Goal: Task Accomplishment & Management: Manage account settings

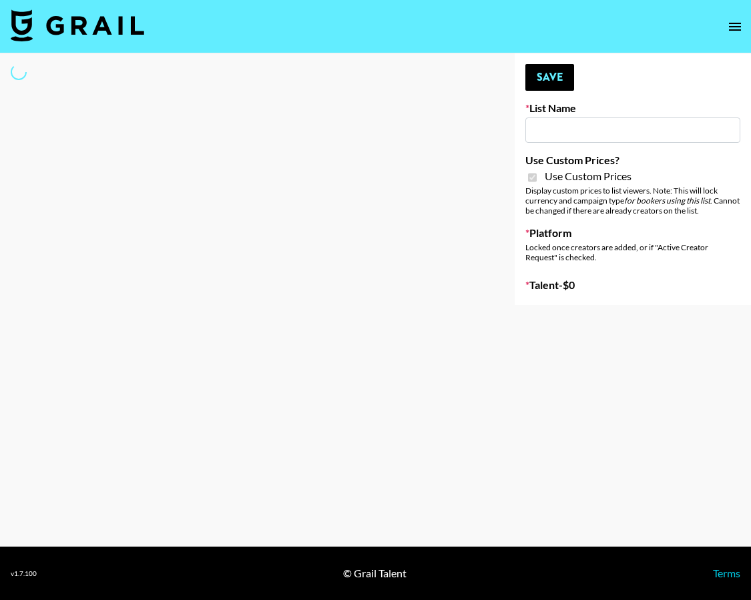
type input "FaceApp - [DATE]"
checkbox input "true"
select select "Brand"
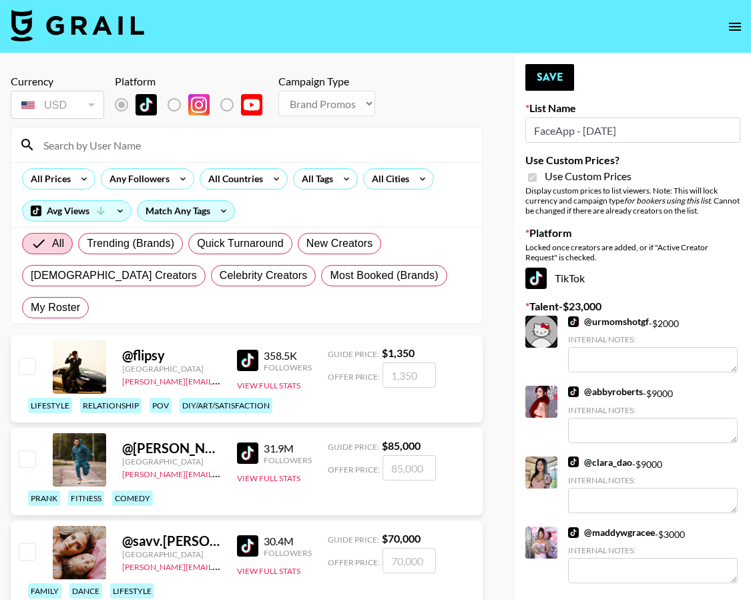
click at [104, 139] on input at bounding box center [254, 144] width 439 height 21
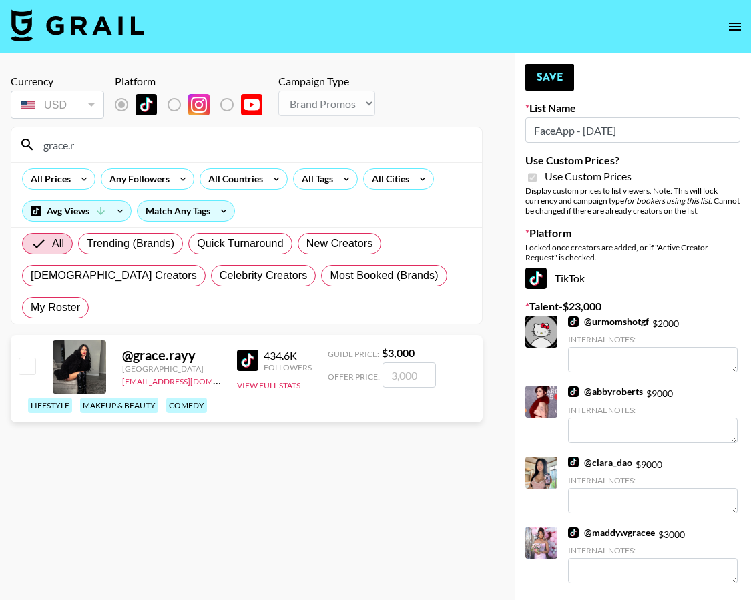
type input "grace.r"
click at [25, 358] on input "checkbox" at bounding box center [27, 366] width 16 height 16
checkbox input "true"
type input "3000"
click at [562, 75] on button "Save" at bounding box center [550, 77] width 49 height 27
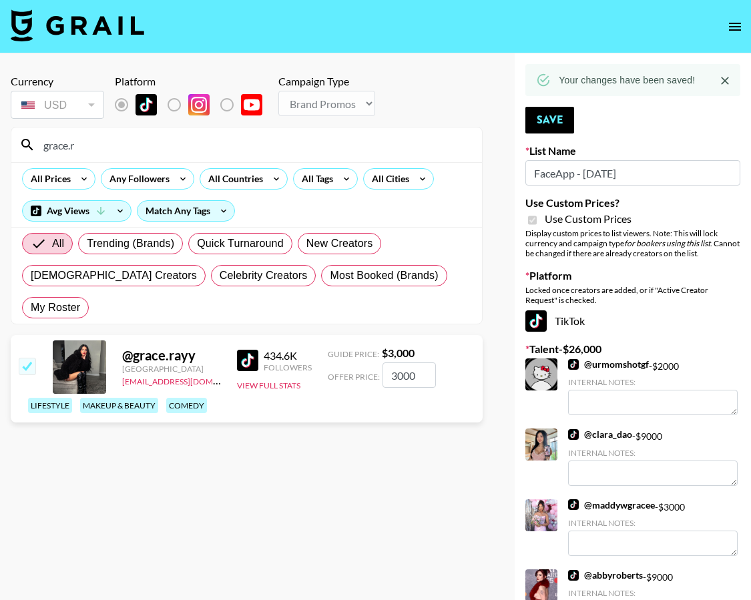
click at [247, 145] on input "grace.r" at bounding box center [254, 144] width 439 height 21
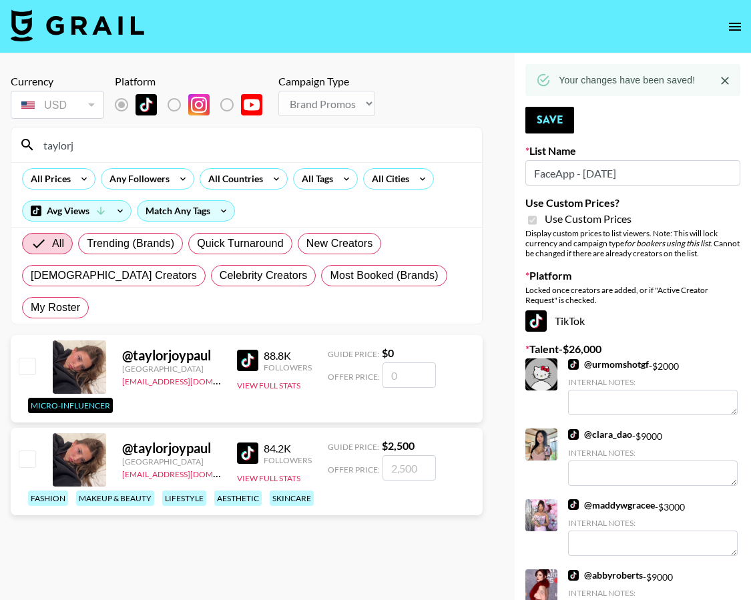
type input "taylorj"
click at [25, 451] on input "checkbox" at bounding box center [27, 459] width 16 height 16
checkbox input "true"
type input "2500"
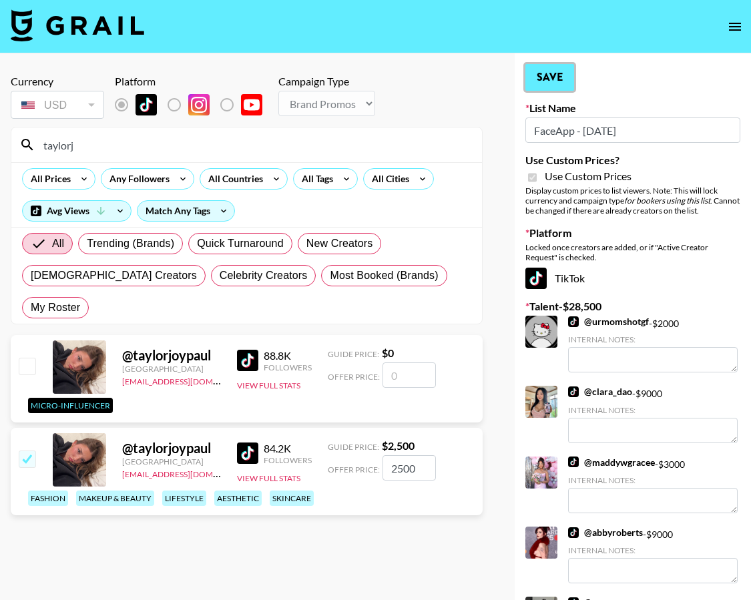
click at [534, 76] on button "Save" at bounding box center [550, 77] width 49 height 27
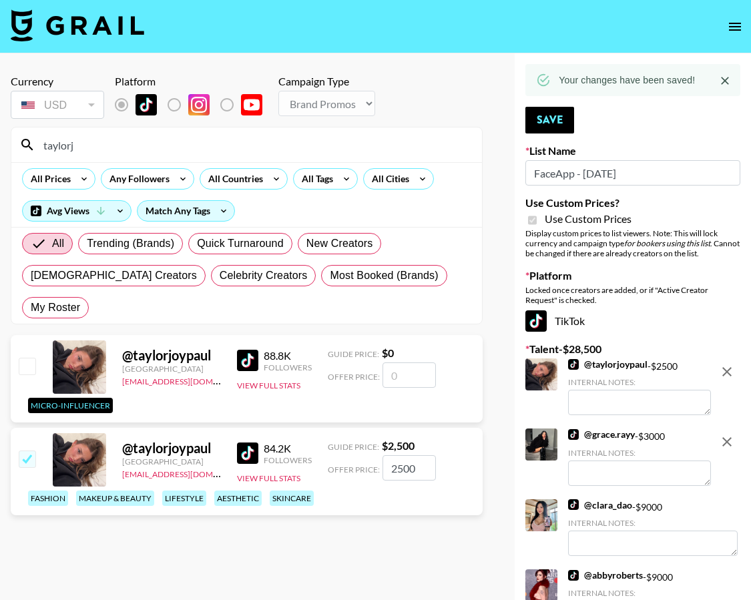
click at [210, 152] on input "taylorj" at bounding box center [254, 144] width 439 height 21
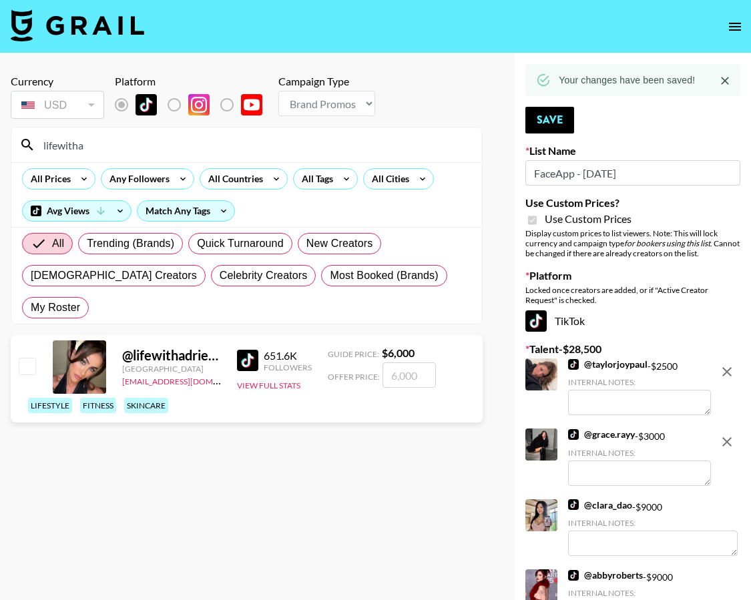
type input "lifewitha"
click at [27, 358] on input "checkbox" at bounding box center [27, 366] width 16 height 16
checkbox input "true"
type input "6000"
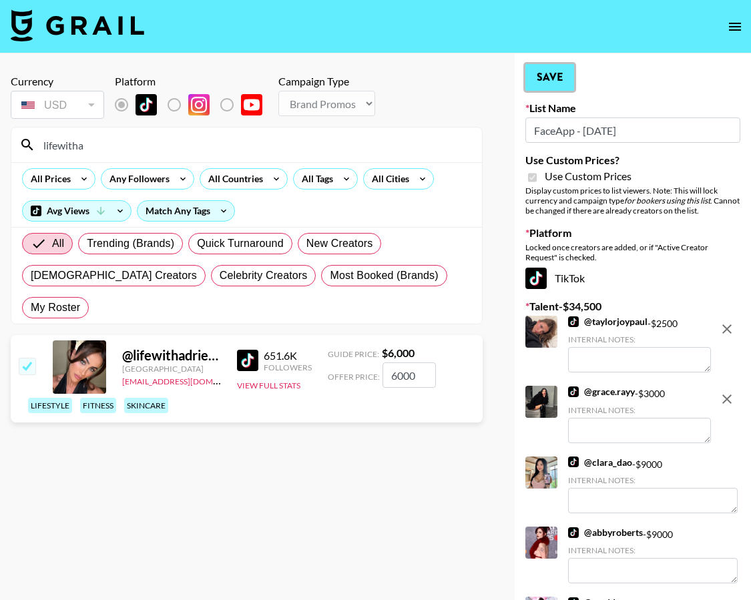
click at [550, 78] on button "Save" at bounding box center [550, 77] width 49 height 27
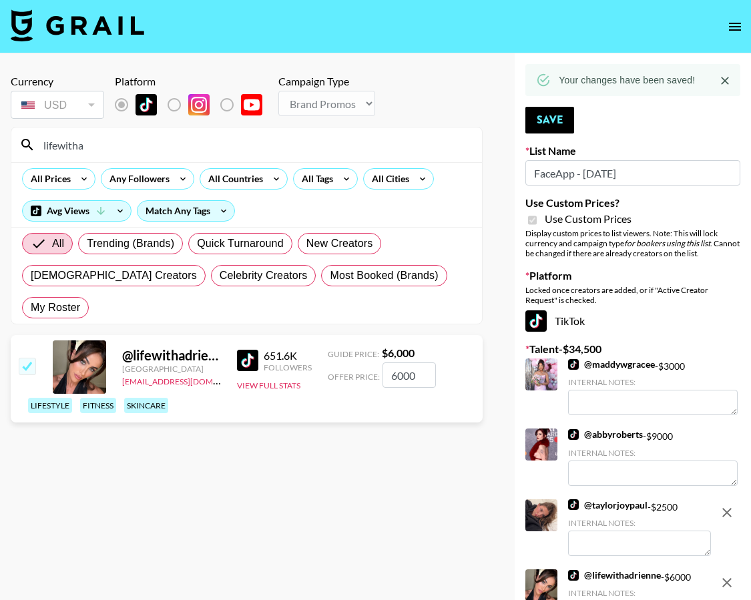
click at [340, 148] on input "lifewitha" at bounding box center [254, 144] width 439 height 21
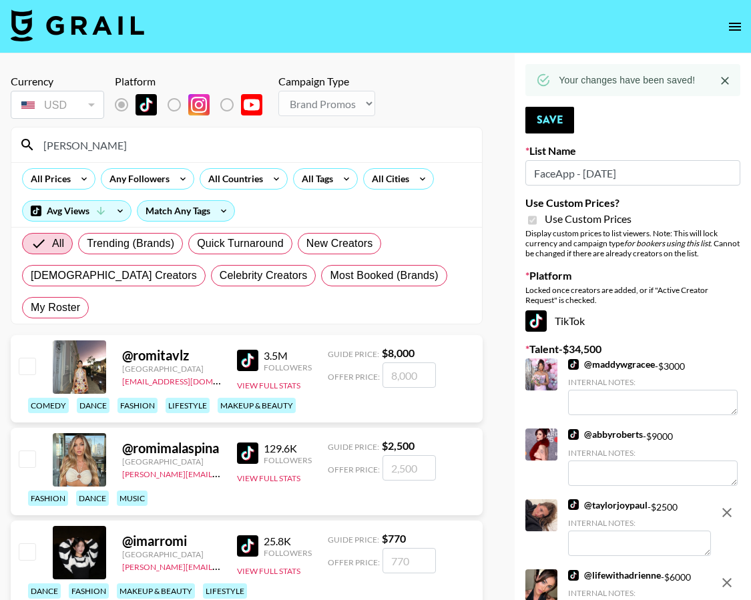
type input "[PERSON_NAME]"
click at [27, 358] on input "checkbox" at bounding box center [27, 366] width 16 height 16
checkbox input "true"
type input "8000"
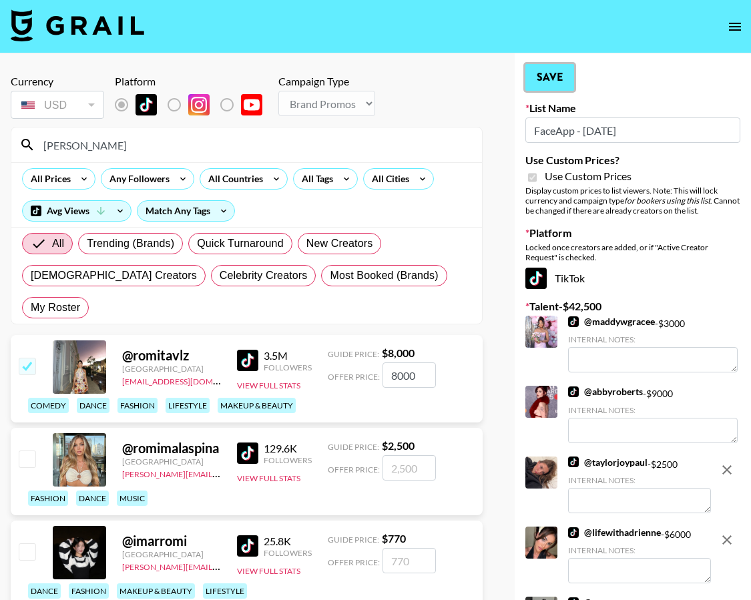
click at [545, 79] on button "Save" at bounding box center [550, 77] width 49 height 27
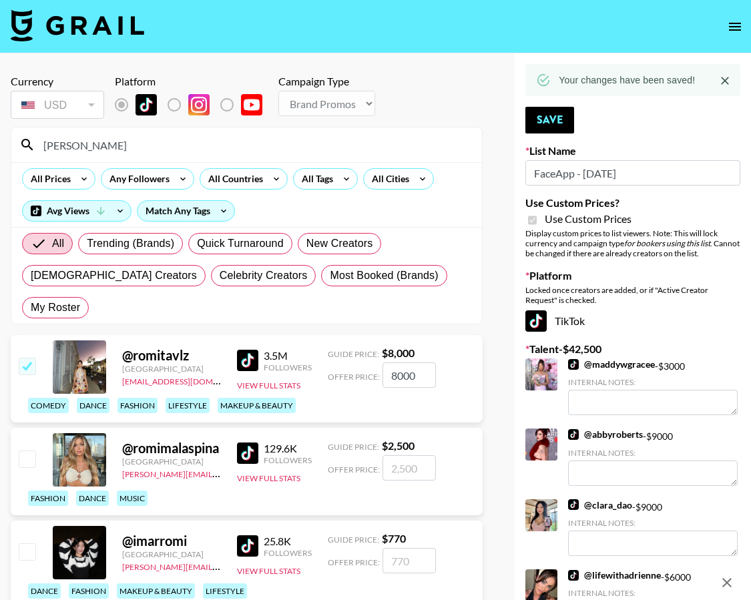
click at [170, 148] on input "[PERSON_NAME]" at bounding box center [254, 144] width 439 height 21
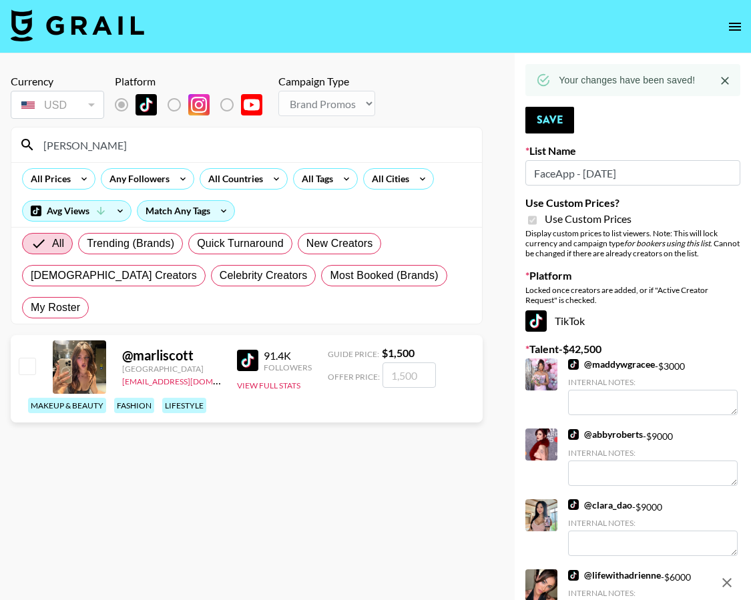
type input "[PERSON_NAME]"
click at [26, 358] on input "checkbox" at bounding box center [27, 366] width 16 height 16
checkbox input "true"
type input "1500"
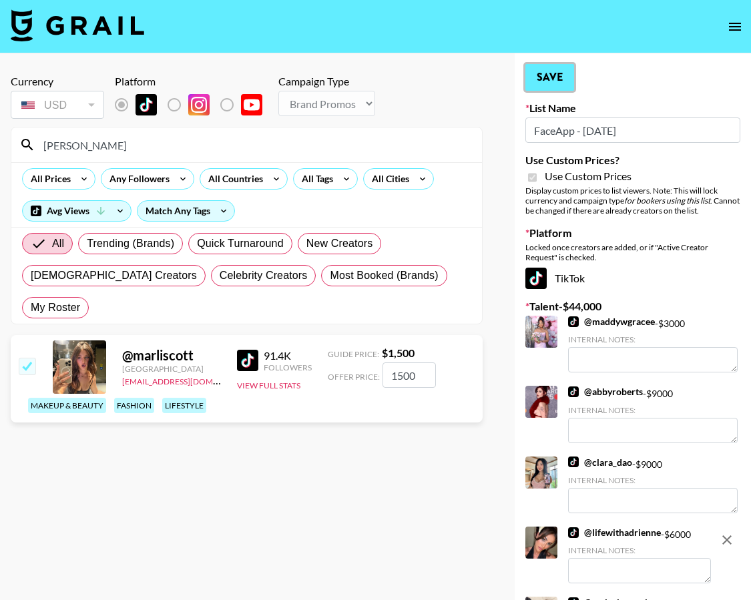
click at [554, 81] on button "Save" at bounding box center [550, 77] width 49 height 27
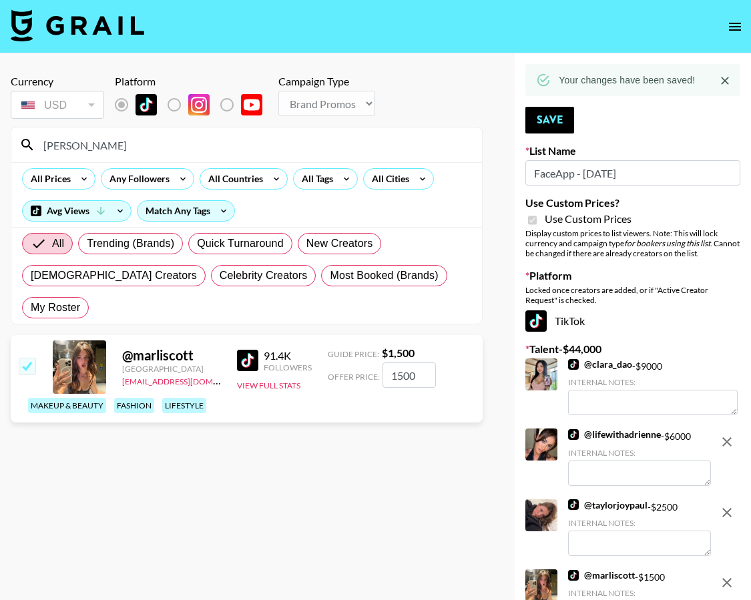
click at [218, 138] on input "[PERSON_NAME]" at bounding box center [254, 144] width 439 height 21
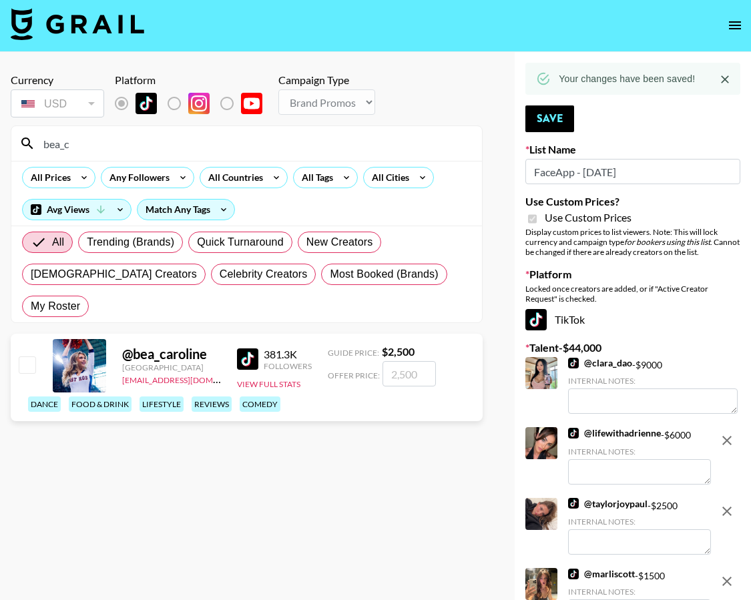
type input "bea_c"
click at [24, 357] on input "checkbox" at bounding box center [27, 365] width 16 height 16
checkbox input "true"
type input "2500"
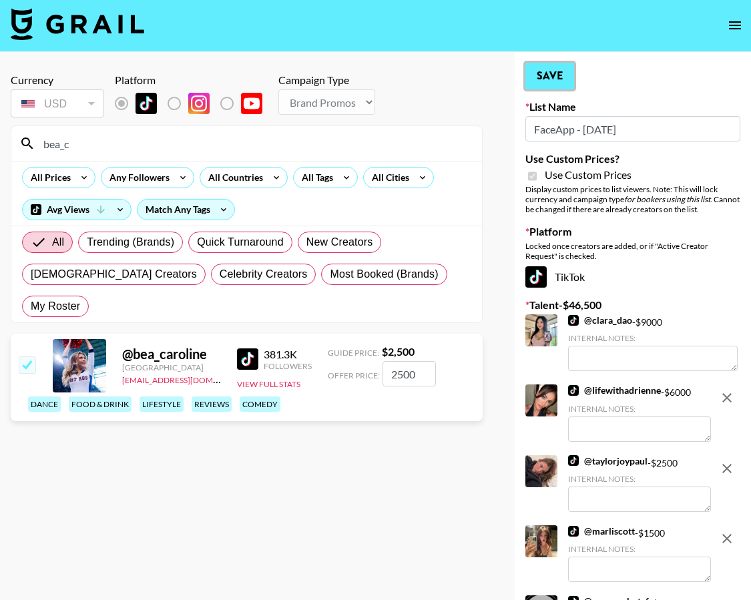
click at [546, 76] on button "Save" at bounding box center [550, 76] width 49 height 27
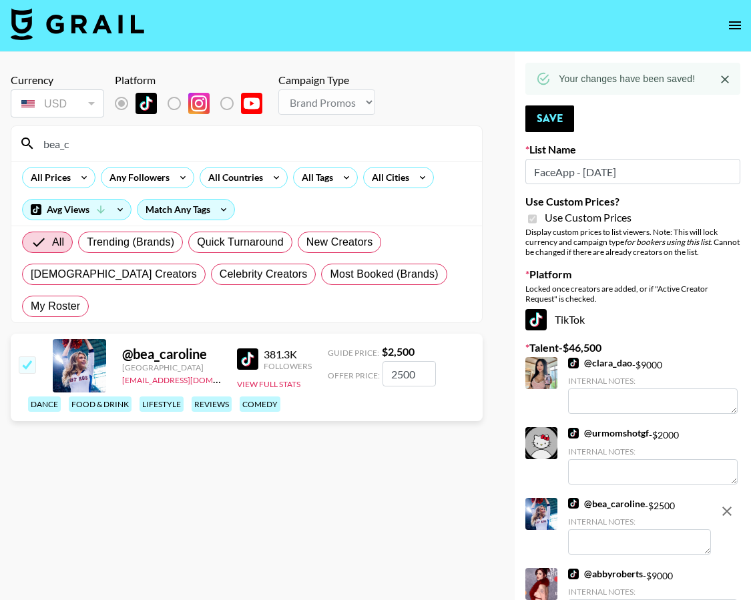
click at [228, 150] on input "bea_c" at bounding box center [254, 143] width 439 height 21
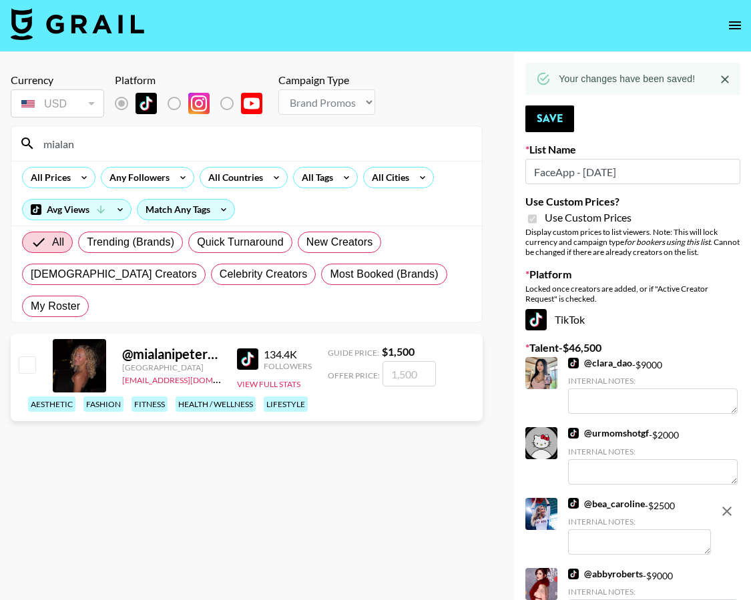
type input "mialan"
click at [26, 357] on input "checkbox" at bounding box center [27, 365] width 16 height 16
checkbox input "true"
type input "1500"
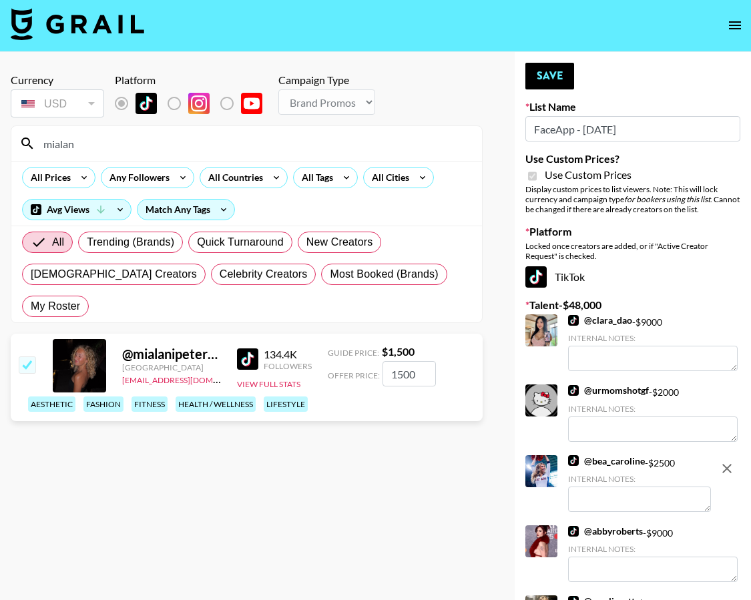
click at [548, 91] on div "Your changes have been saved! Save List Name FaceApp - [DATE] Use Custom Prices…" at bounding box center [633, 575] width 236 height 1047
click at [548, 84] on button "Save" at bounding box center [550, 76] width 49 height 27
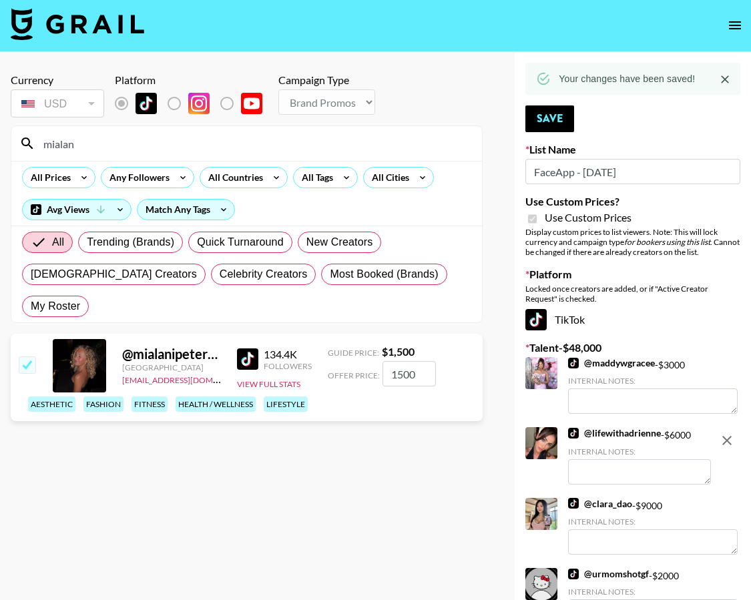
click at [315, 136] on input "mialan" at bounding box center [254, 143] width 439 height 21
click at [314, 137] on input "mialan" at bounding box center [254, 143] width 439 height 21
click at [314, 136] on input "mialan" at bounding box center [254, 143] width 439 height 21
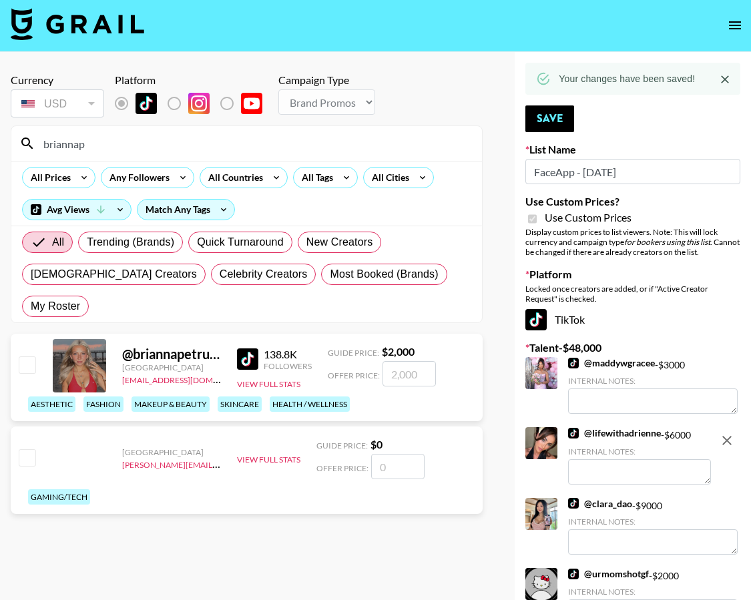
type input "briannap"
click at [23, 357] on input "checkbox" at bounding box center [27, 365] width 16 height 16
checkbox input "true"
type input "2000"
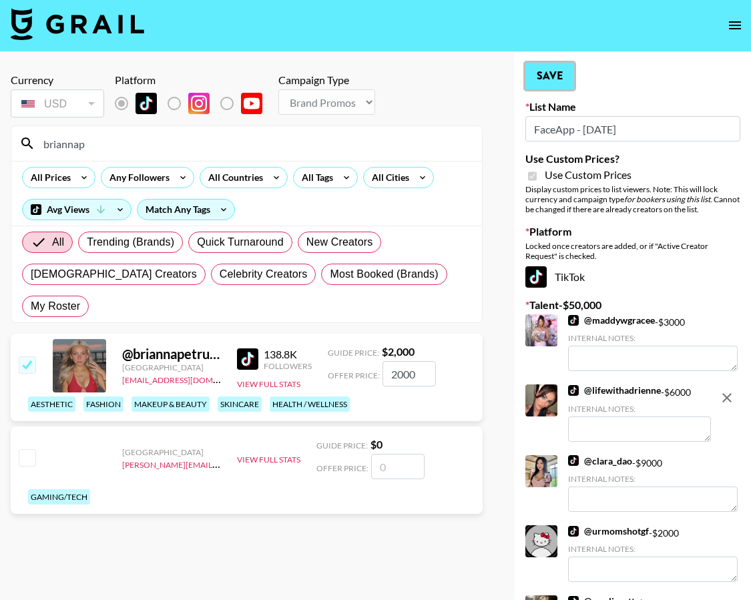
click at [558, 73] on button "Save" at bounding box center [550, 76] width 49 height 27
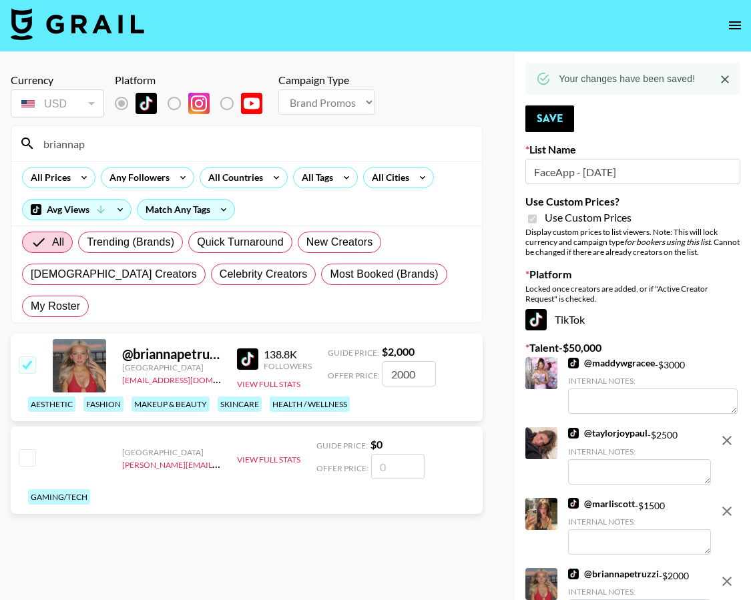
scroll to position [2, 0]
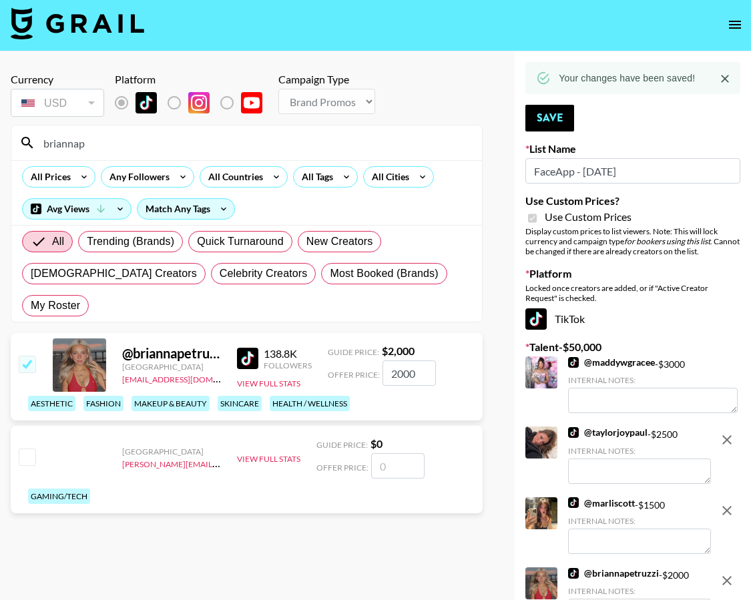
click at [170, 146] on input "briannap" at bounding box center [254, 142] width 439 height 21
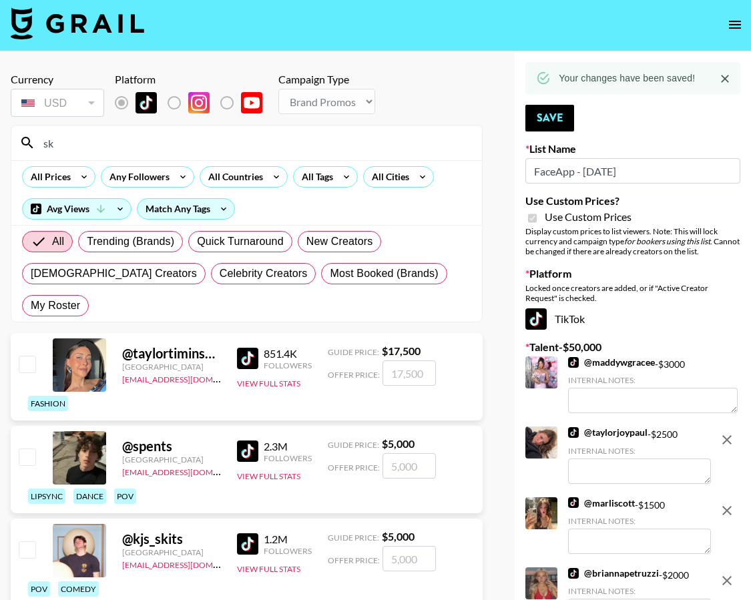
type input "s"
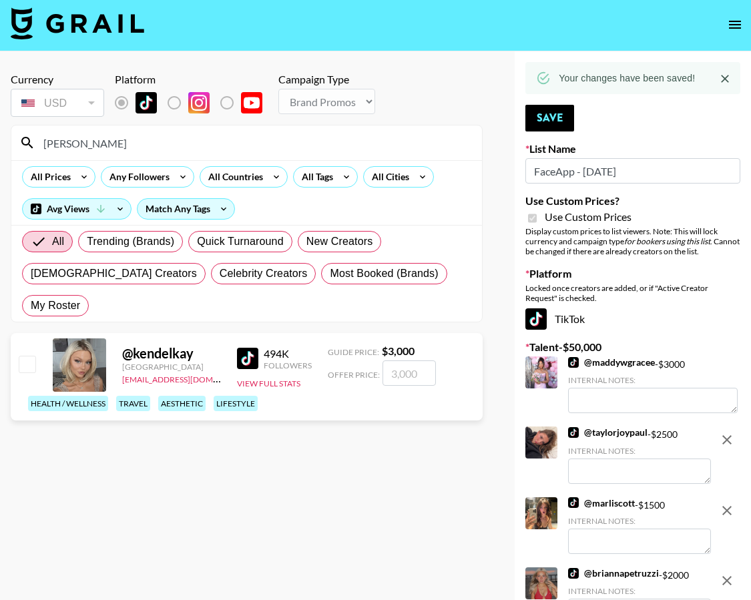
type input "[PERSON_NAME]"
click at [27, 356] on input "checkbox" at bounding box center [27, 364] width 16 height 16
checkbox input "true"
type input "3000"
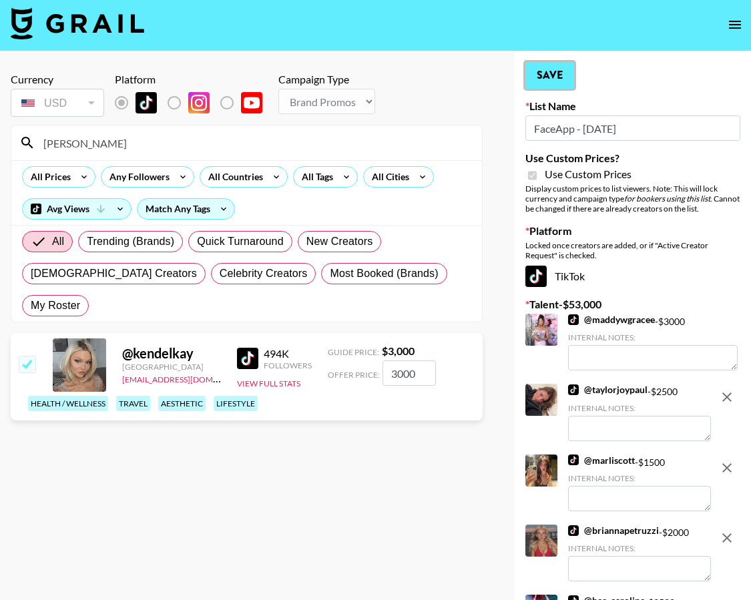
click at [543, 85] on button "Save" at bounding box center [550, 75] width 49 height 27
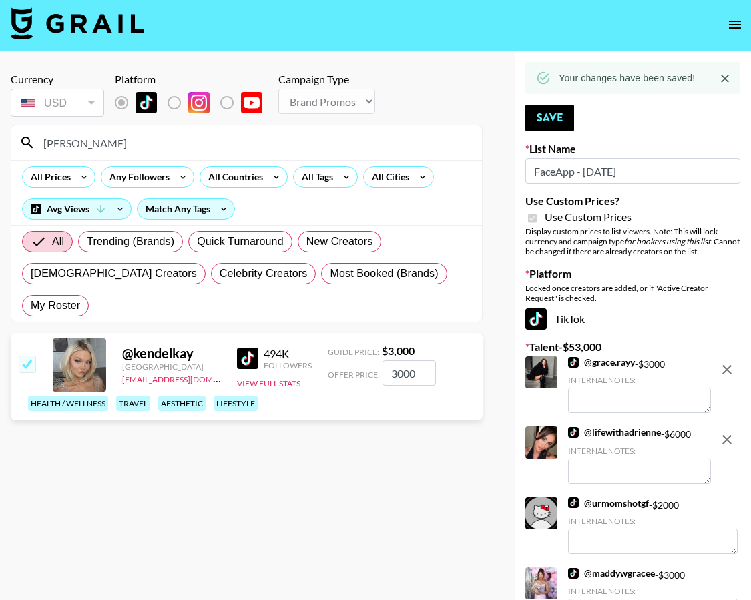
click at [163, 147] on input "[PERSON_NAME]" at bounding box center [254, 142] width 439 height 21
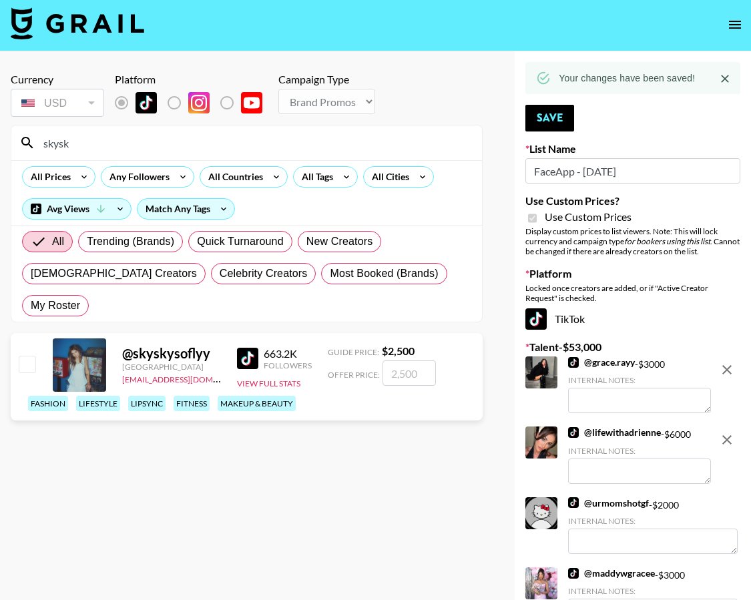
type input "skysk"
click at [33, 356] on input "checkbox" at bounding box center [27, 364] width 16 height 16
checkbox input "true"
type input "2500"
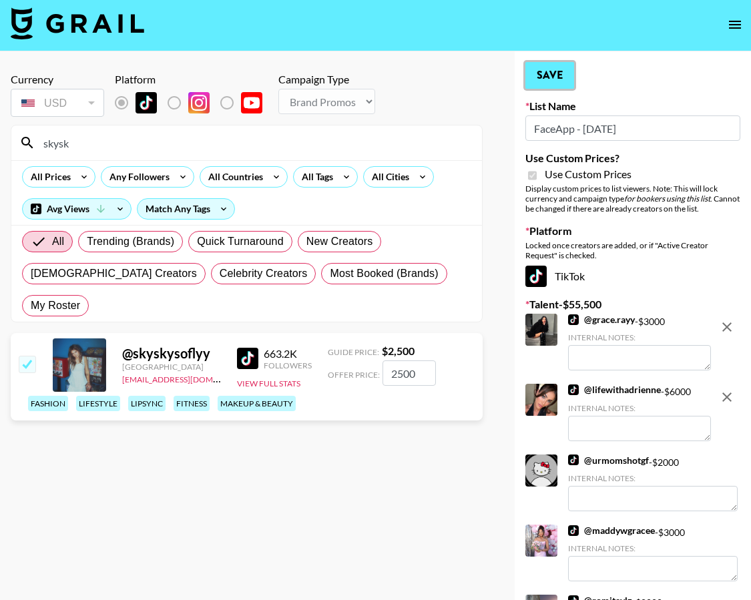
click at [555, 81] on button "Save" at bounding box center [550, 75] width 49 height 27
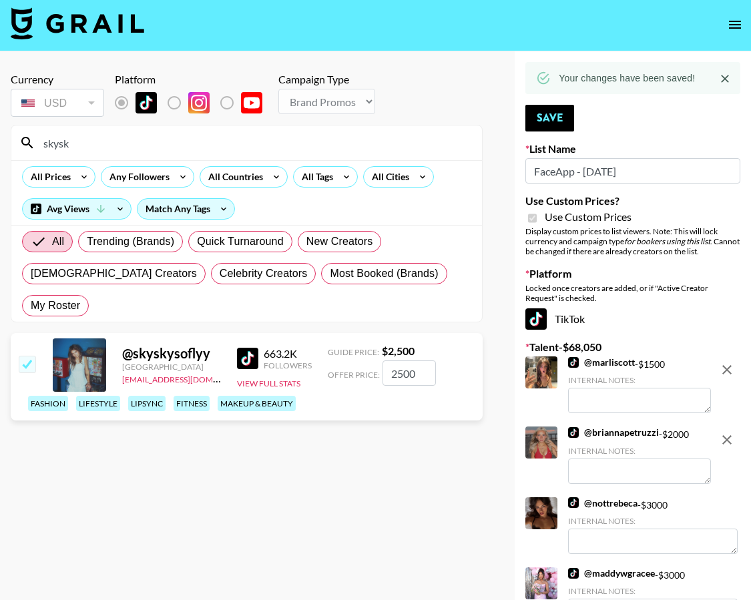
click at [224, 139] on input "skysk" at bounding box center [254, 142] width 439 height 21
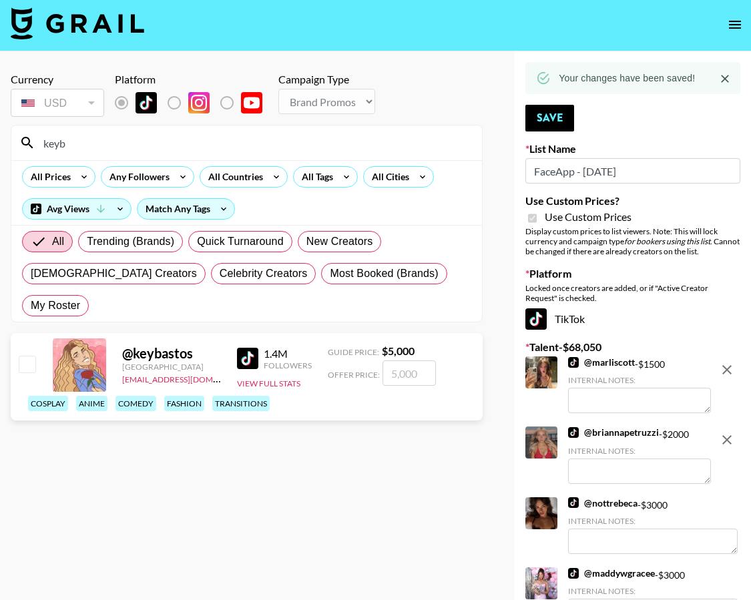
type input "keyb"
click at [24, 356] on input "checkbox" at bounding box center [27, 364] width 16 height 16
checkbox input "true"
type input "5000"
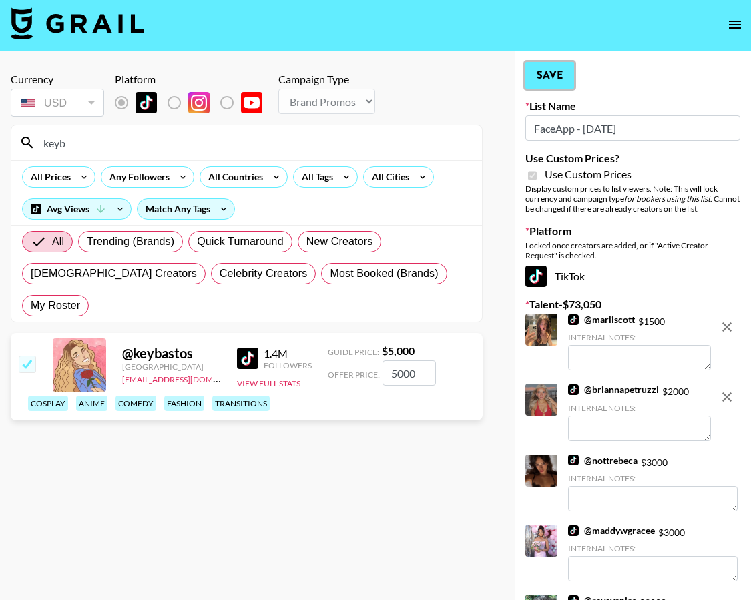
click at [536, 79] on button "Save" at bounding box center [550, 75] width 49 height 27
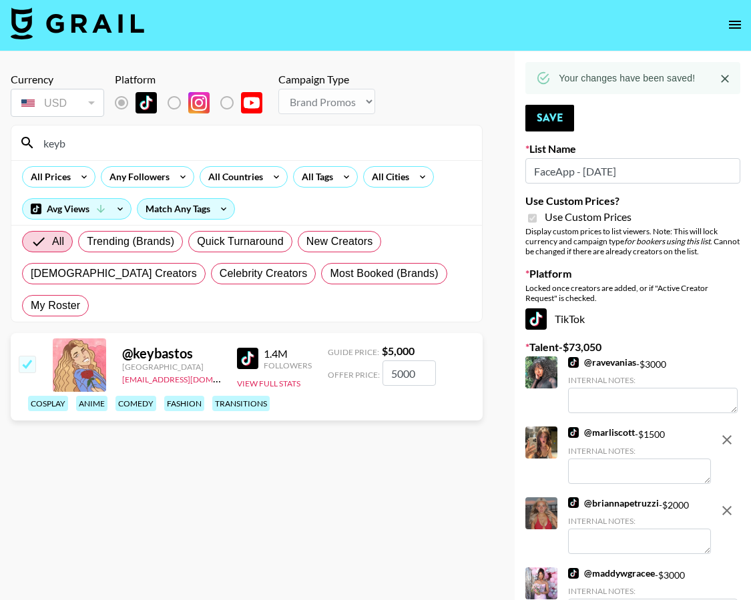
click at [206, 150] on input "keyb" at bounding box center [254, 142] width 439 height 21
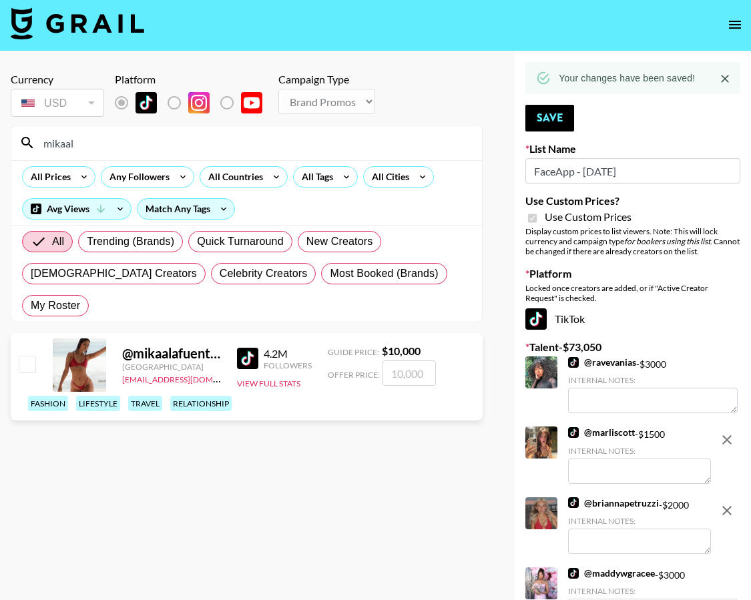
type input "mikaal"
click at [35, 356] on input "checkbox" at bounding box center [27, 364] width 16 height 16
checkbox input "true"
type input "10000"
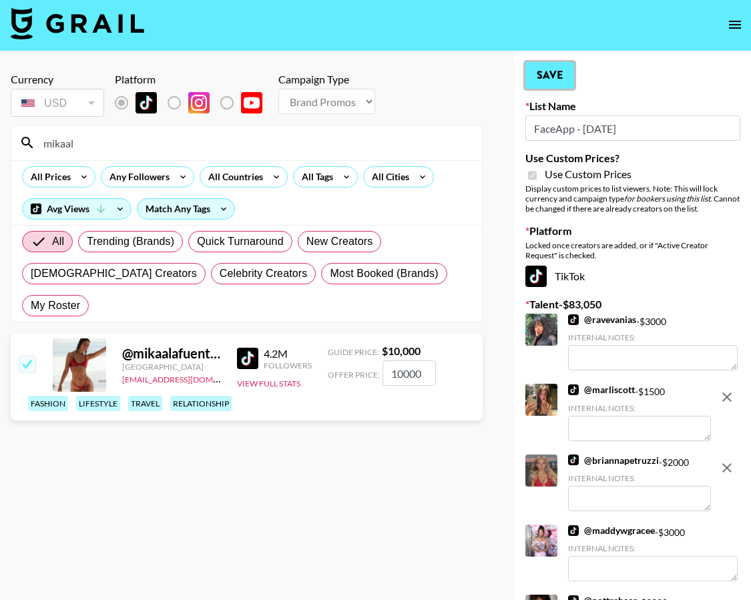
click at [556, 74] on button "Save" at bounding box center [550, 75] width 49 height 27
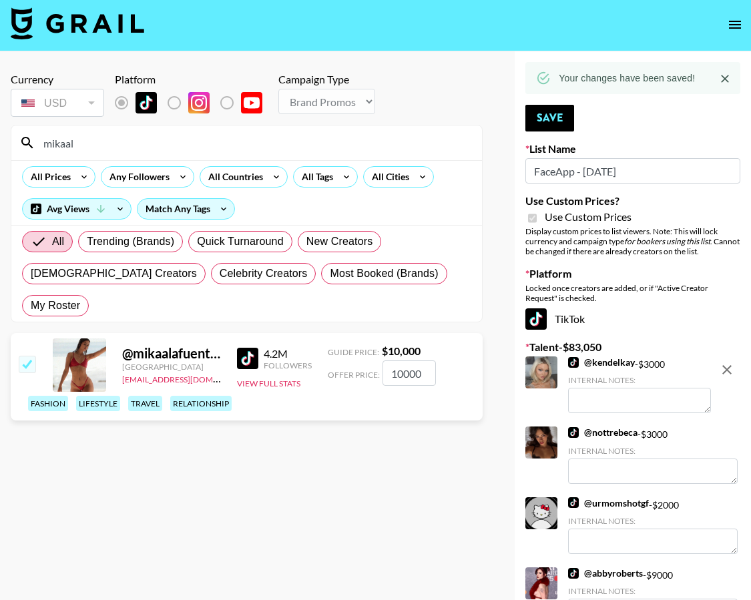
click at [289, 142] on input "mikaal" at bounding box center [254, 142] width 439 height 21
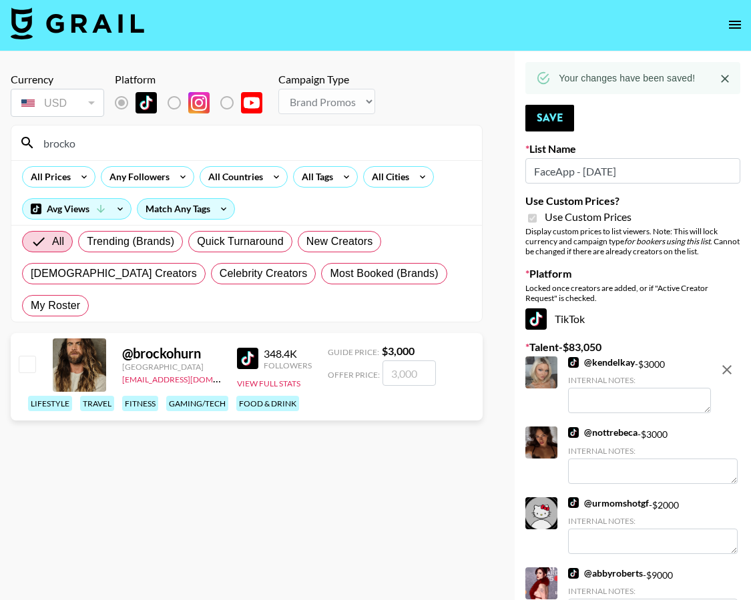
scroll to position [1, 0]
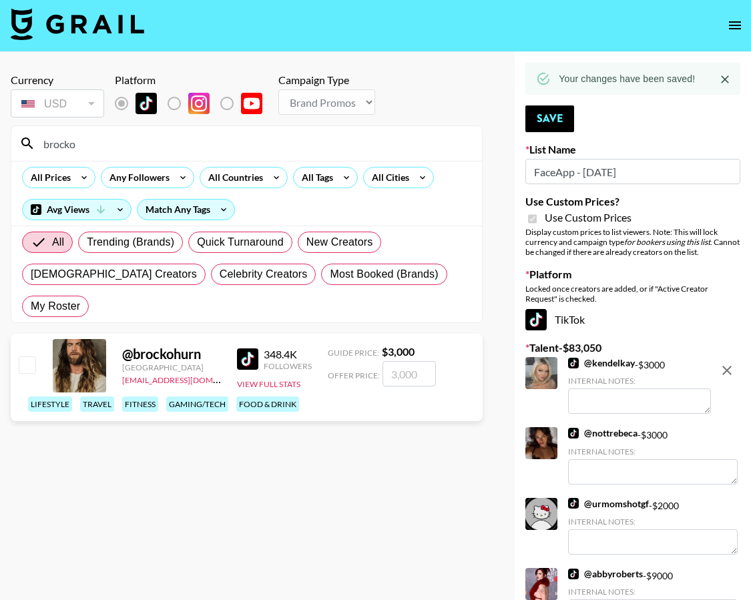
type input "brocko"
click at [31, 357] on input "checkbox" at bounding box center [27, 365] width 16 height 16
checkbox input "true"
type input "3000"
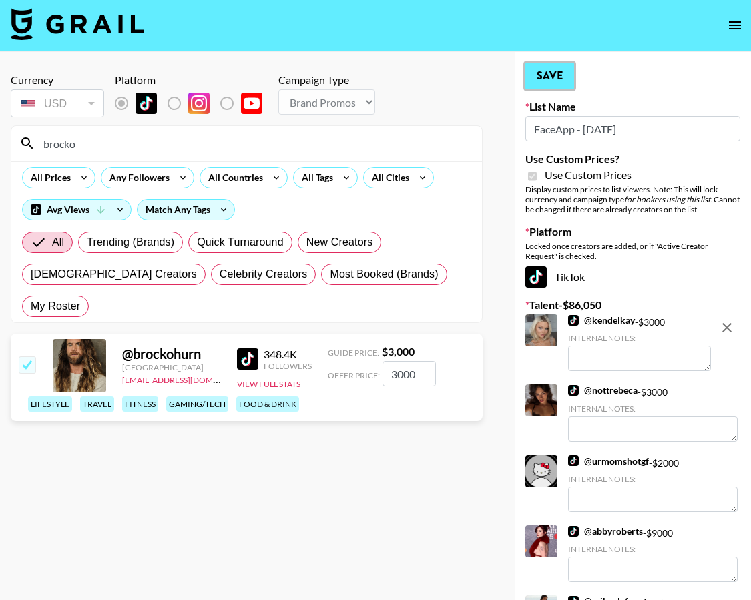
click at [564, 84] on button "Save" at bounding box center [550, 76] width 49 height 27
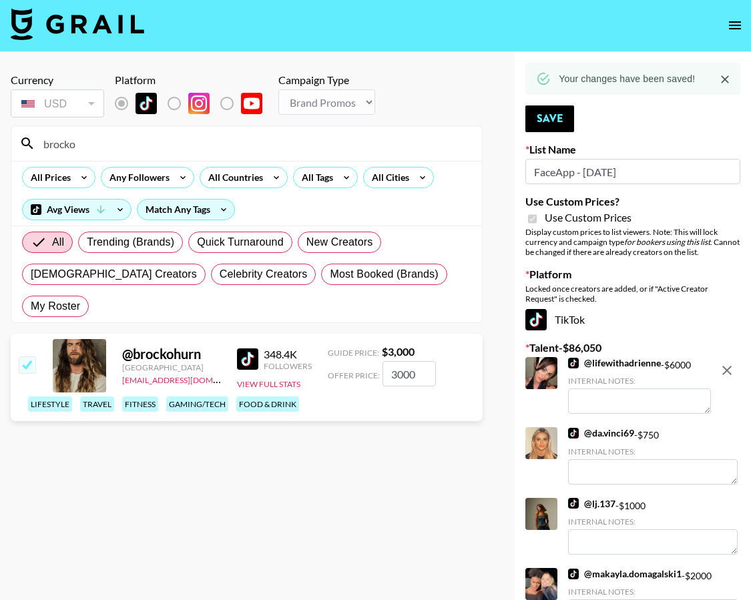
click at [358, 136] on input "brocko" at bounding box center [254, 143] width 439 height 21
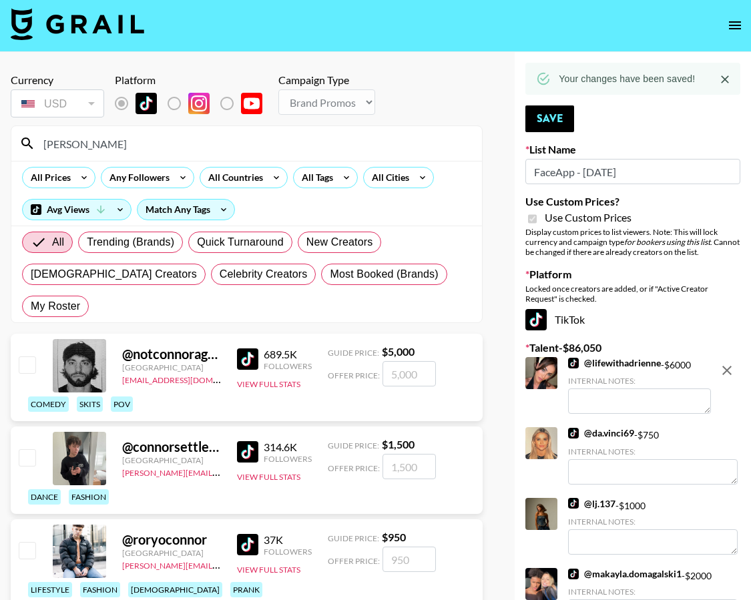
type input "[PERSON_NAME]"
drag, startPoint x: 27, startPoint y: 331, endPoint x: 31, endPoint y: 339, distance: 9.3
click at [27, 357] on input "checkbox" at bounding box center [27, 365] width 16 height 16
checkbox input "true"
type input "5000"
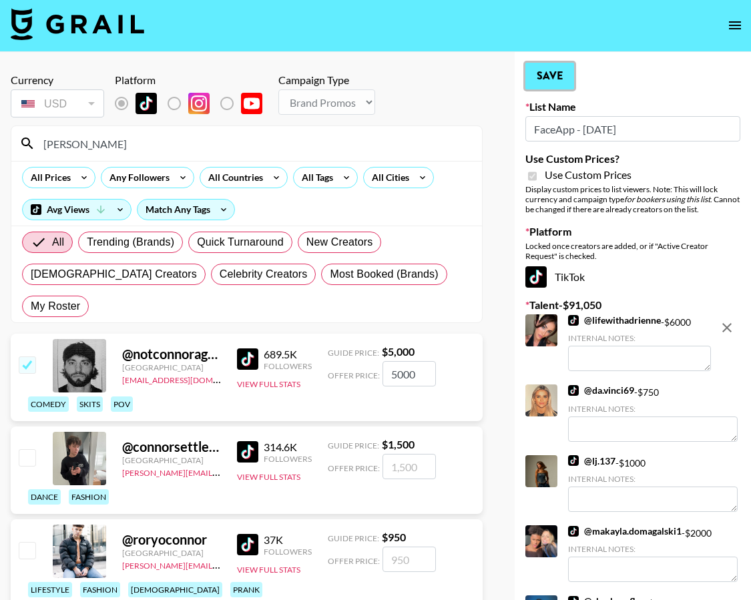
click at [571, 76] on button "Save" at bounding box center [550, 76] width 49 height 27
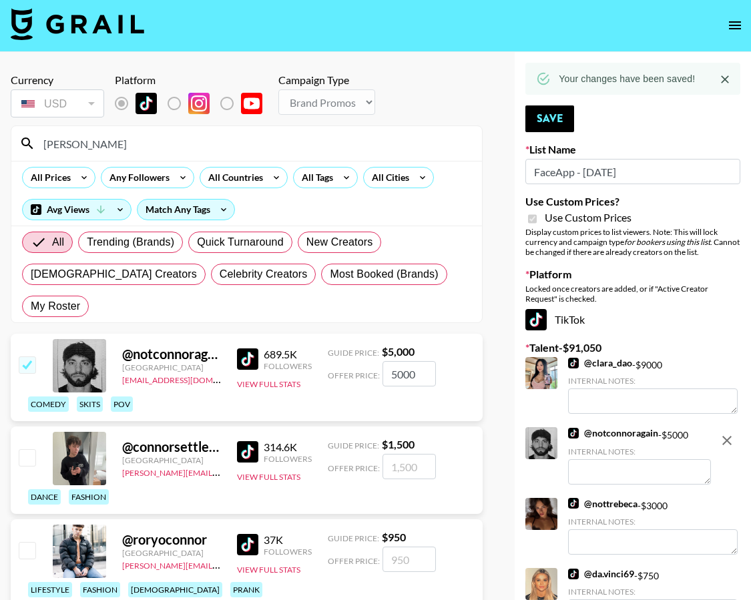
click at [337, 136] on input "[PERSON_NAME]" at bounding box center [254, 143] width 439 height 21
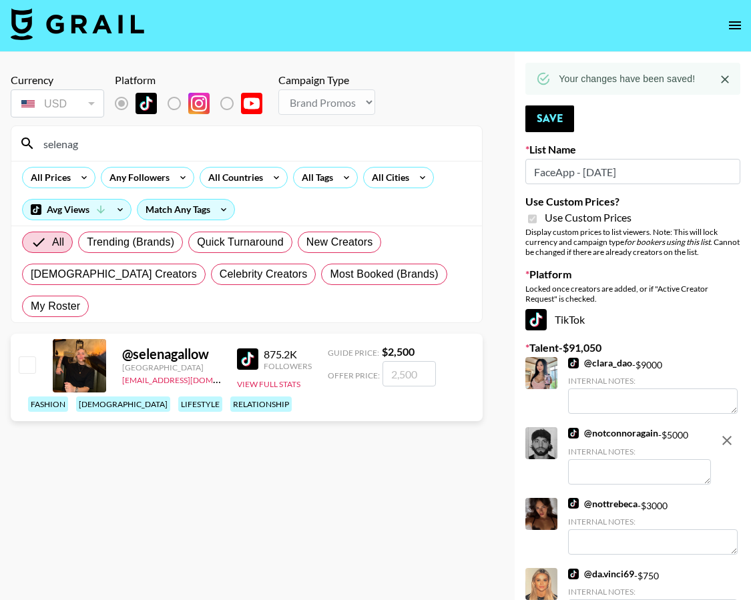
type input "selenag"
click at [27, 357] on input "checkbox" at bounding box center [27, 365] width 16 height 16
checkbox input "true"
type input "2500"
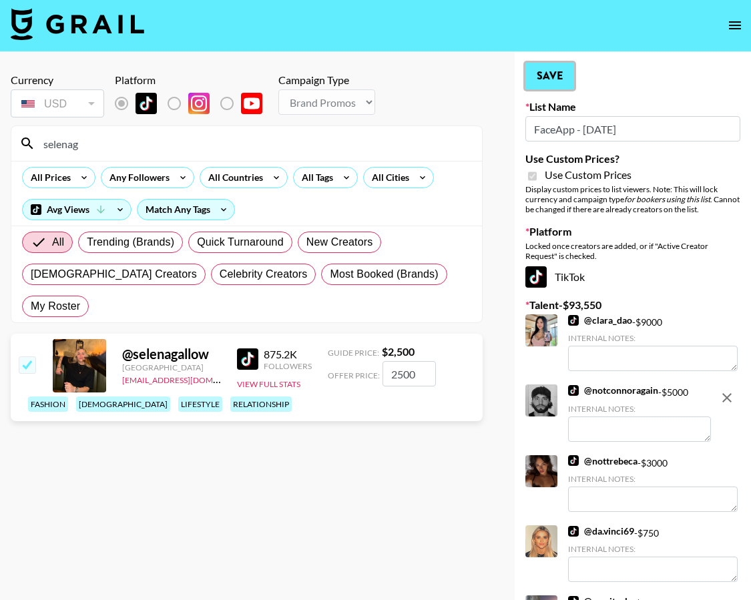
drag, startPoint x: 544, startPoint y: 77, endPoint x: 536, endPoint y: 79, distance: 8.3
click at [544, 77] on button "Save" at bounding box center [550, 76] width 49 height 27
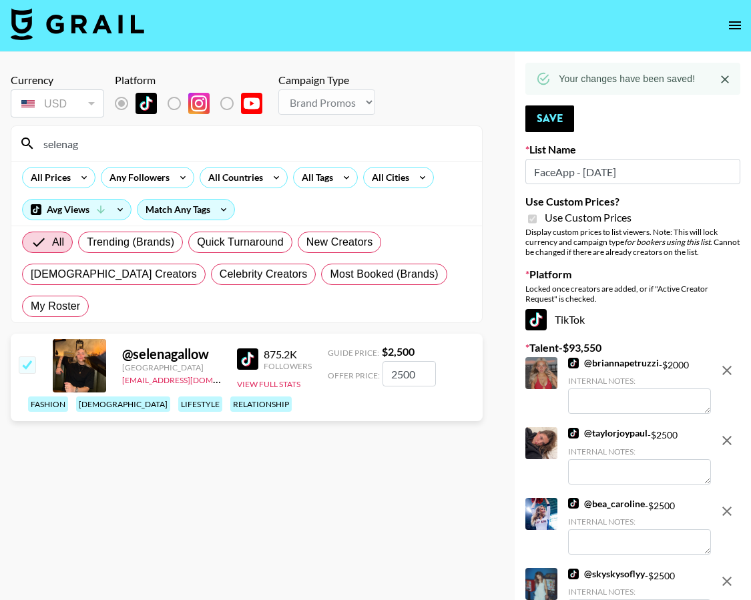
click at [299, 146] on input "selenag" at bounding box center [254, 143] width 439 height 21
click at [300, 146] on input "selenag" at bounding box center [254, 143] width 439 height 21
click at [299, 146] on input "selenag" at bounding box center [254, 143] width 439 height 21
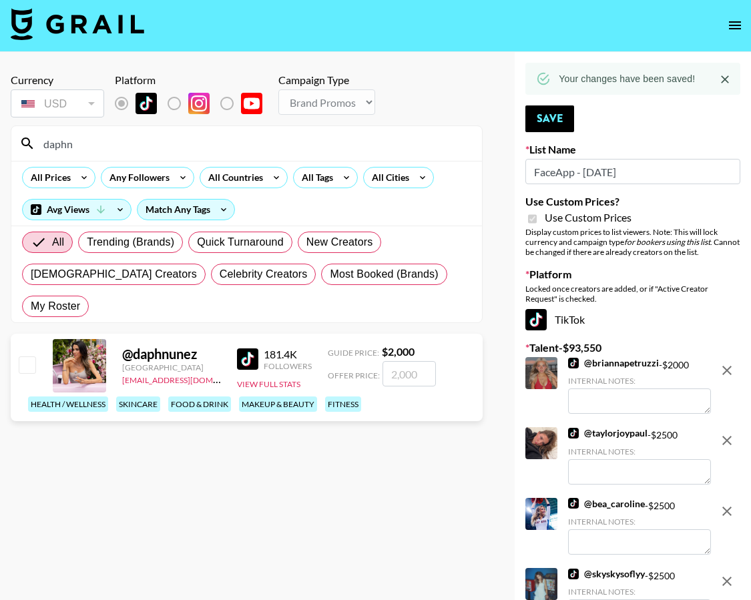
type input "daphn"
click at [30, 357] on input "checkbox" at bounding box center [27, 365] width 16 height 16
checkbox input "true"
type input "2000"
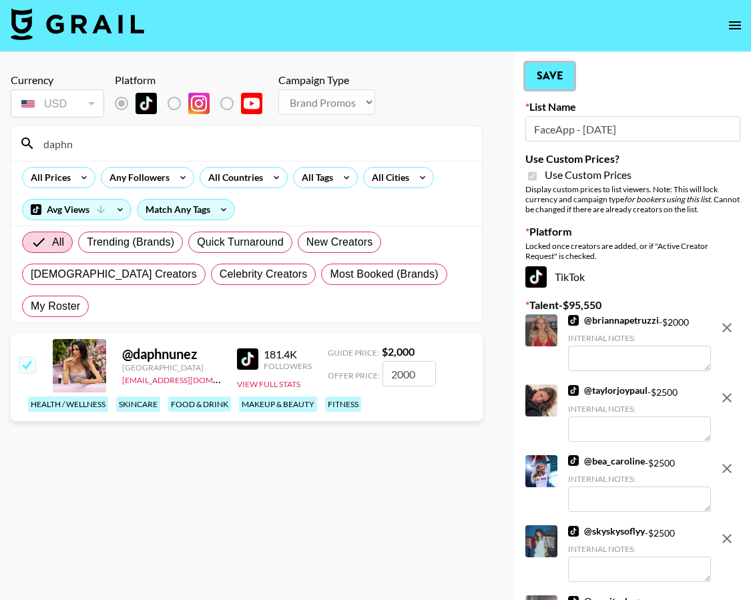
click at [574, 81] on button "Save" at bounding box center [550, 76] width 49 height 27
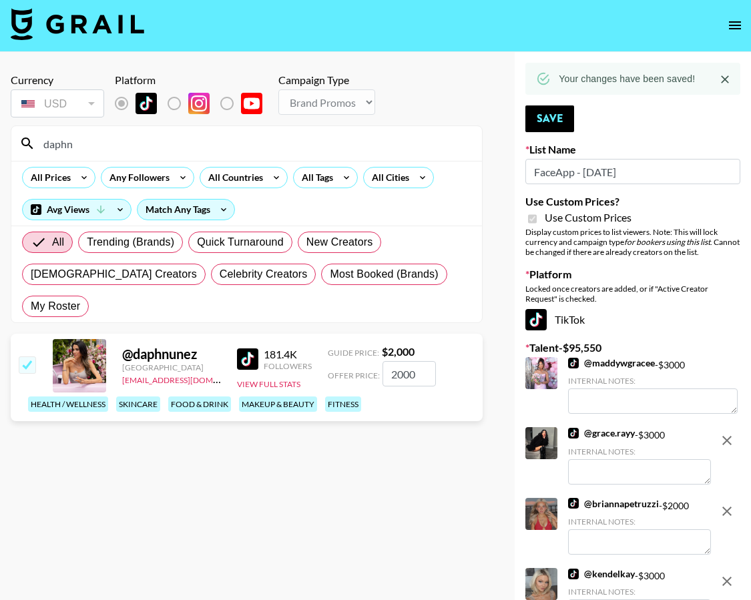
click at [307, 148] on input "daphn" at bounding box center [254, 143] width 439 height 21
click at [309, 144] on input "daphn" at bounding box center [254, 143] width 439 height 21
drag, startPoint x: 309, startPoint y: 144, endPoint x: 377, endPoint y: 168, distance: 72.9
click at [309, 144] on input "daphn" at bounding box center [254, 143] width 439 height 21
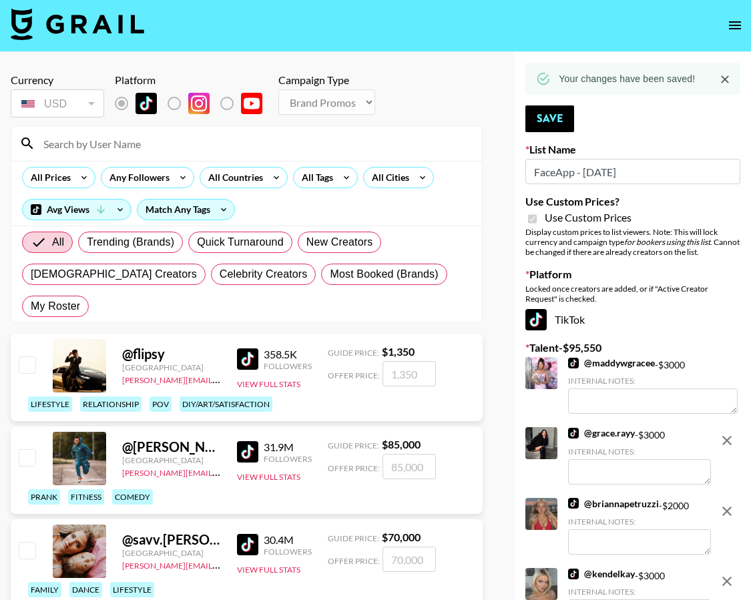
type input "c"
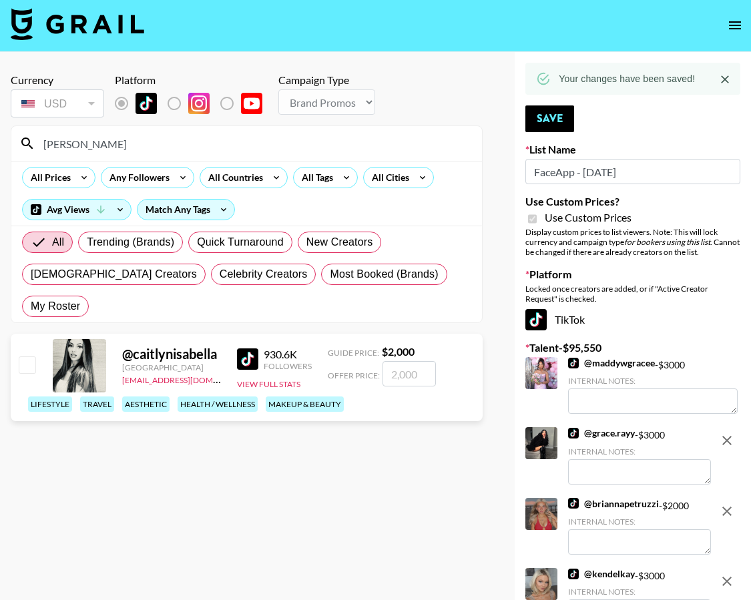
type input "[PERSON_NAME]"
click at [29, 357] on input "checkbox" at bounding box center [27, 365] width 16 height 16
checkbox input "true"
type input "2000"
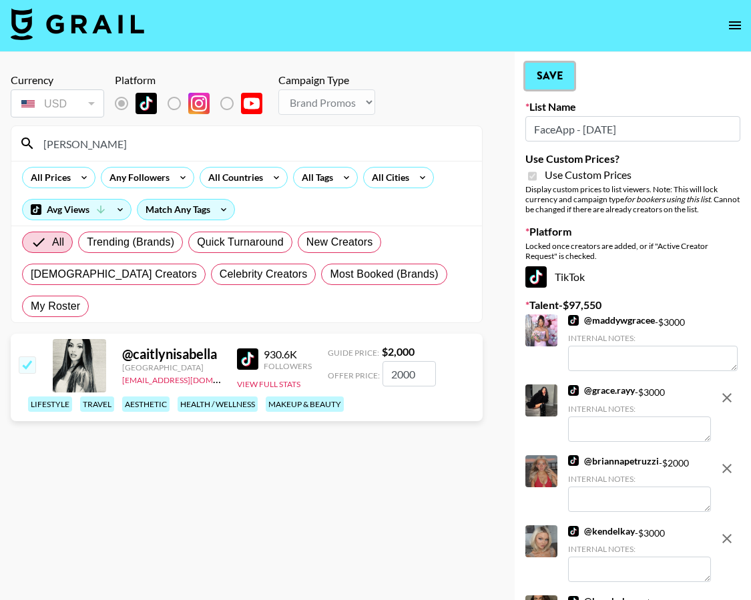
click at [538, 86] on button "Save" at bounding box center [550, 76] width 49 height 27
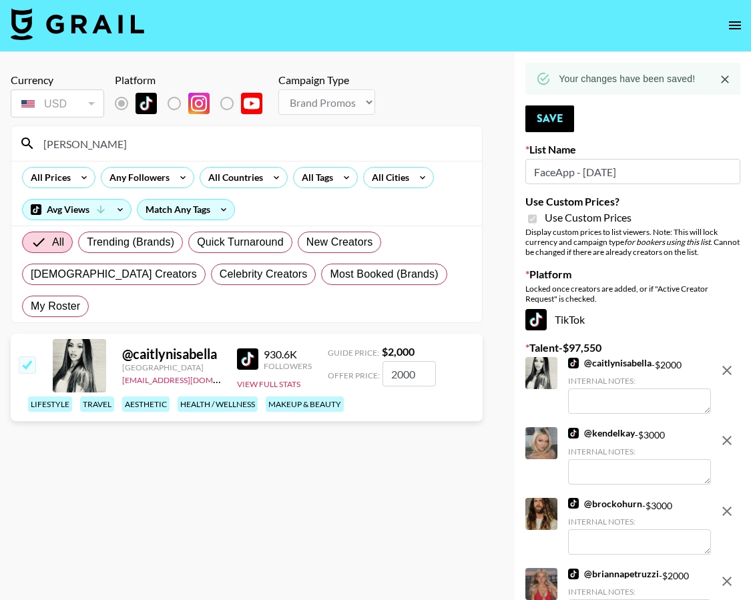
click at [381, 148] on input "[PERSON_NAME]" at bounding box center [254, 143] width 439 height 21
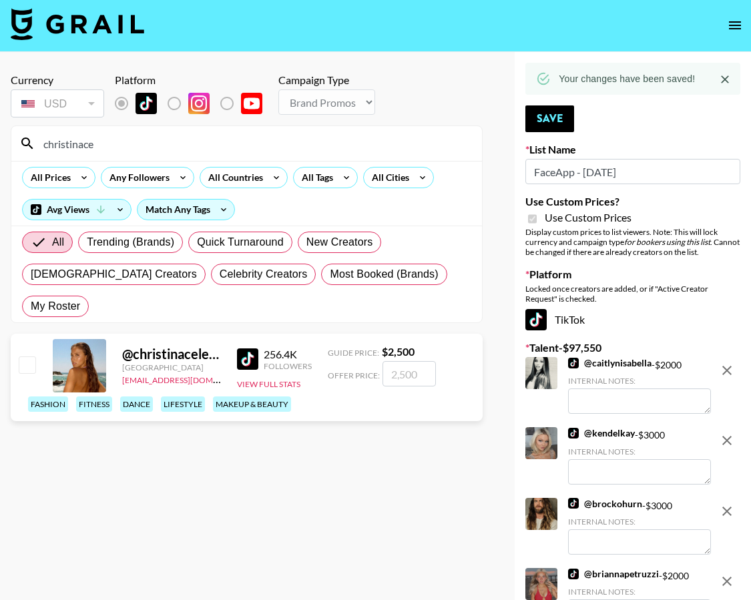
type input "christinace"
click at [31, 357] on input "checkbox" at bounding box center [27, 365] width 16 height 16
checkbox input "true"
type input "2500"
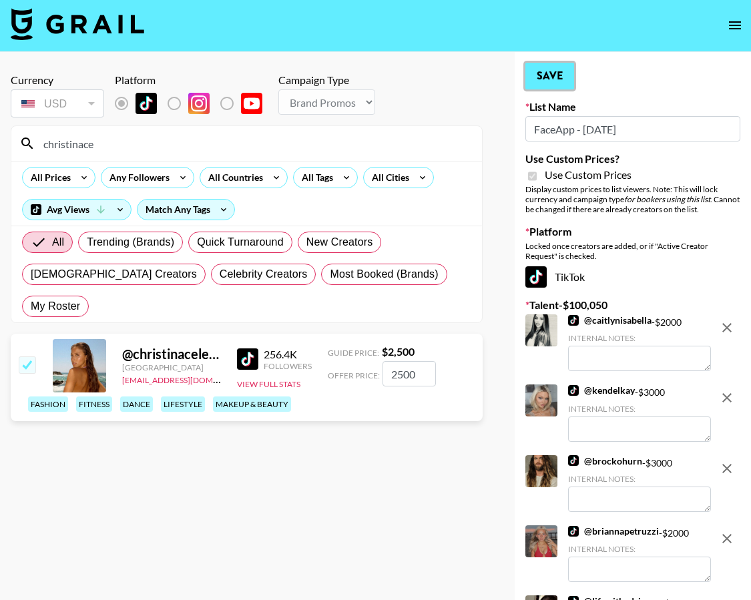
click at [548, 77] on button "Save" at bounding box center [550, 76] width 49 height 27
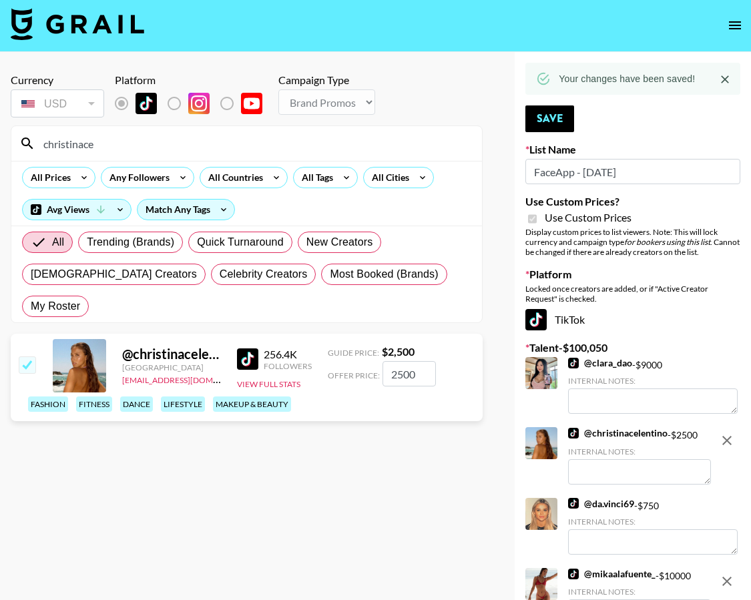
click at [307, 146] on input "christinace" at bounding box center [254, 143] width 439 height 21
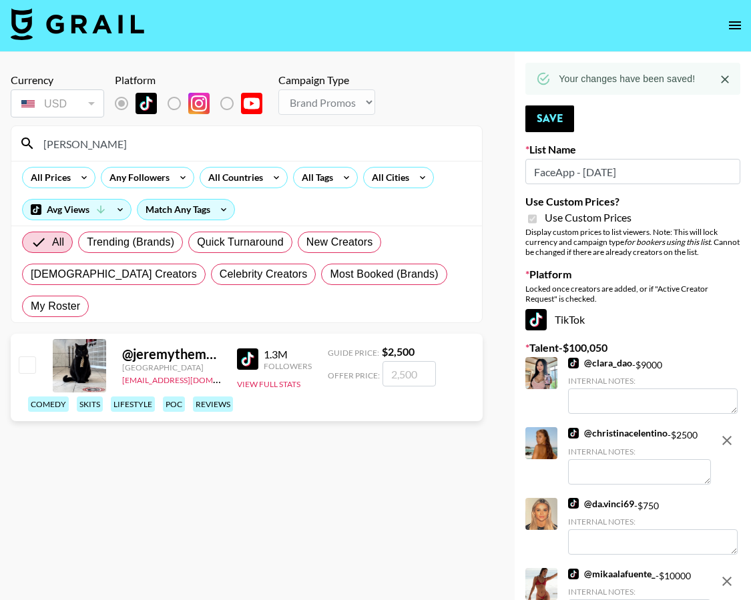
type input "[PERSON_NAME]"
click at [35, 357] on input "checkbox" at bounding box center [27, 365] width 16 height 16
checkbox input "true"
type input "2500"
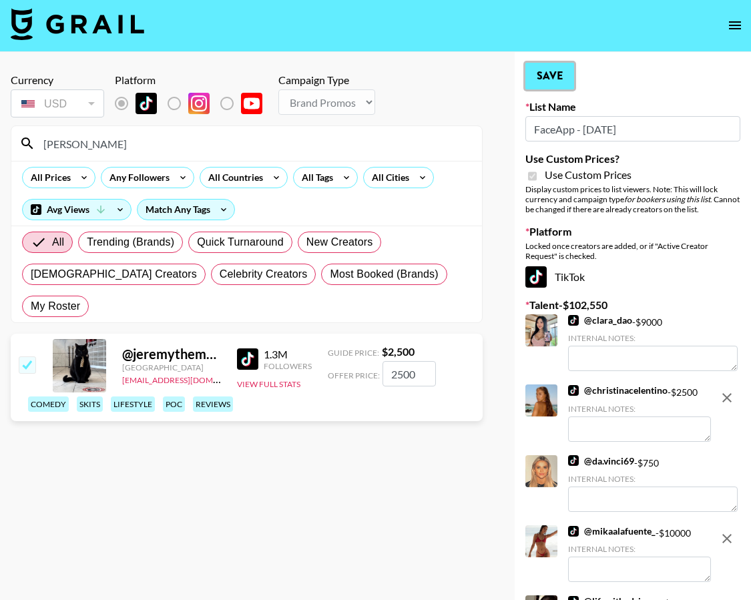
click at [552, 85] on button "Save" at bounding box center [550, 76] width 49 height 27
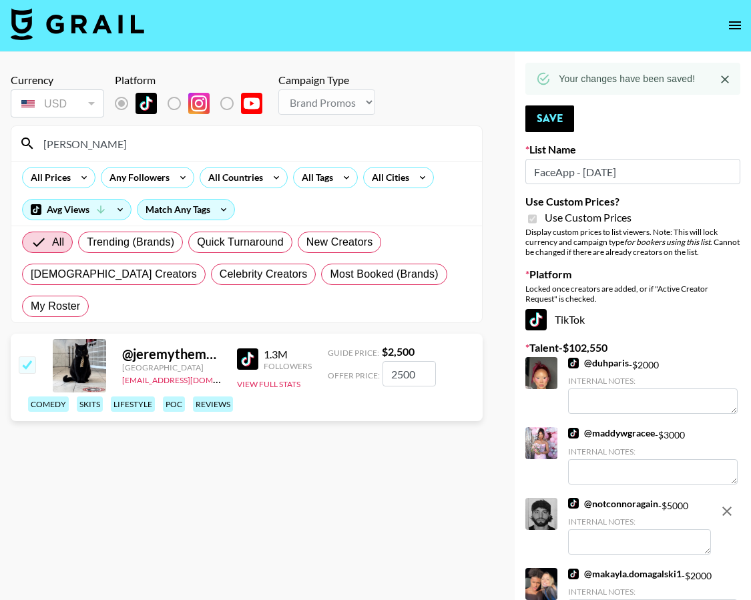
click at [329, 145] on input "[PERSON_NAME]" at bounding box center [254, 143] width 439 height 21
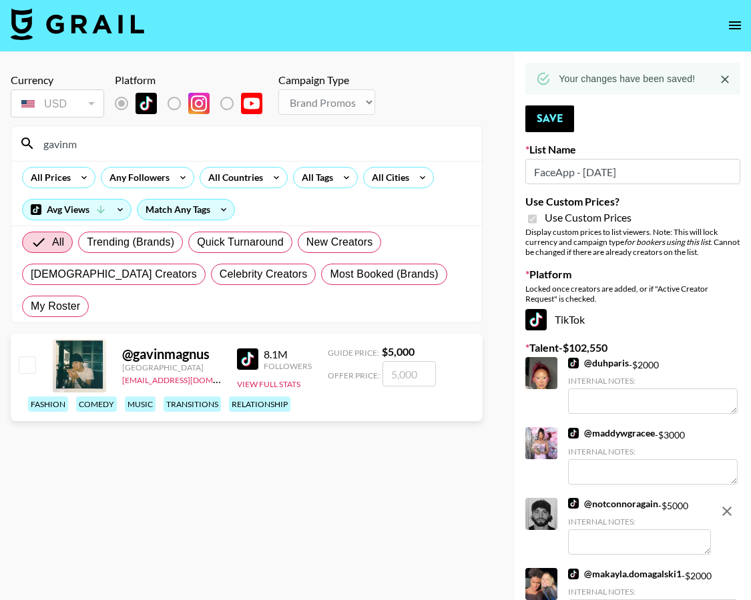
type input "gavinm"
click at [27, 357] on input "checkbox" at bounding box center [27, 365] width 16 height 16
checkbox input "true"
type input "5000"
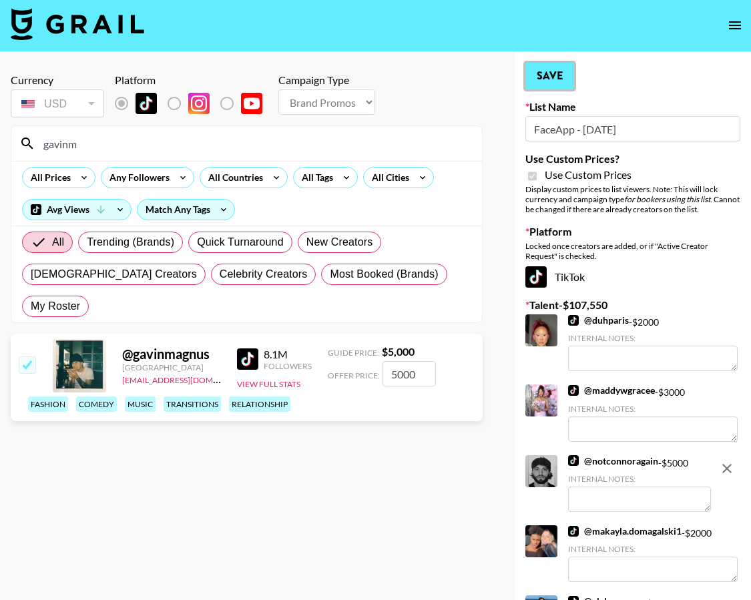
drag, startPoint x: 560, startPoint y: 76, endPoint x: 541, endPoint y: 82, distance: 19.6
click at [560, 76] on button "Save" at bounding box center [550, 76] width 49 height 27
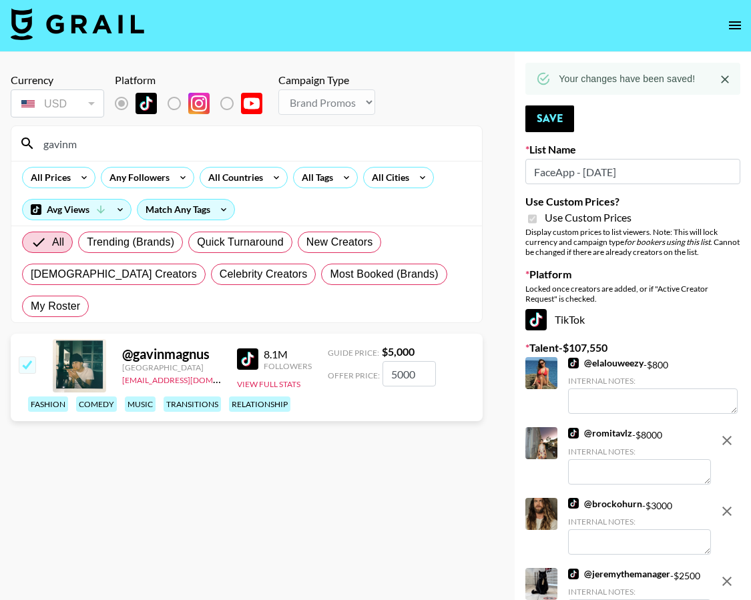
click at [359, 150] on input "gavinm" at bounding box center [254, 143] width 439 height 21
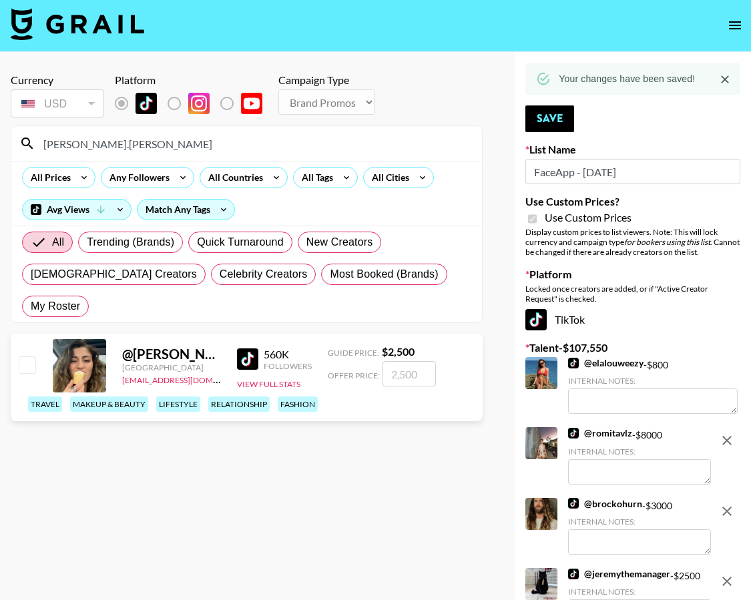
type input "[PERSON_NAME].[PERSON_NAME]"
click at [34, 357] on input "checkbox" at bounding box center [27, 365] width 16 height 16
checkbox input "true"
type input "2500"
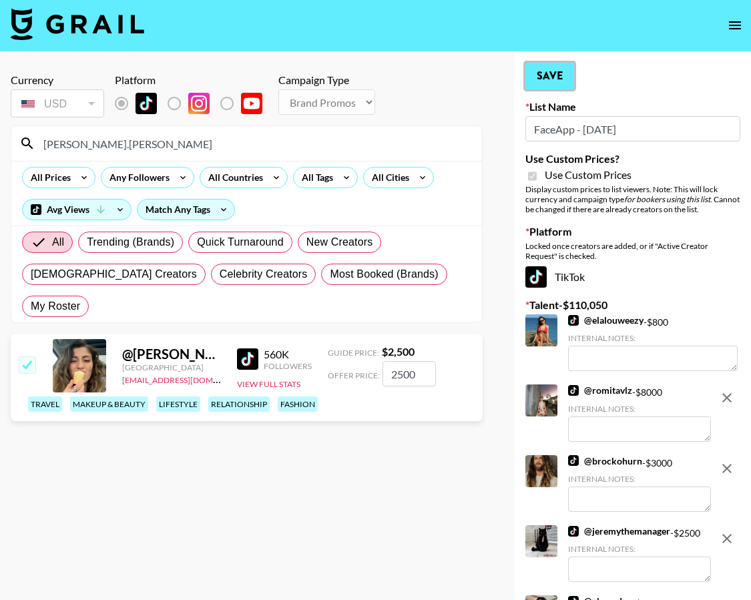
drag, startPoint x: 550, startPoint y: 79, endPoint x: 519, endPoint y: 80, distance: 30.7
click at [550, 79] on button "Save" at bounding box center [550, 76] width 49 height 27
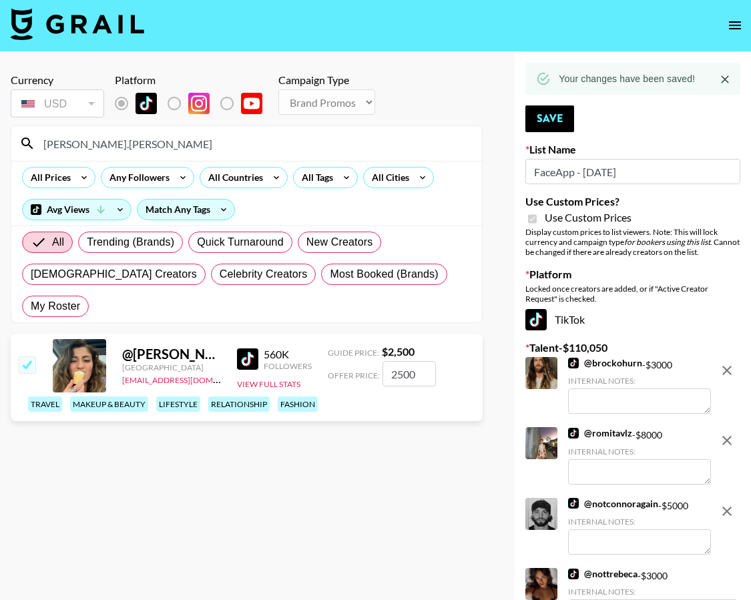
click at [344, 146] on input "[PERSON_NAME].[PERSON_NAME]" at bounding box center [254, 143] width 439 height 21
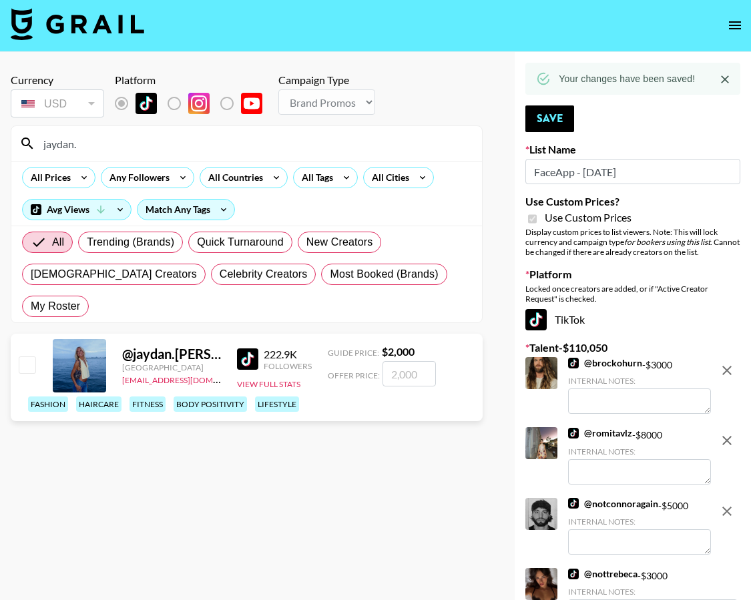
type input "jaydan."
click at [18, 355] on div at bounding box center [26, 366] width 21 height 23
click at [31, 357] on input "checkbox" at bounding box center [27, 365] width 16 height 16
checkbox input "true"
type input "2000"
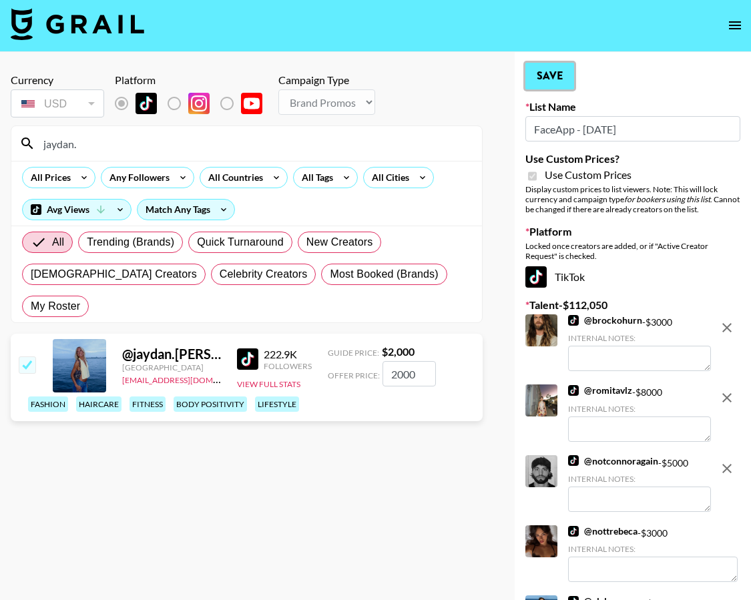
click at [535, 77] on button "Save" at bounding box center [550, 76] width 49 height 27
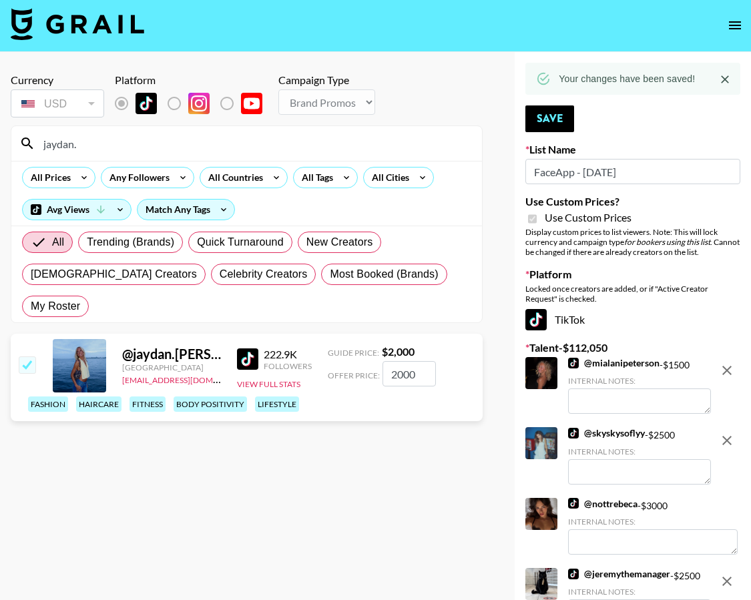
click at [348, 136] on input "jaydan." at bounding box center [254, 143] width 439 height 21
click at [348, 137] on input "jaydan." at bounding box center [254, 143] width 439 height 21
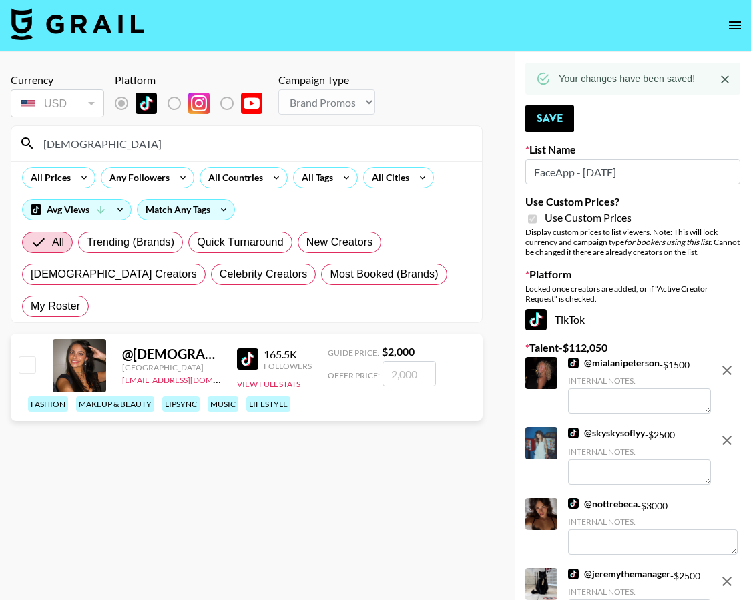
type input "[DEMOGRAPHIC_DATA]"
click at [31, 357] on input "checkbox" at bounding box center [27, 365] width 16 height 16
checkbox input "true"
type input "2000"
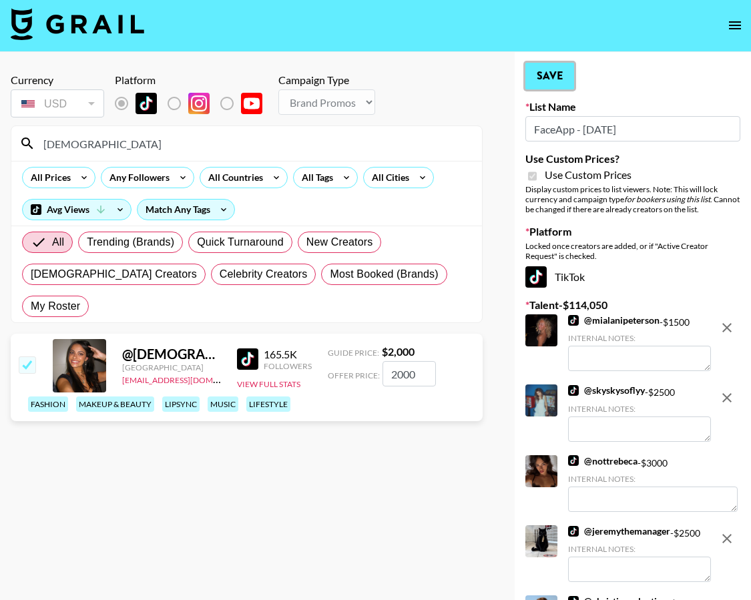
click at [562, 72] on button "Save" at bounding box center [550, 76] width 49 height 27
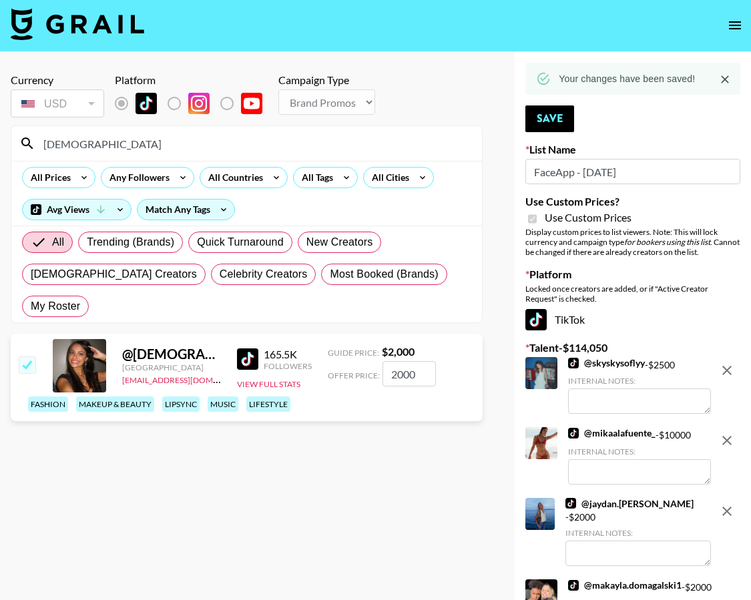
click at [269, 149] on input "[DEMOGRAPHIC_DATA]" at bounding box center [254, 143] width 439 height 21
click at [269, 148] on input "[DEMOGRAPHIC_DATA]" at bounding box center [254, 143] width 439 height 21
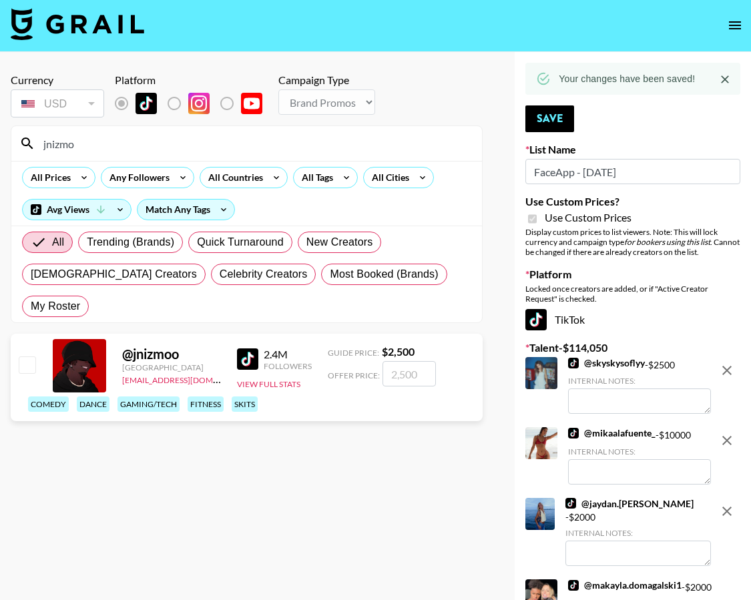
type input "jnizmo"
click at [28, 357] on input "checkbox" at bounding box center [27, 365] width 16 height 16
checkbox input "true"
type input "2500"
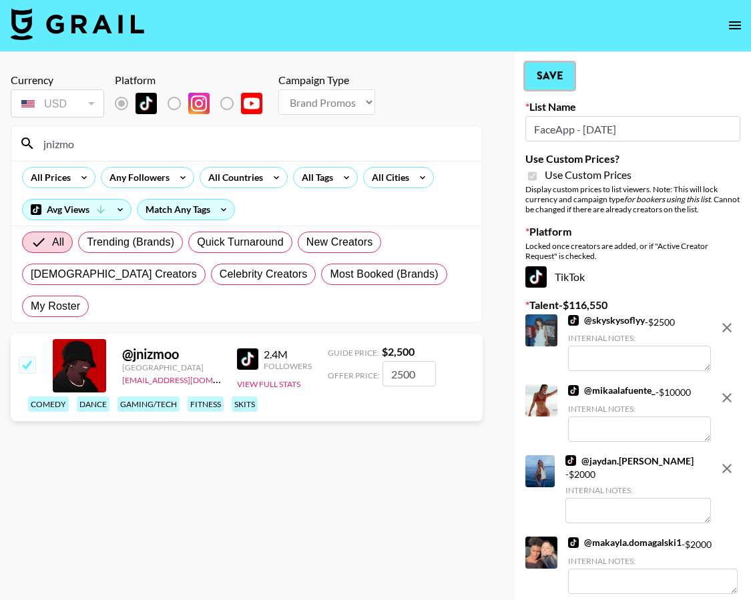
click at [564, 81] on button "Save" at bounding box center [550, 76] width 49 height 27
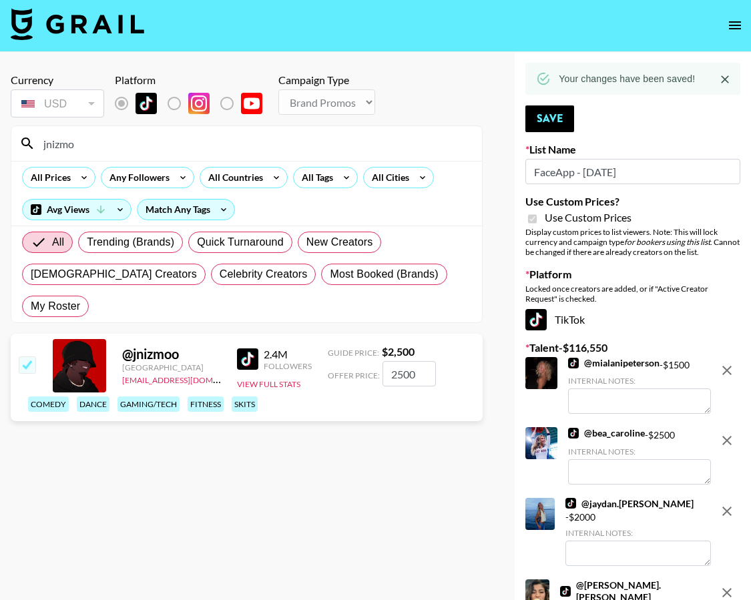
click at [369, 144] on input "jnizmo" at bounding box center [254, 143] width 439 height 21
click at [370, 144] on input "jnizmo" at bounding box center [254, 143] width 439 height 21
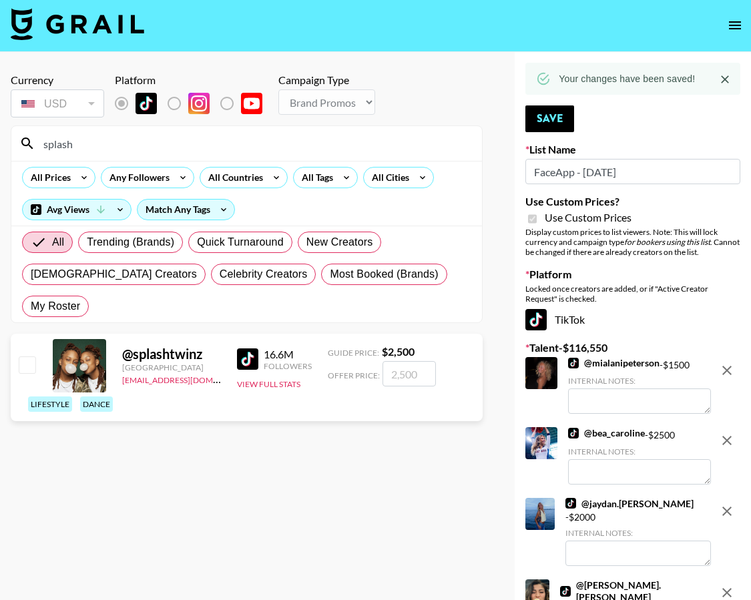
type input "splash"
drag, startPoint x: 33, startPoint y: 327, endPoint x: 50, endPoint y: 340, distance: 21.9
click at [32, 357] on input "checkbox" at bounding box center [27, 365] width 16 height 16
checkbox input "true"
type input "2500"
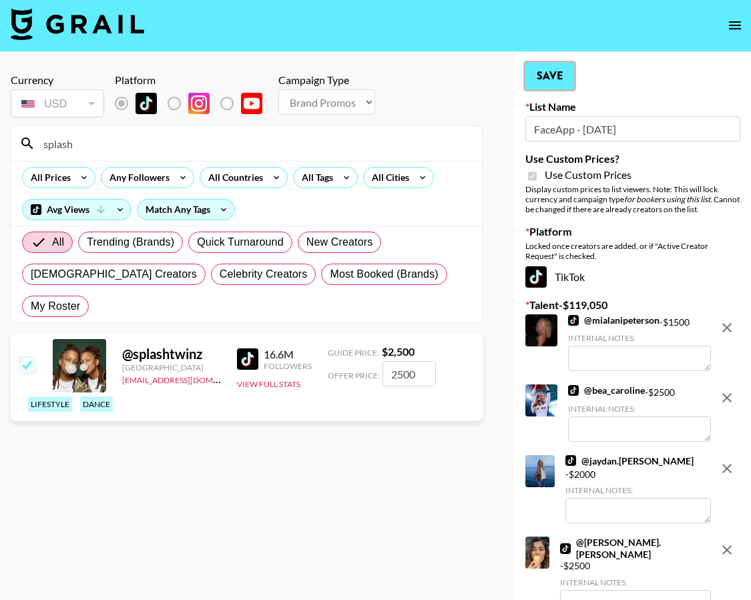
click at [553, 70] on button "Save" at bounding box center [550, 76] width 49 height 27
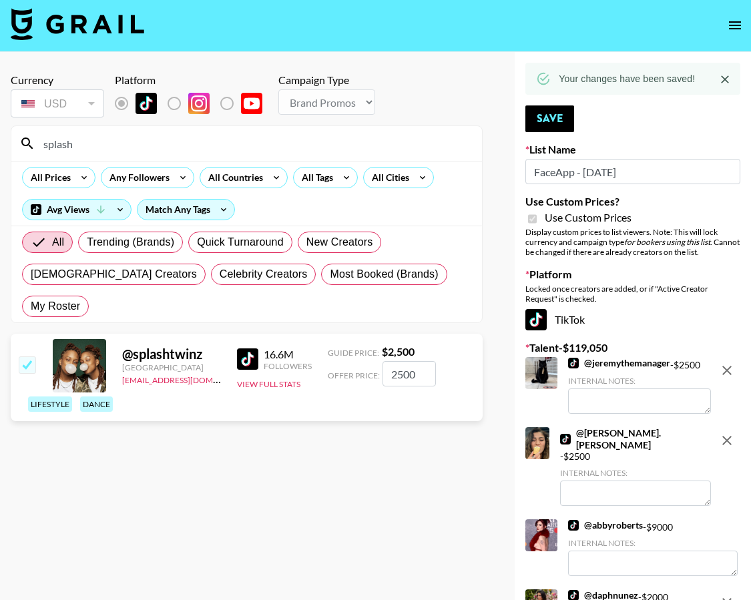
click at [266, 146] on input "splash" at bounding box center [254, 143] width 439 height 21
type input "mikeyy"
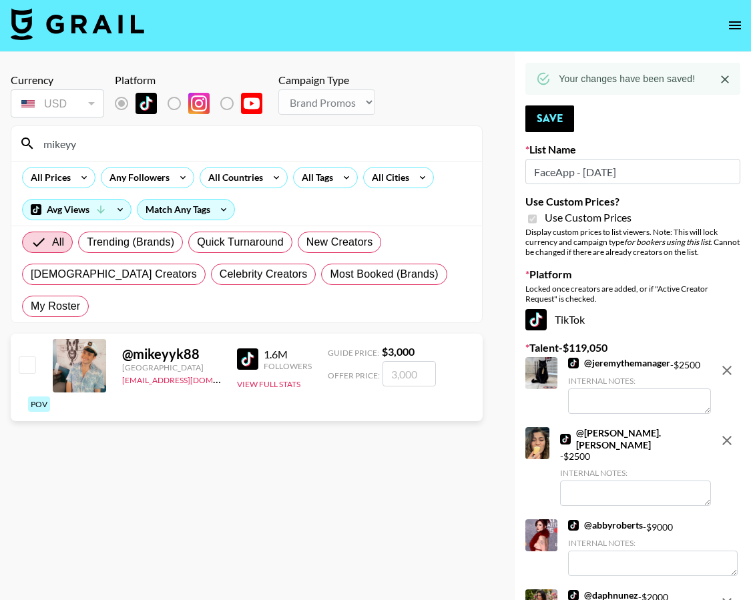
click at [26, 357] on input "checkbox" at bounding box center [27, 365] width 16 height 16
checkbox input "true"
type input "3000"
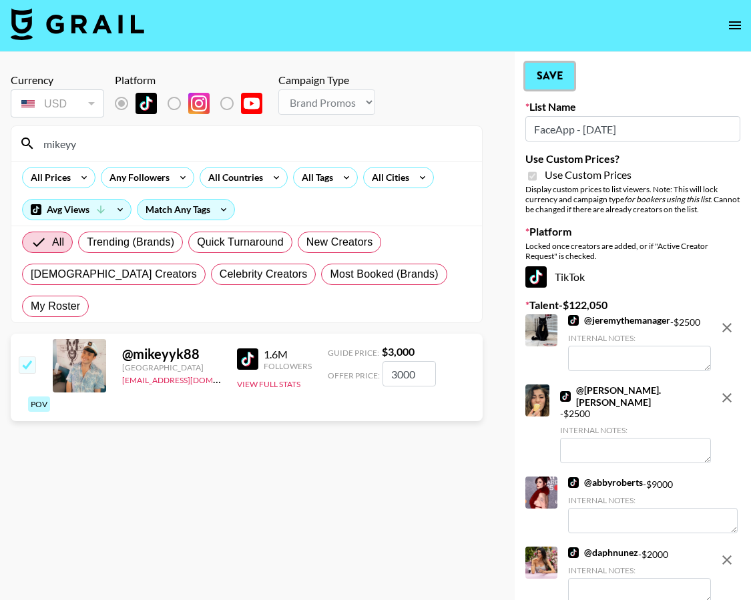
click at [561, 81] on button "Save" at bounding box center [550, 76] width 49 height 27
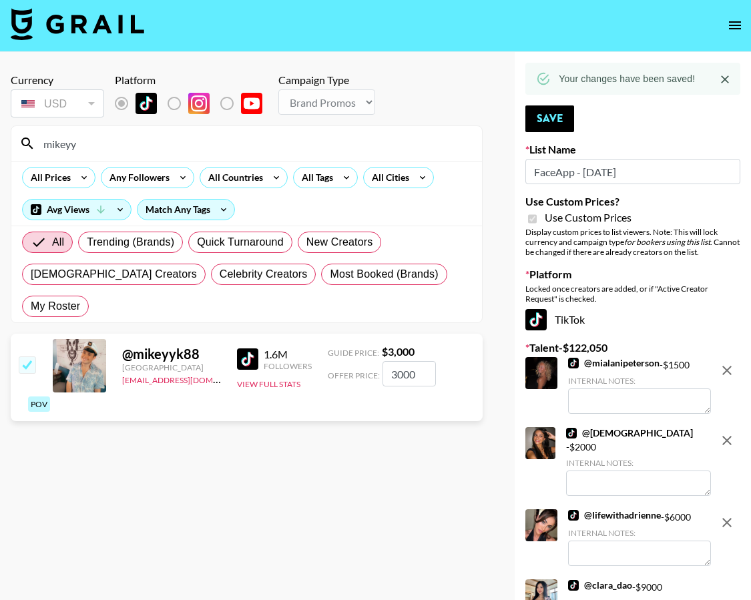
click at [225, 147] on input "mikeyy" at bounding box center [254, 143] width 439 height 21
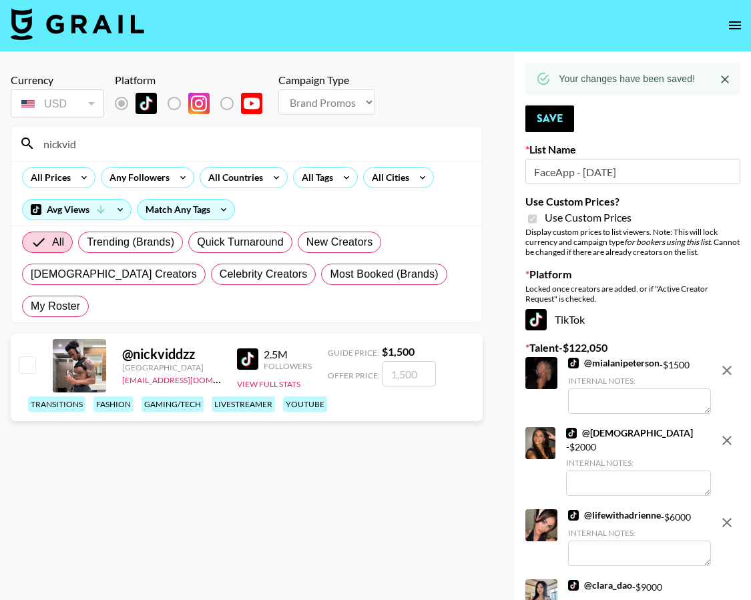
type input "nickvid"
click at [25, 357] on input "checkbox" at bounding box center [27, 365] width 16 height 16
checkbox input "true"
type input "1500"
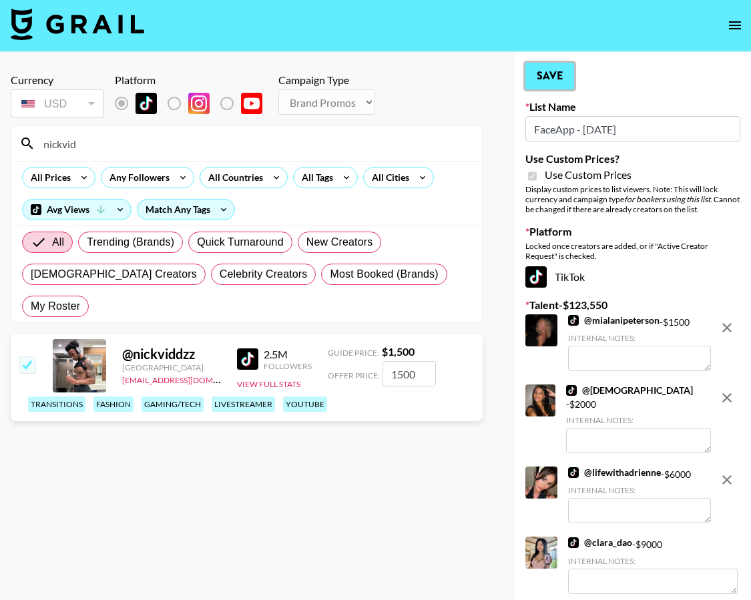
click at [555, 76] on button "Save" at bounding box center [550, 76] width 49 height 27
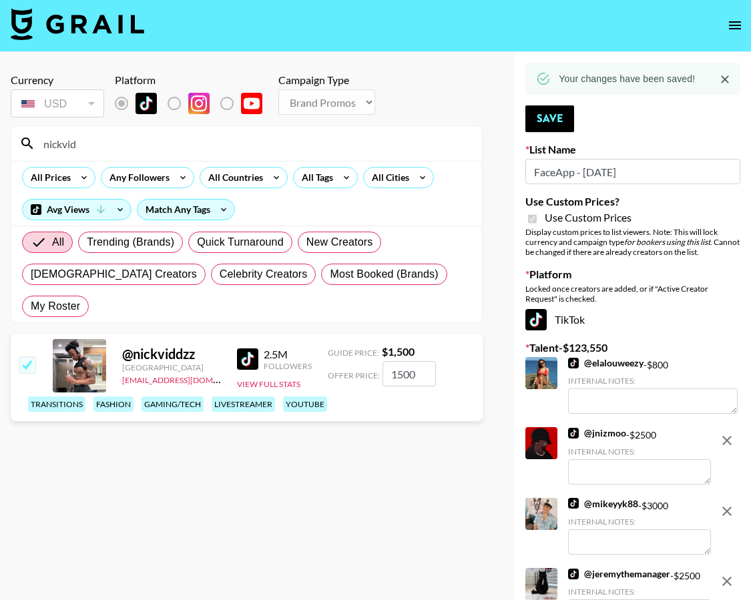
click at [208, 138] on input "nickvid" at bounding box center [254, 143] width 439 height 21
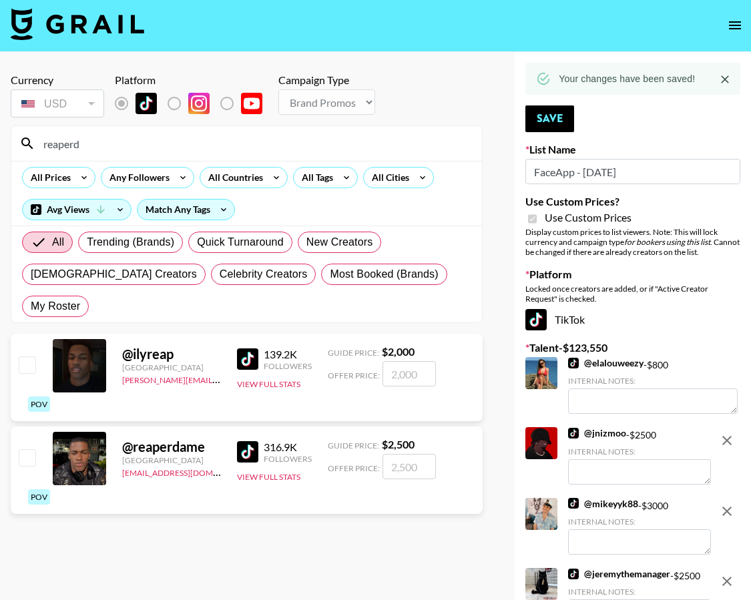
type input "reaperd"
click at [37, 427] on div "@ reaperdame [GEOGRAPHIC_DATA] [EMAIL_ADDRESS][DOMAIN_NAME] 316.9K Followers Vi…" at bounding box center [247, 470] width 472 height 87
click at [30, 449] on input "checkbox" at bounding box center [27, 457] width 16 height 16
checkbox input "true"
type input "2500"
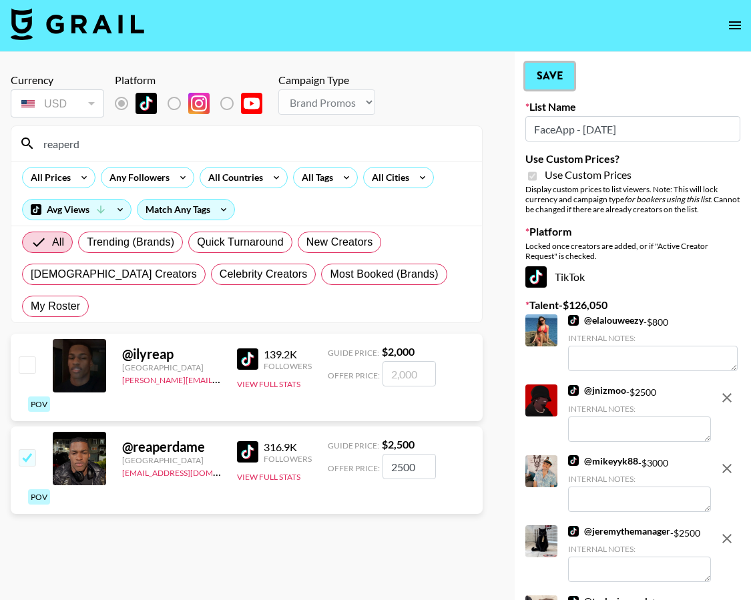
click at [552, 71] on button "Save" at bounding box center [550, 76] width 49 height 27
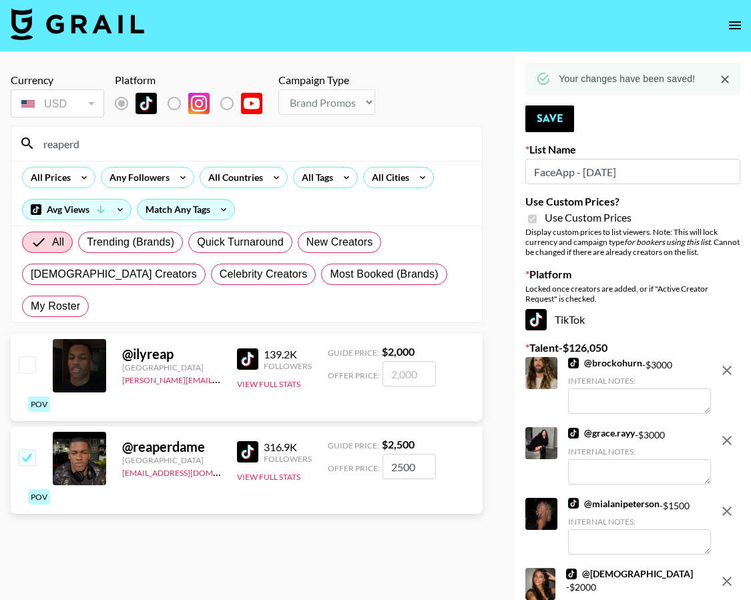
click at [164, 144] on input "reaperd" at bounding box center [254, 143] width 439 height 21
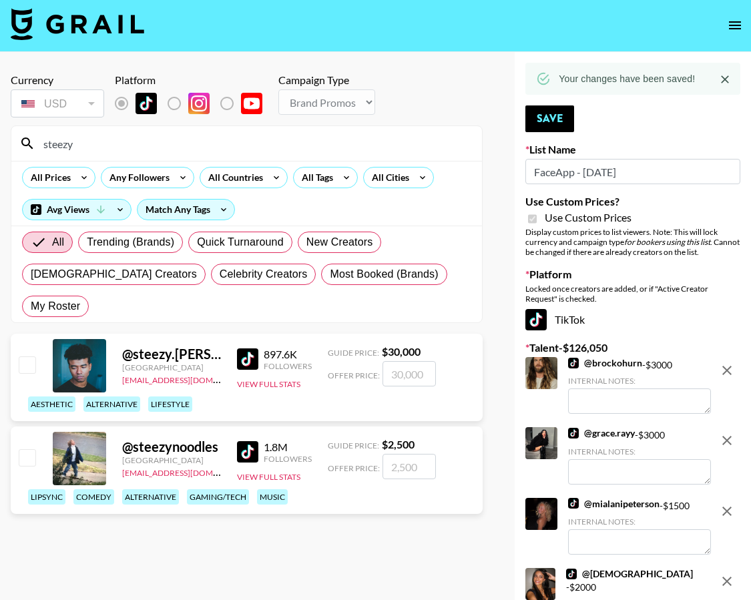
type input "steezy"
drag, startPoint x: 27, startPoint y: 431, endPoint x: 35, endPoint y: 433, distance: 8.1
click at [27, 449] on input "checkbox" at bounding box center [27, 457] width 16 height 16
checkbox input "true"
type input "2500"
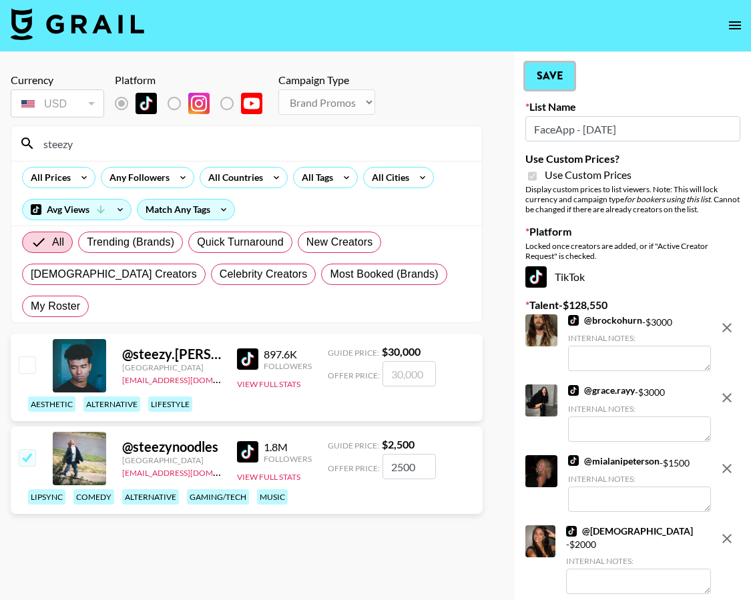
click at [554, 73] on button "Save" at bounding box center [550, 76] width 49 height 27
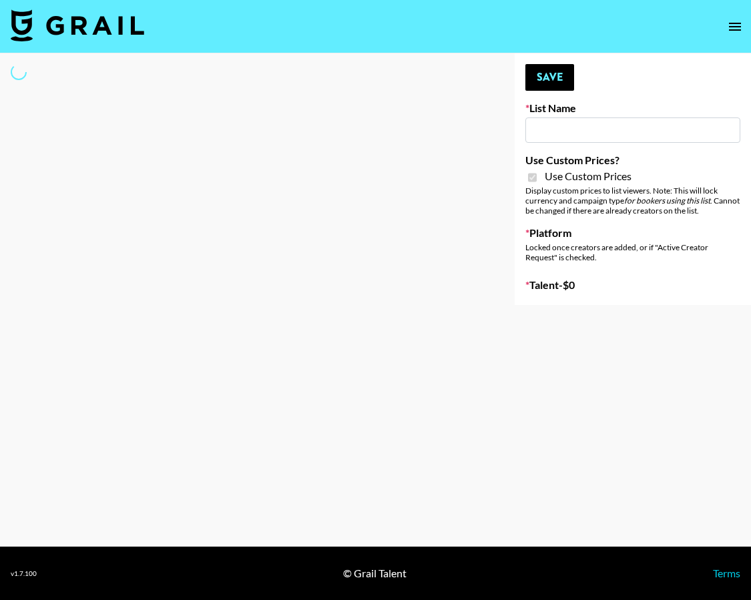
type input "Axis-Y - 3rd Sept"
checkbox input "true"
select select "Brand"
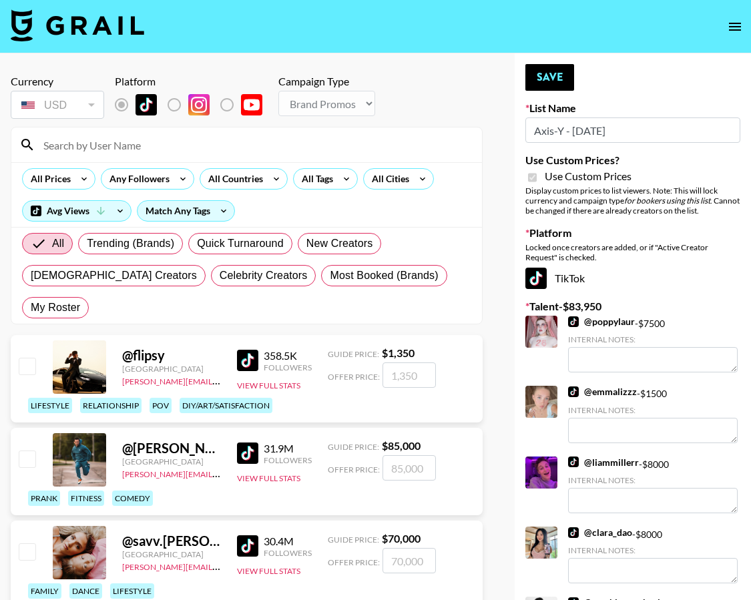
click at [203, 141] on input at bounding box center [254, 144] width 439 height 21
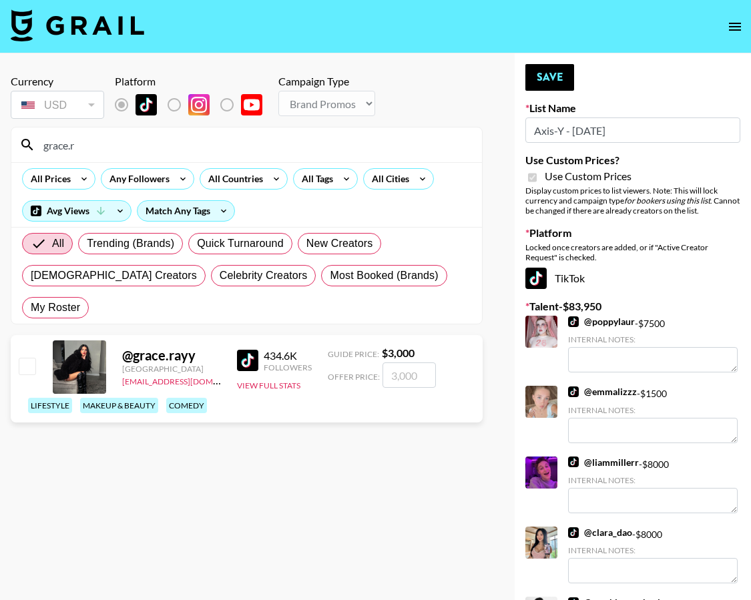
type input "grace.r"
click at [35, 356] on div at bounding box center [26, 367] width 21 height 23
click at [25, 358] on input "checkbox" at bounding box center [27, 366] width 16 height 16
checkbox input "true"
type input "3000"
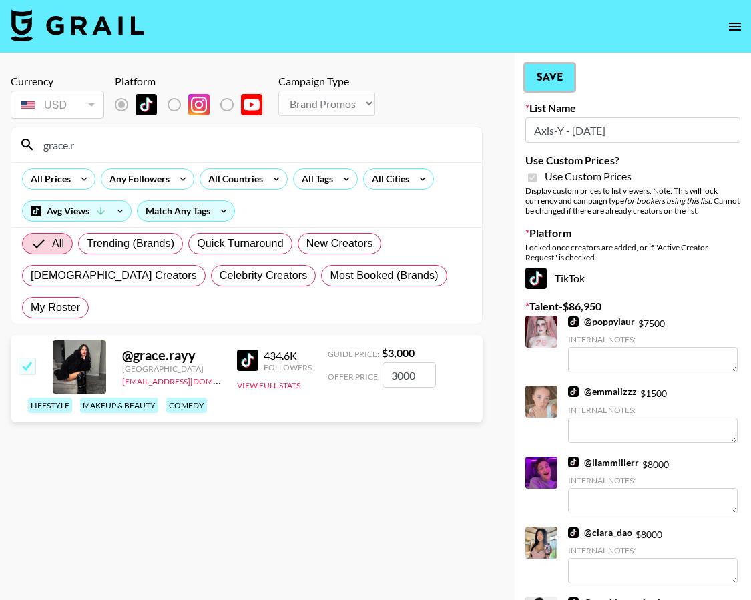
click at [563, 79] on button "Save" at bounding box center [550, 77] width 49 height 27
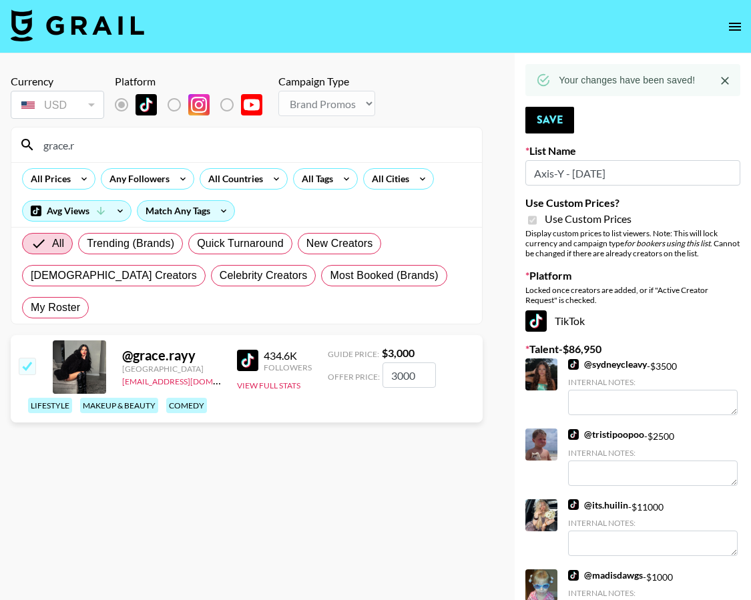
click at [387, 140] on input "grace.r" at bounding box center [254, 144] width 439 height 21
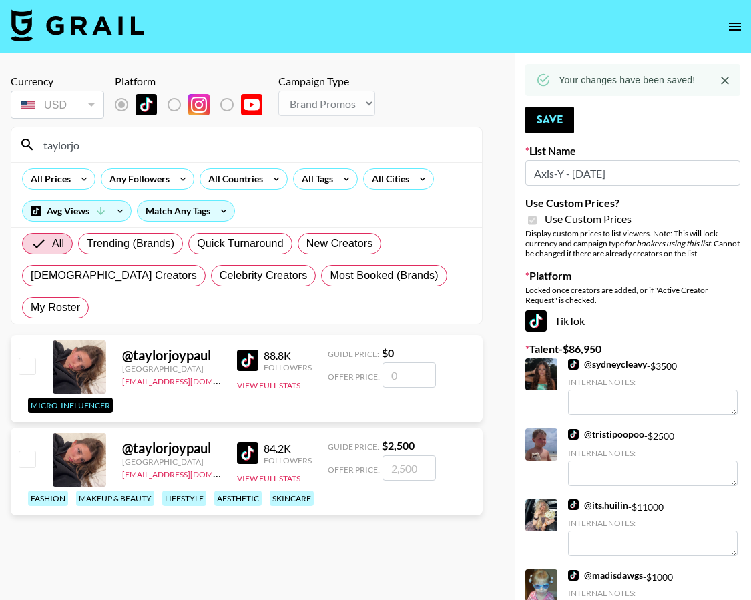
type input "taylorjo"
click at [29, 451] on input "checkbox" at bounding box center [27, 459] width 16 height 16
checkbox input "true"
type input "2500"
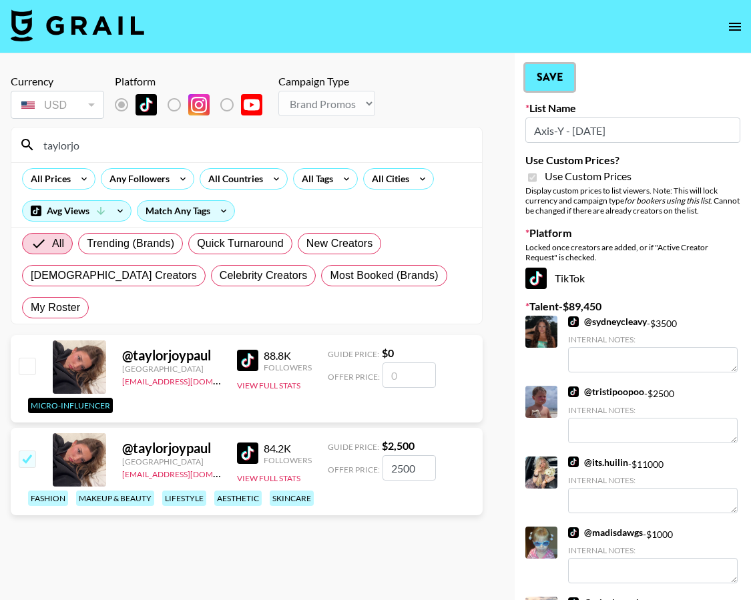
click at [562, 77] on button "Save" at bounding box center [550, 77] width 49 height 27
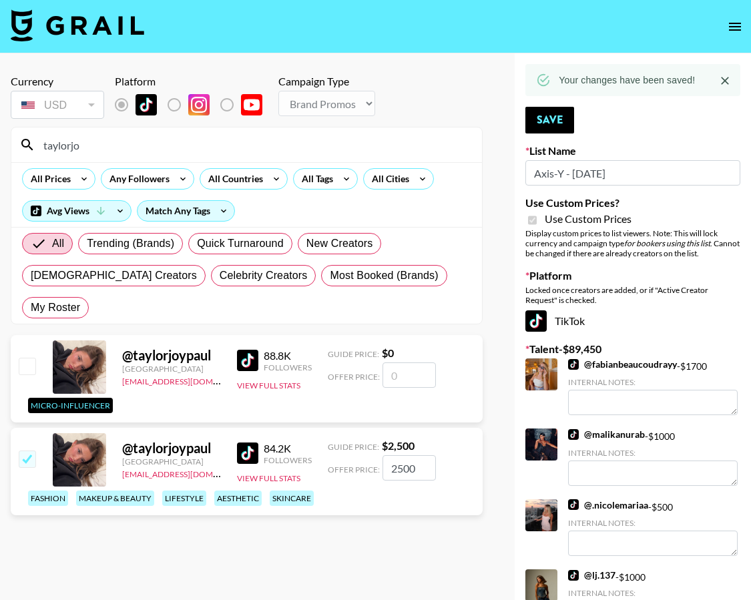
click at [397, 139] on input "taylorjo" at bounding box center [254, 144] width 439 height 21
click at [396, 139] on input "taylorjo" at bounding box center [254, 144] width 439 height 21
click at [397, 139] on input "taylorjo" at bounding box center [254, 144] width 439 height 21
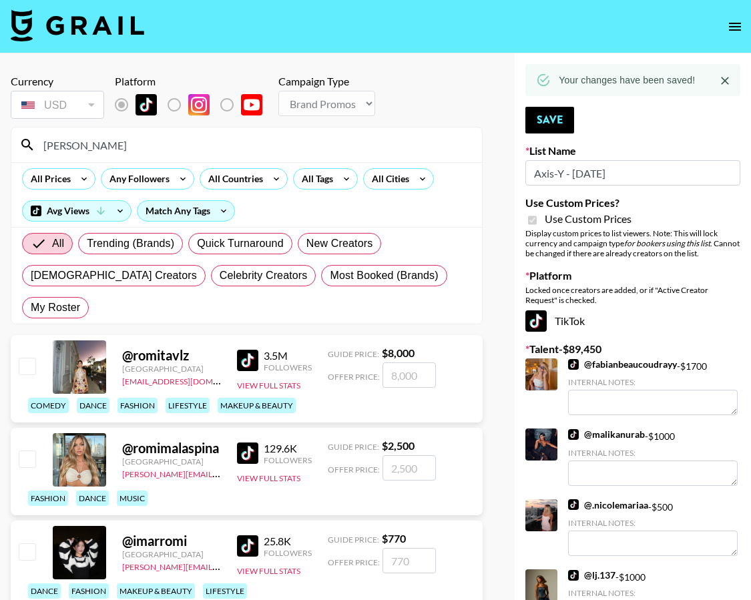
type input "[PERSON_NAME]"
click at [28, 356] on div at bounding box center [26, 367] width 21 height 23
click at [27, 358] on input "checkbox" at bounding box center [27, 366] width 16 height 16
checkbox input "true"
type input "8000"
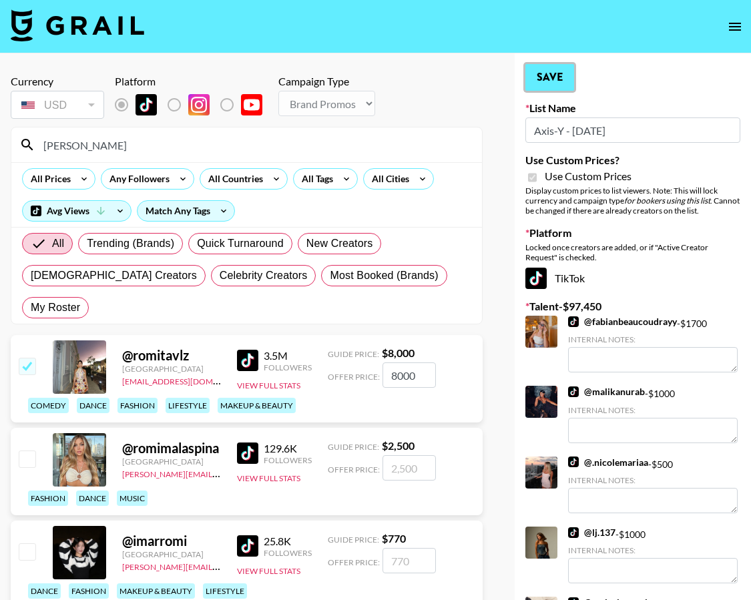
click at [532, 66] on button "Save" at bounding box center [550, 77] width 49 height 27
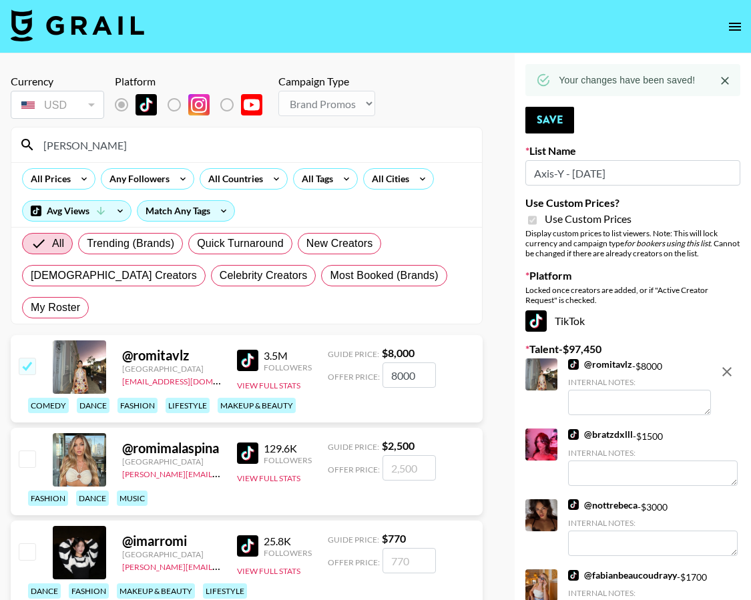
click at [276, 147] on input "[PERSON_NAME]" at bounding box center [254, 144] width 439 height 21
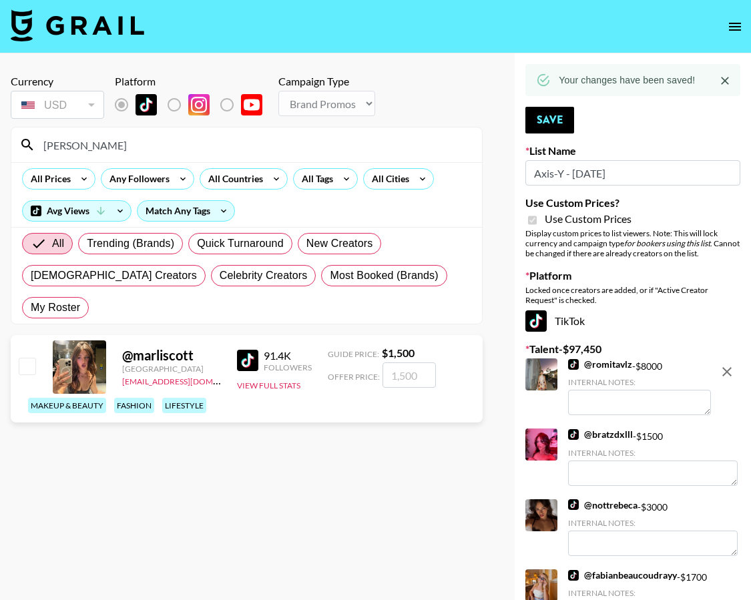
type input "[PERSON_NAME]"
click at [30, 358] on input "checkbox" at bounding box center [27, 366] width 16 height 16
checkbox input "true"
type input "1500"
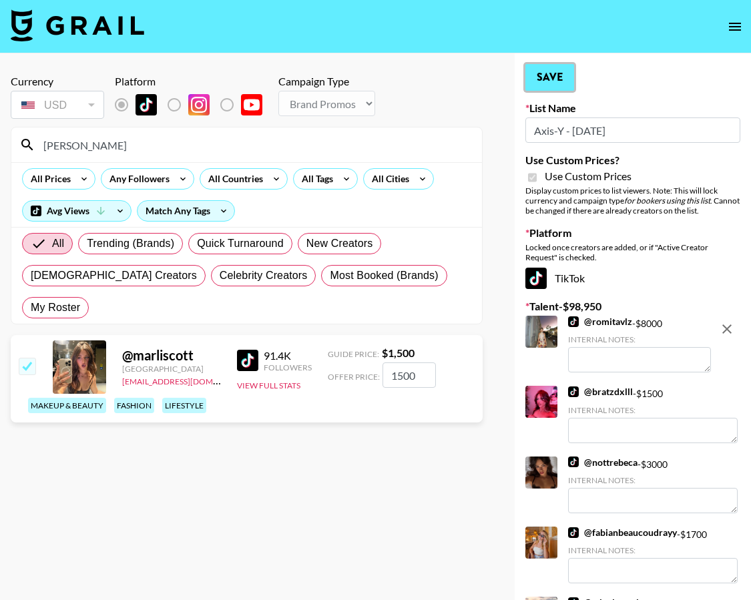
drag, startPoint x: 552, startPoint y: 85, endPoint x: 542, endPoint y: 86, distance: 10.1
click at [552, 85] on button "Save" at bounding box center [550, 77] width 49 height 27
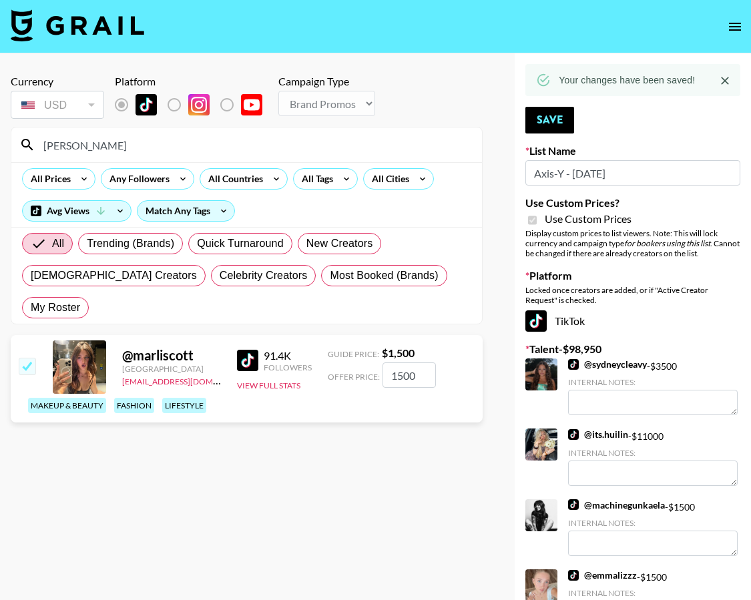
click at [339, 150] on input "[PERSON_NAME]" at bounding box center [254, 144] width 439 height 21
click at [342, 150] on input "[PERSON_NAME]" at bounding box center [254, 144] width 439 height 21
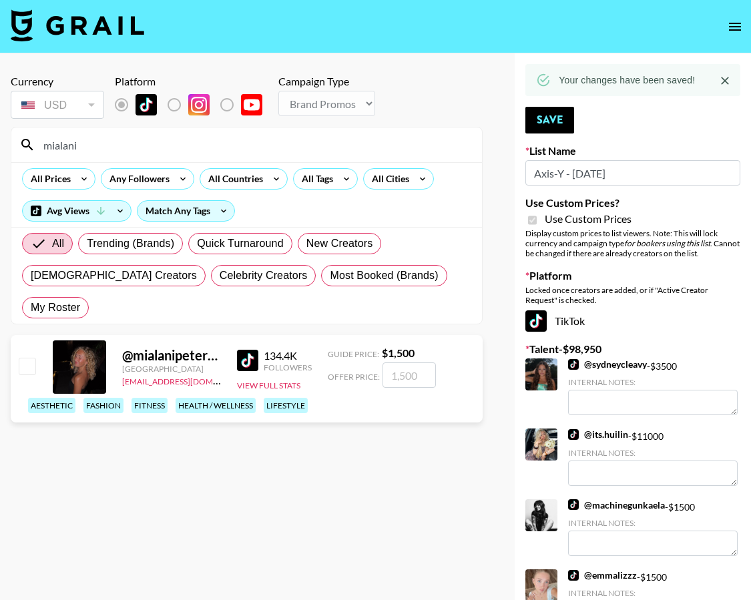
type input "mialani"
click at [29, 358] on input "checkbox" at bounding box center [27, 366] width 16 height 16
checkbox input "true"
type input "1500"
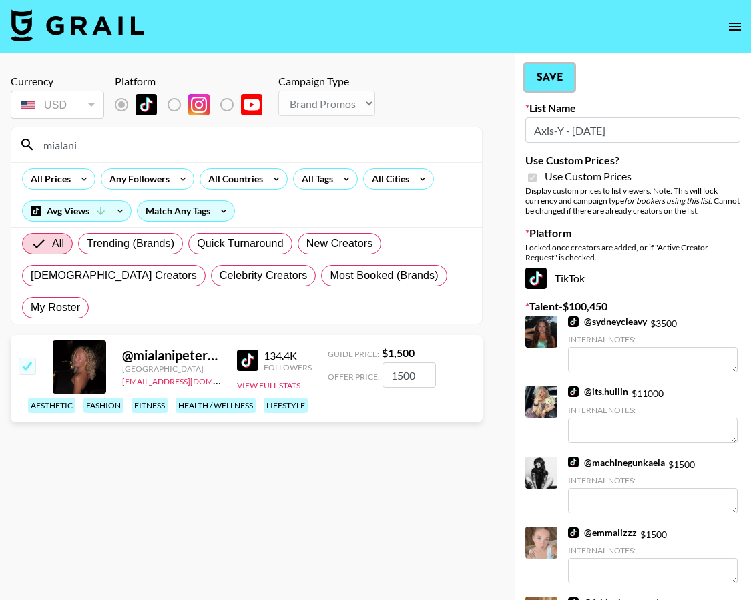
click at [544, 85] on button "Save" at bounding box center [550, 77] width 49 height 27
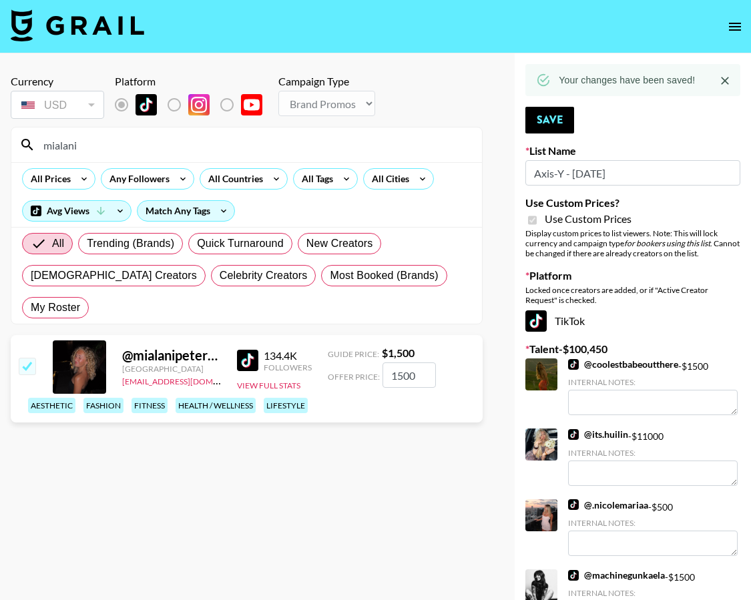
click at [248, 142] on input "mialani" at bounding box center [254, 144] width 439 height 21
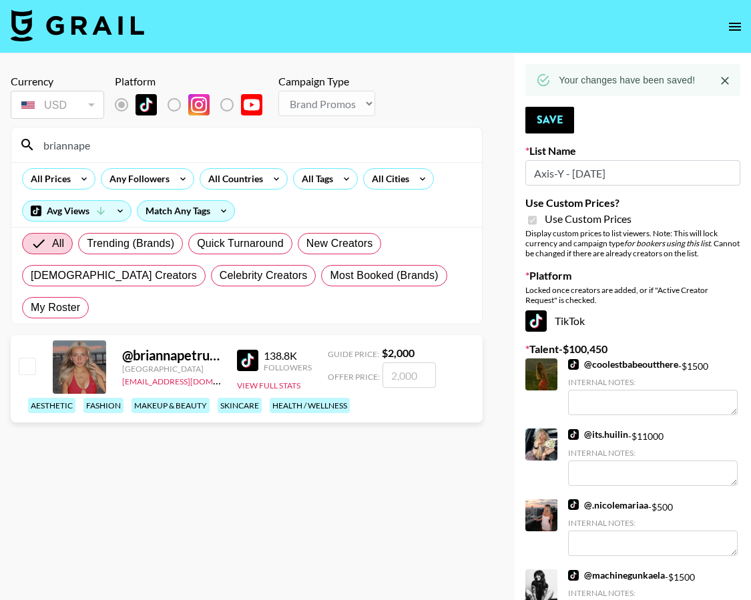
type input "briannape"
click at [23, 358] on input "checkbox" at bounding box center [27, 366] width 16 height 16
checkbox input "true"
type input "2000"
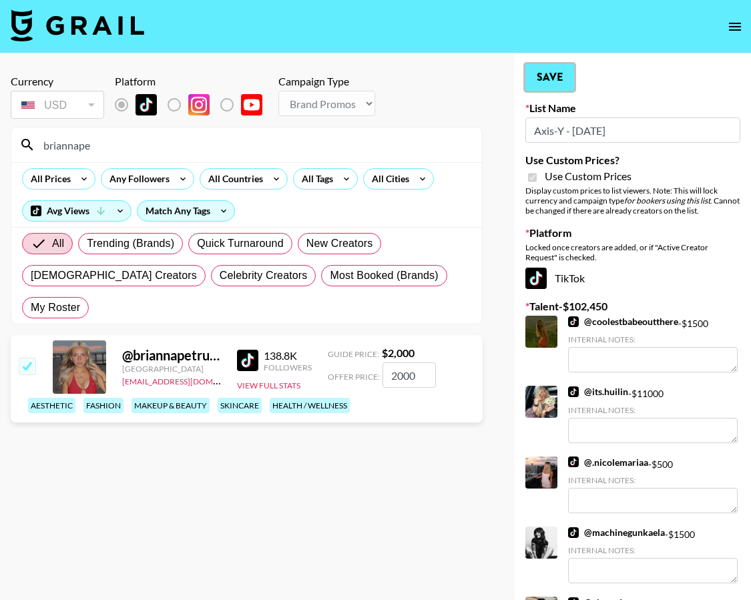
click at [551, 75] on button "Save" at bounding box center [550, 77] width 49 height 27
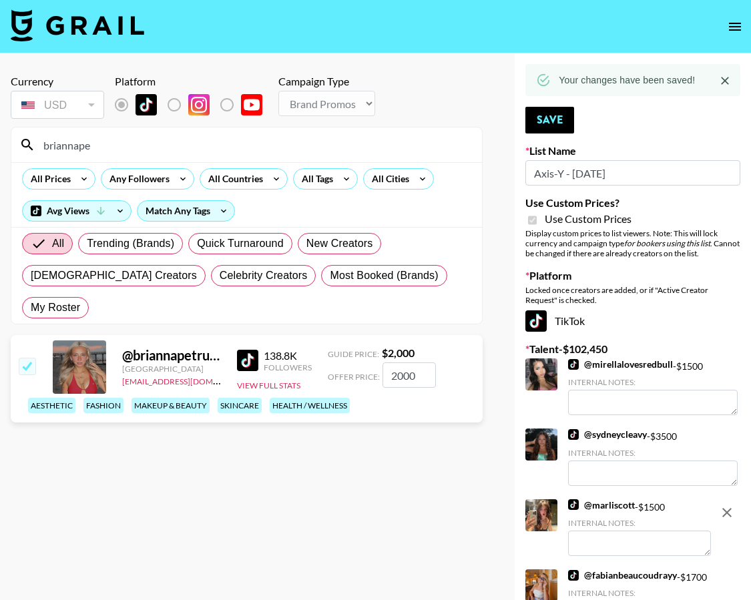
click at [346, 142] on input "briannape" at bounding box center [254, 144] width 439 height 21
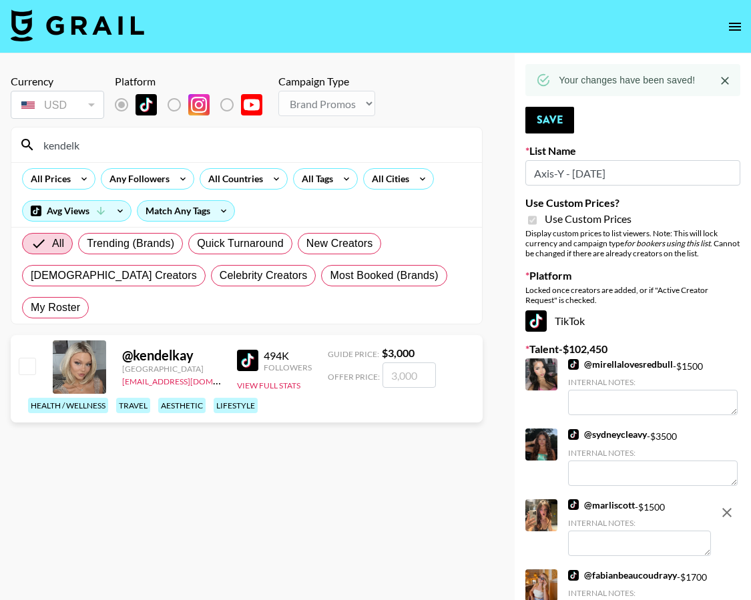
type input "kendelk"
click at [29, 358] on input "checkbox" at bounding box center [27, 366] width 16 height 16
checkbox input "true"
type input "3000"
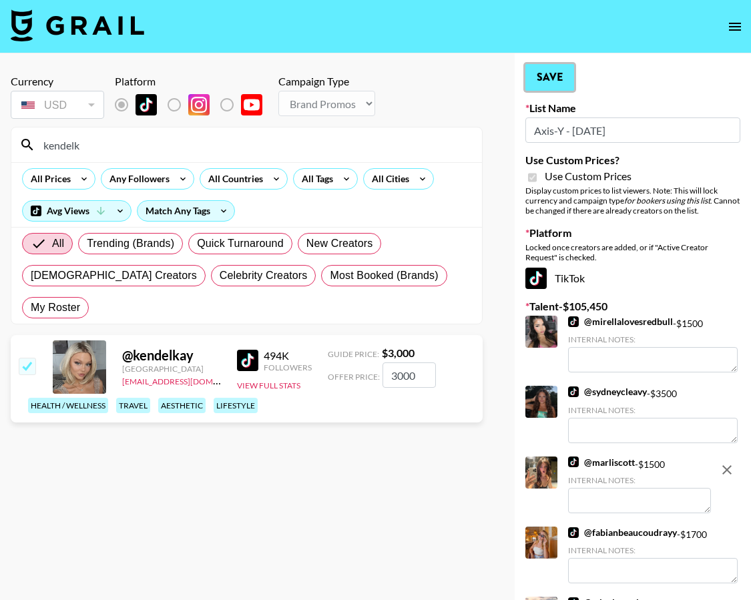
click at [550, 71] on button "Save" at bounding box center [550, 77] width 49 height 27
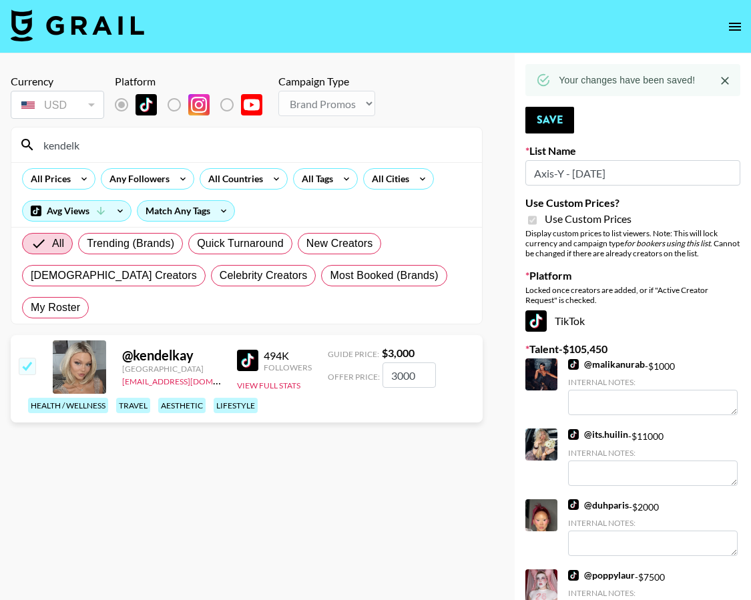
click at [398, 144] on input "kendelk" at bounding box center [254, 144] width 439 height 21
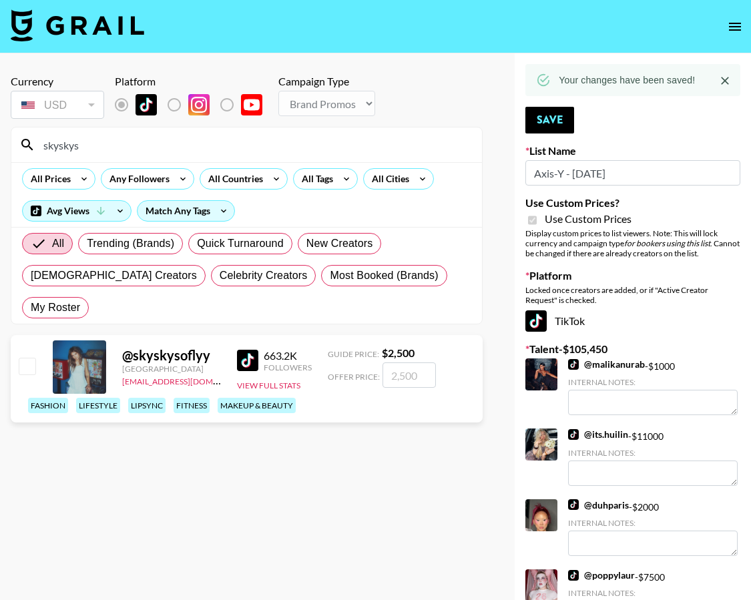
type input "skyskys"
click at [26, 358] on input "checkbox" at bounding box center [27, 366] width 16 height 16
checkbox input "true"
type input "2500"
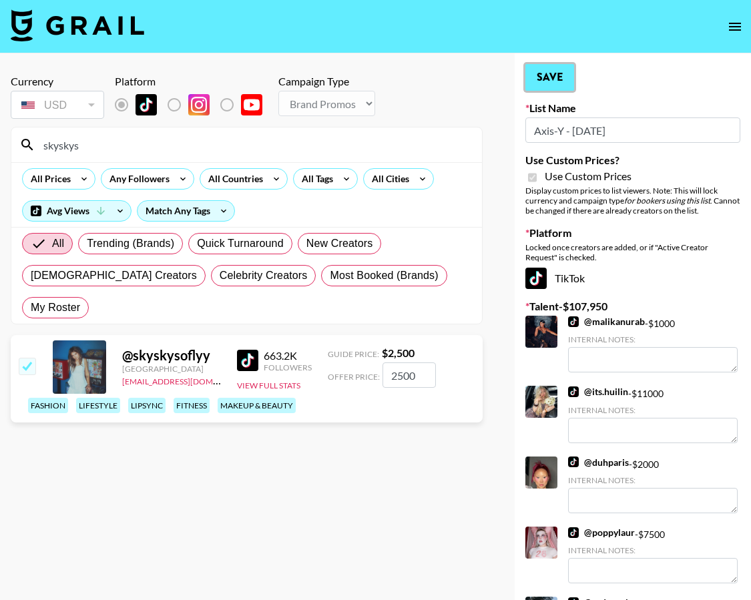
click at [569, 77] on button "Save" at bounding box center [550, 77] width 49 height 27
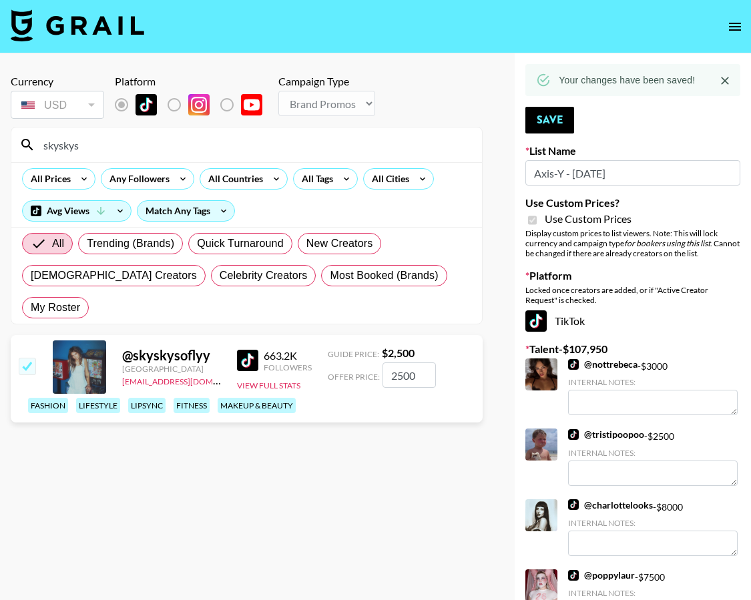
click at [367, 140] on input "skyskys" at bounding box center [254, 144] width 439 height 21
click at [366, 142] on input "skyskys" at bounding box center [254, 144] width 439 height 21
click at [366, 141] on input "skyskys" at bounding box center [254, 144] width 439 height 21
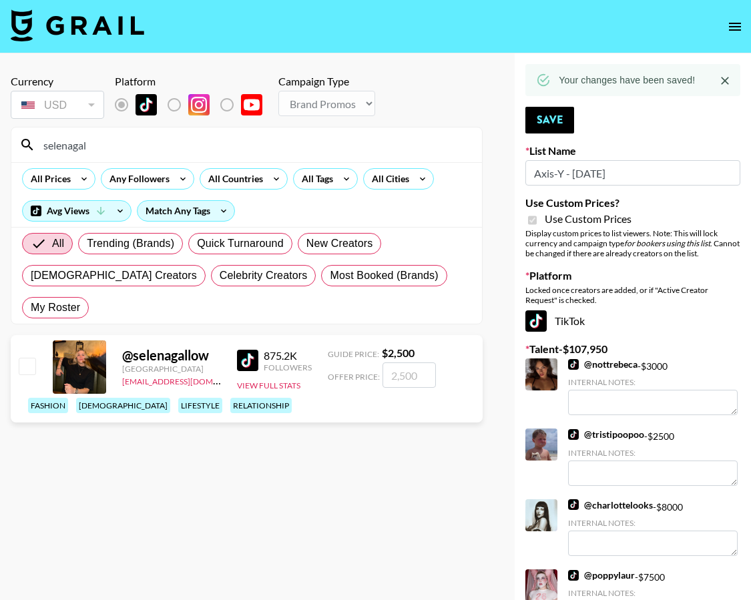
type input "selenagal"
drag, startPoint x: 27, startPoint y: 334, endPoint x: 44, endPoint y: 334, distance: 16.7
click at [27, 358] on input "checkbox" at bounding box center [27, 366] width 16 height 16
checkbox input "true"
type input "2500"
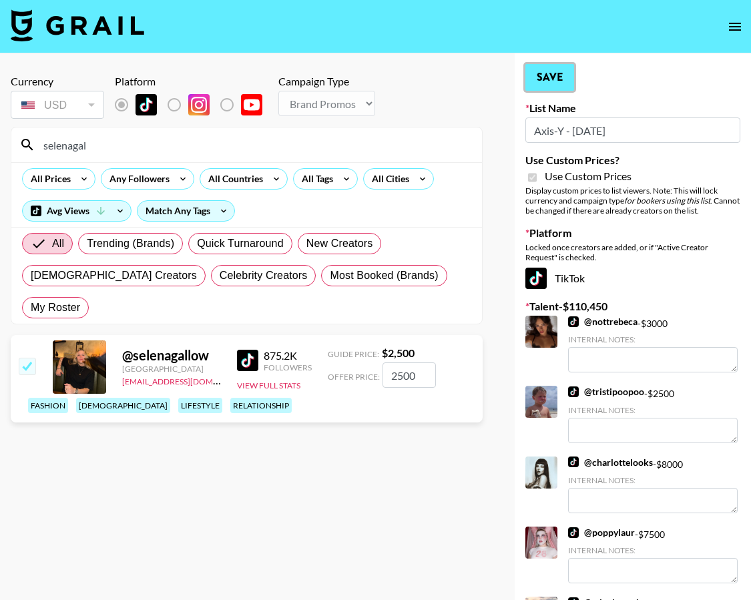
click at [557, 67] on button "Save" at bounding box center [550, 77] width 49 height 27
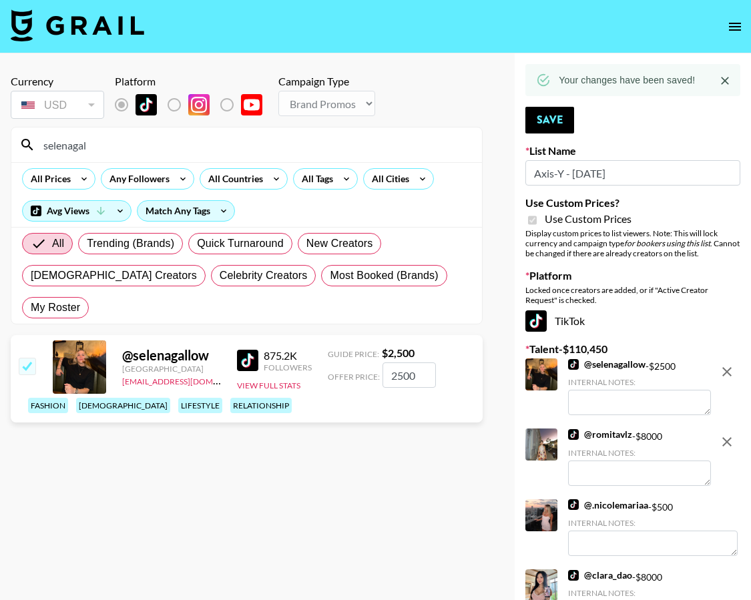
click at [417, 152] on input "selenagal" at bounding box center [254, 144] width 439 height 21
click at [412, 147] on input "selenagal" at bounding box center [254, 144] width 439 height 21
click at [150, 151] on input "selenagal" at bounding box center [254, 144] width 439 height 21
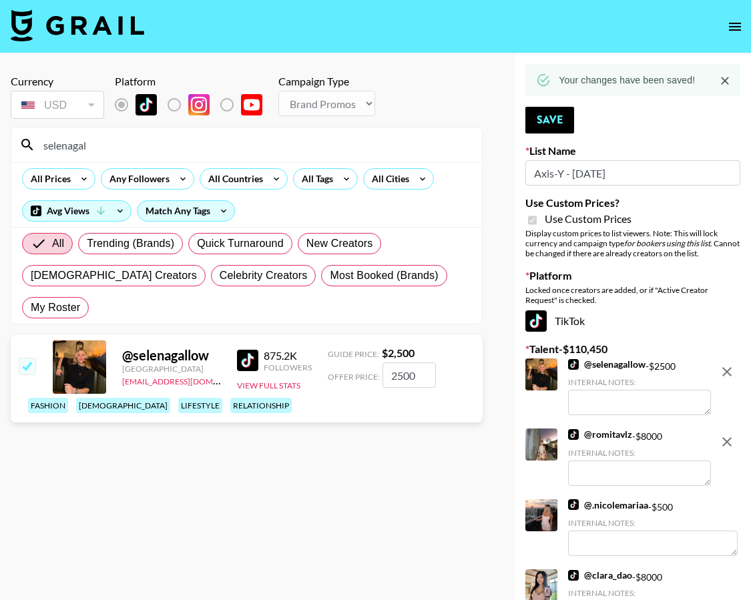
click at [150, 152] on input "selenagal" at bounding box center [254, 144] width 439 height 21
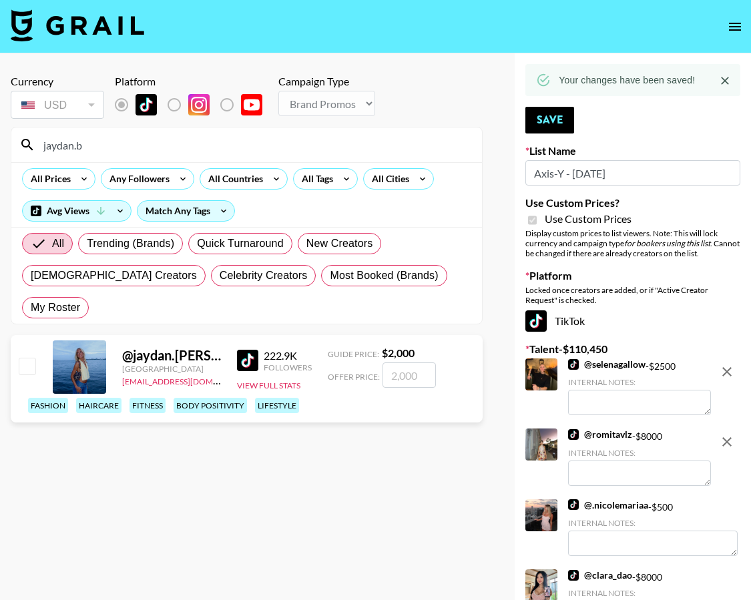
type input "jaydan.b"
click at [28, 356] on div at bounding box center [26, 367] width 21 height 23
drag, startPoint x: 29, startPoint y: 337, endPoint x: 41, endPoint y: 351, distance: 19.4
click at [29, 358] on input "checkbox" at bounding box center [27, 366] width 16 height 16
checkbox input "true"
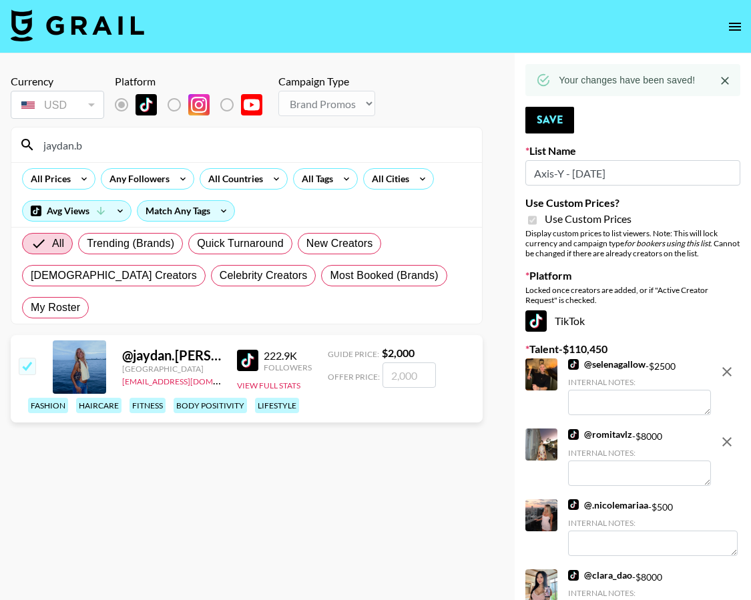
type input "2000"
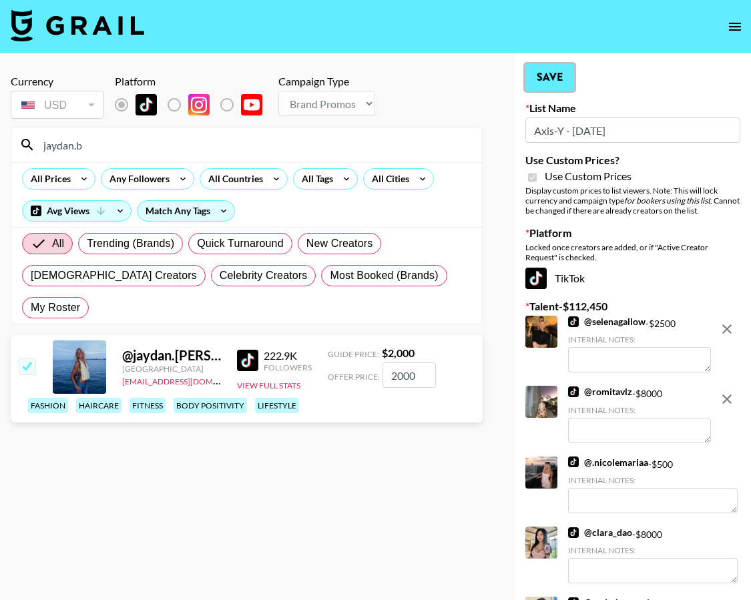
click at [561, 72] on button "Save" at bounding box center [550, 77] width 49 height 27
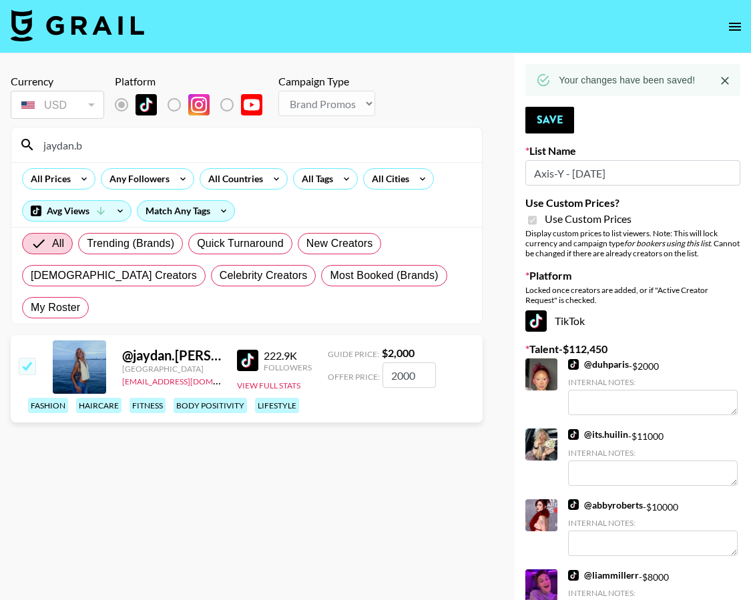
drag, startPoint x: 169, startPoint y: 158, endPoint x: 170, endPoint y: 152, distance: 6.7
click at [169, 158] on div "jaydan.b" at bounding box center [246, 145] width 471 height 35
click at [170, 151] on input "jaydan.b" at bounding box center [254, 144] width 439 height 21
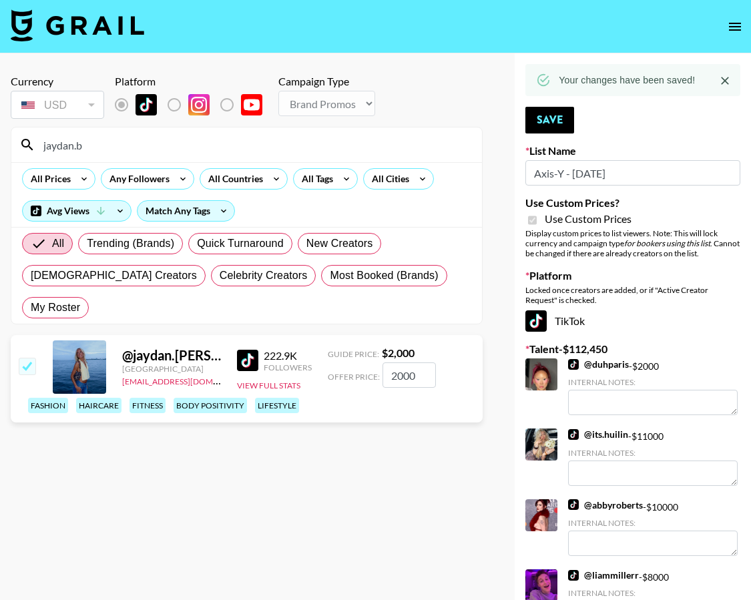
click at [172, 151] on input "jaydan.b" at bounding box center [254, 144] width 439 height 21
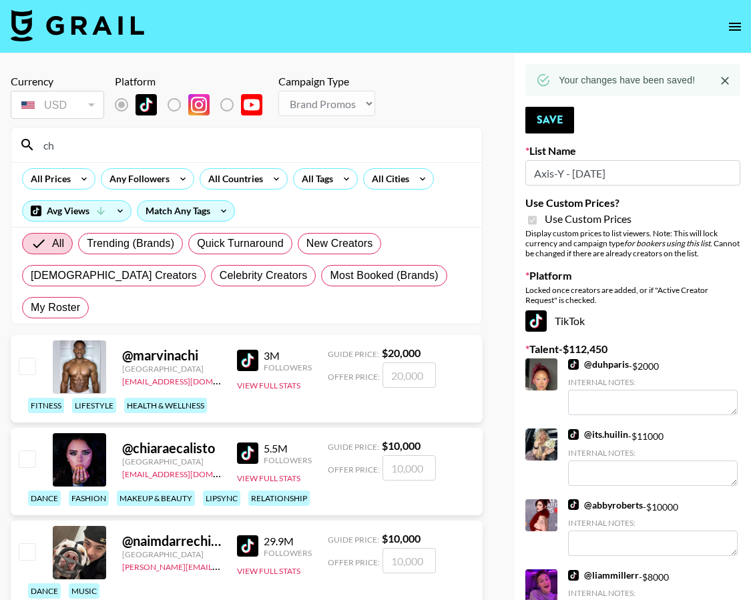
type input "c"
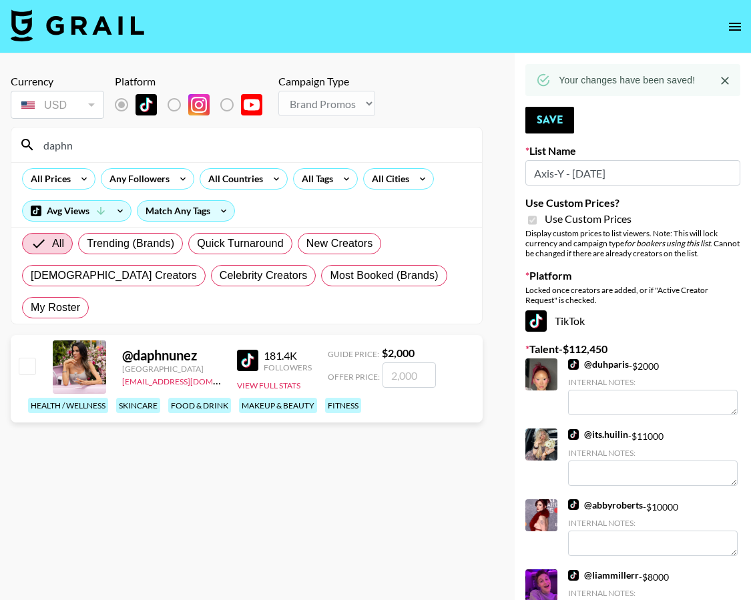
type input "daphn"
click at [29, 358] on input "checkbox" at bounding box center [27, 366] width 16 height 16
checkbox input "true"
type input "2000"
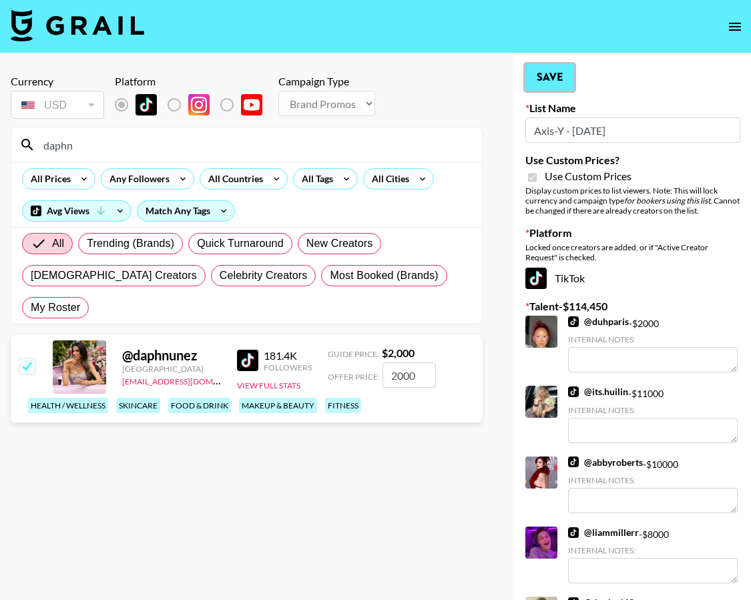
click at [549, 83] on button "Save" at bounding box center [550, 77] width 49 height 27
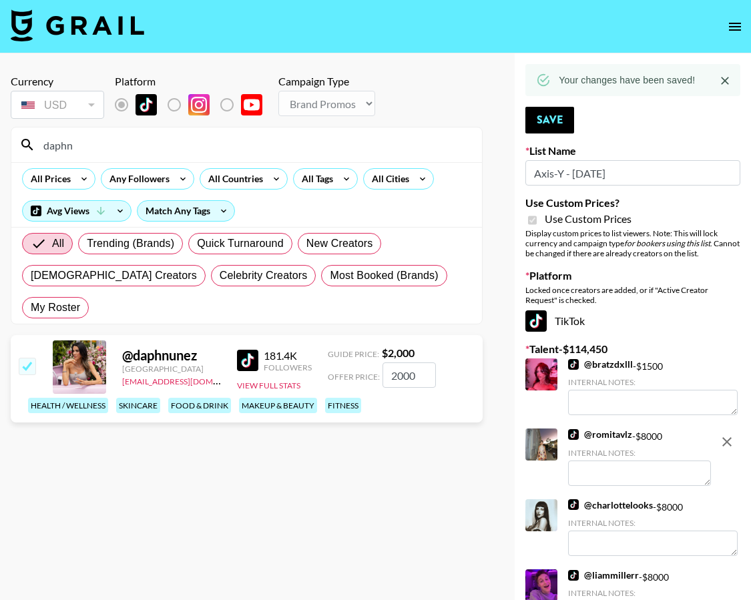
click at [203, 148] on input "daphn" at bounding box center [254, 144] width 439 height 21
click at [205, 148] on input "daphn" at bounding box center [254, 144] width 439 height 21
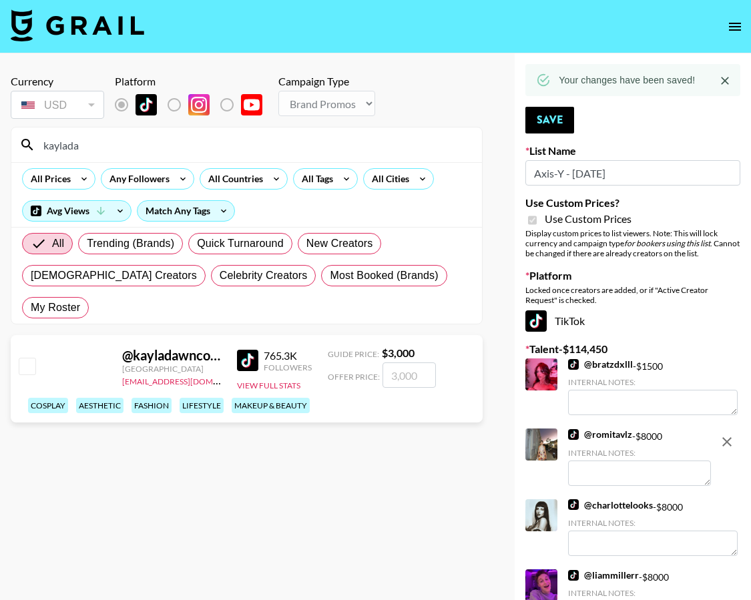
type input "kaylada"
click at [30, 358] on input "checkbox" at bounding box center [27, 366] width 16 height 16
checkbox input "true"
type input "3000"
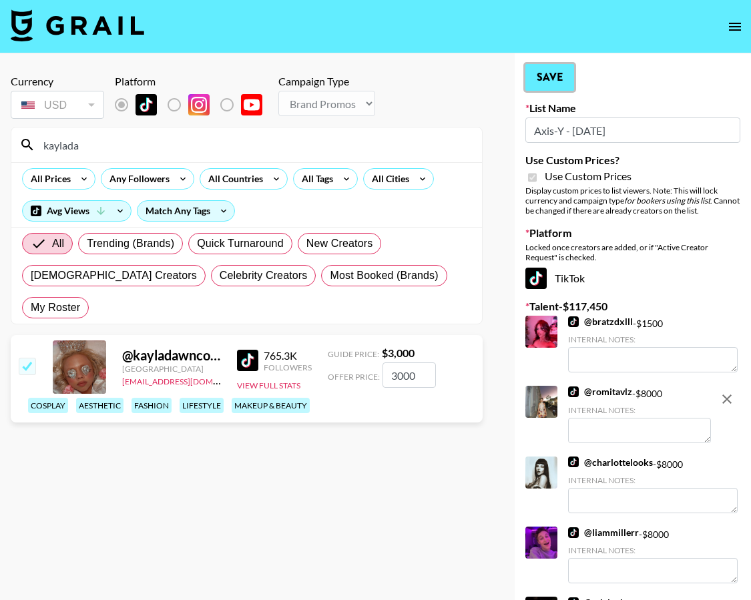
drag, startPoint x: 547, startPoint y: 74, endPoint x: 541, endPoint y: 78, distance: 7.2
click at [547, 74] on button "Save" at bounding box center [550, 77] width 49 height 27
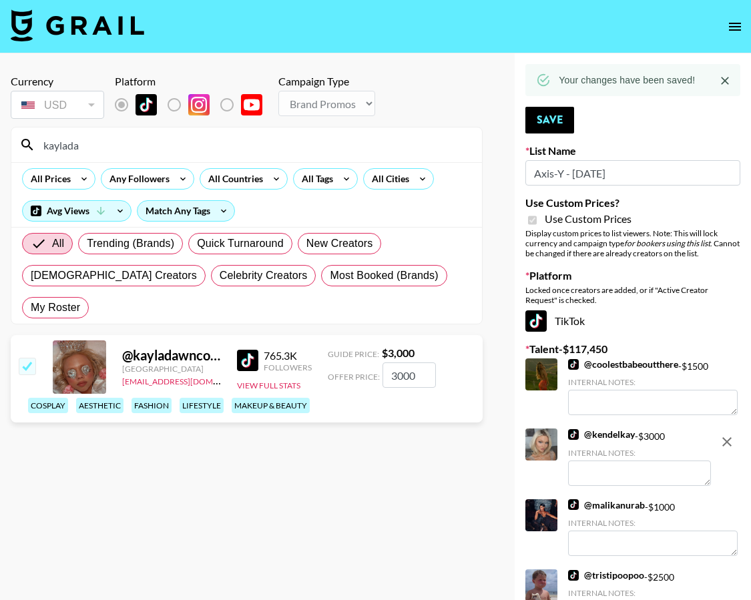
click at [385, 138] on input "kaylada" at bounding box center [254, 144] width 439 height 21
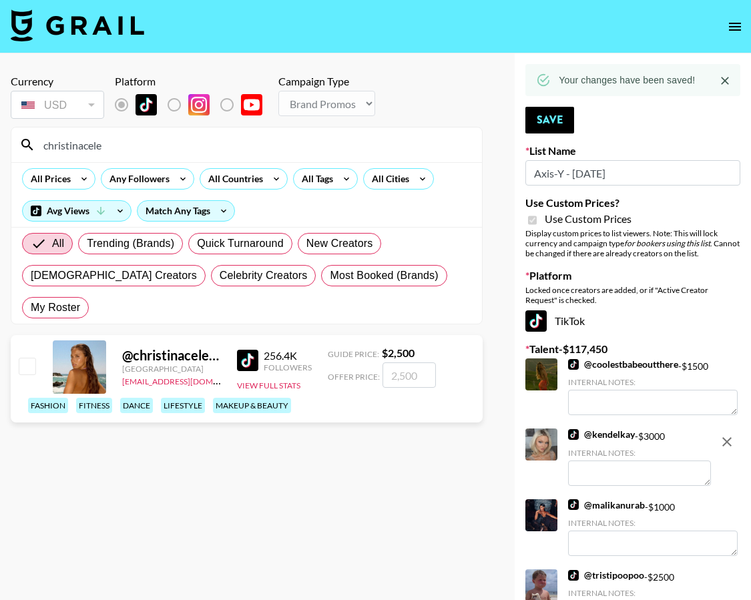
type input "christinacele"
drag, startPoint x: 25, startPoint y: 333, endPoint x: 41, endPoint y: 339, distance: 17.4
click at [24, 358] on input "checkbox" at bounding box center [27, 366] width 16 height 16
checkbox input "true"
type input "2500"
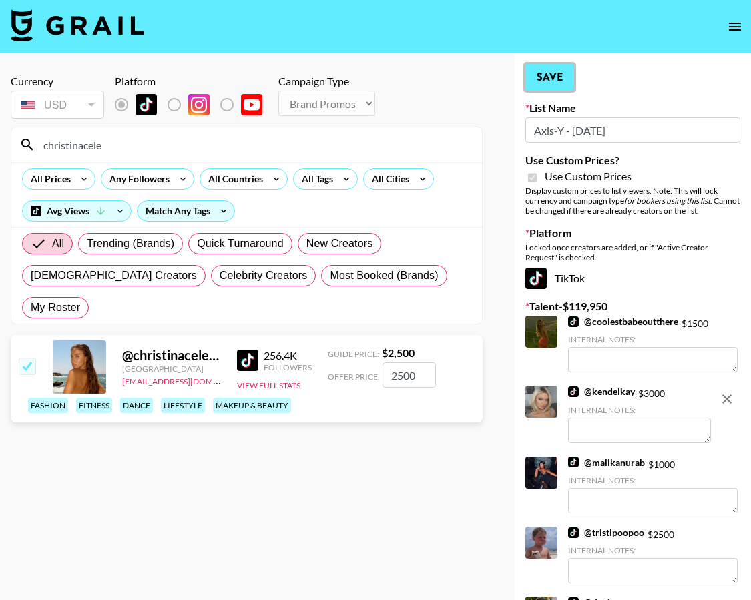
click at [544, 80] on button "Save" at bounding box center [550, 77] width 49 height 27
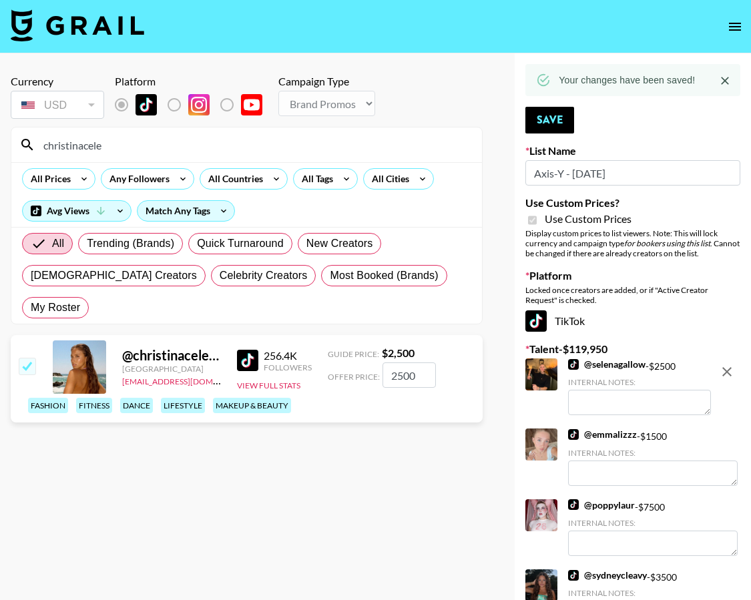
click at [367, 154] on input "christinacele" at bounding box center [254, 144] width 439 height 21
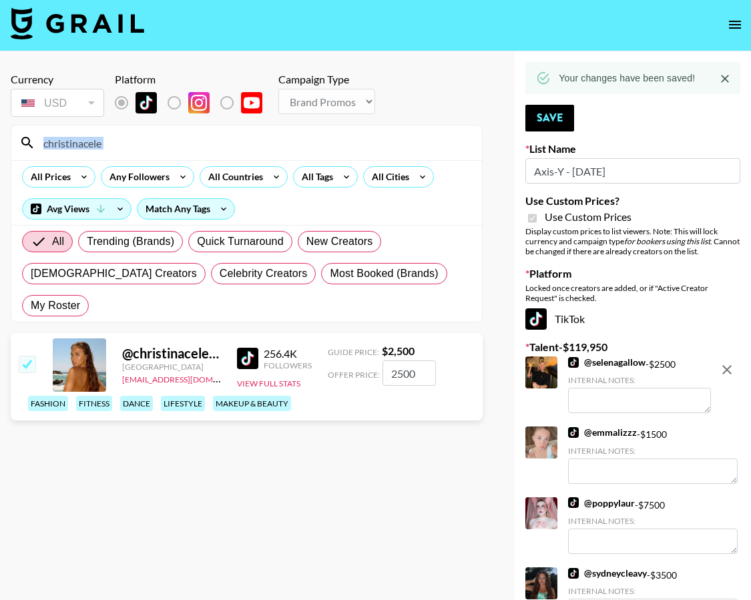
click at [367, 154] on div "christinacele" at bounding box center [246, 143] width 471 height 35
click at [367, 144] on input "christinacele" at bounding box center [254, 142] width 439 height 21
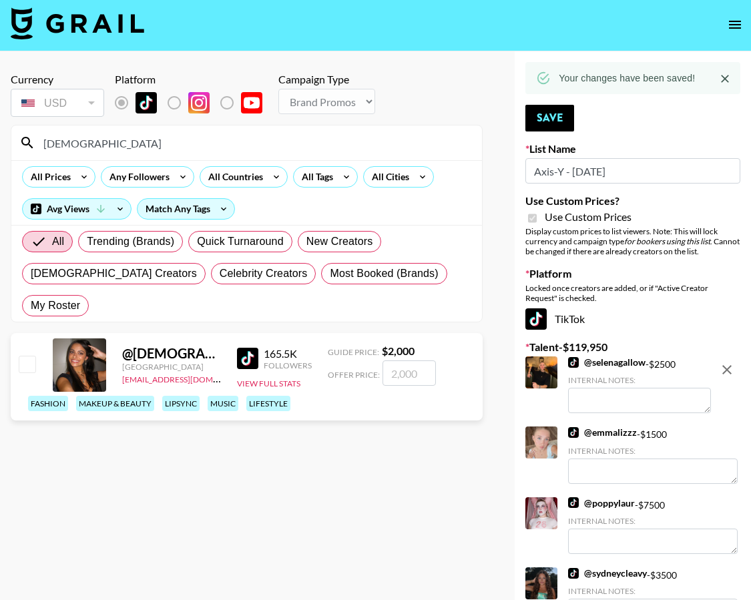
type input "kristahob"
click at [35, 356] on input "checkbox" at bounding box center [27, 364] width 16 height 16
checkbox input "true"
type input "2000"
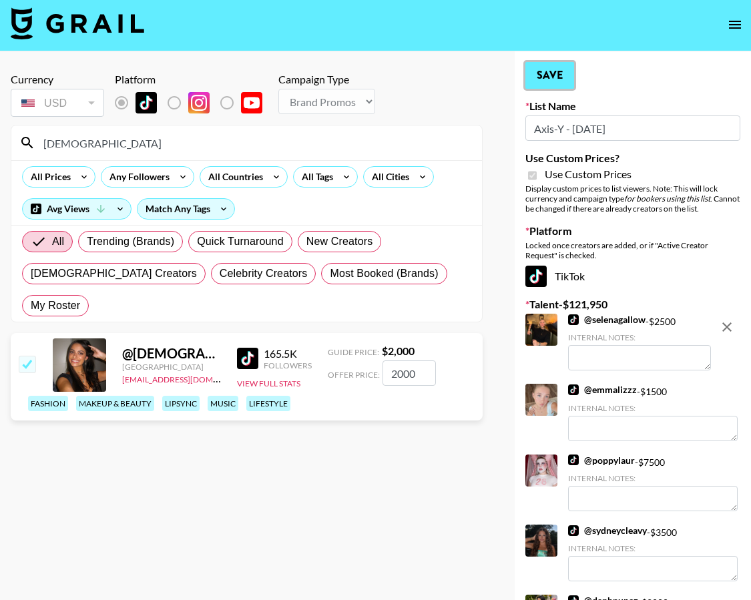
drag, startPoint x: 568, startPoint y: 83, endPoint x: 577, endPoint y: 89, distance: 10.2
click at [568, 83] on button "Save" at bounding box center [550, 75] width 49 height 27
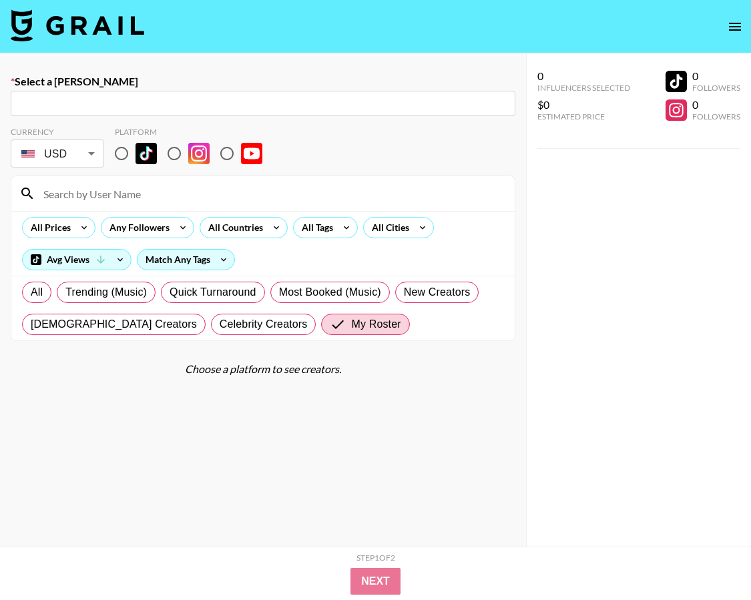
click at [730, 27] on icon "open drawer" at bounding box center [735, 27] width 16 height 16
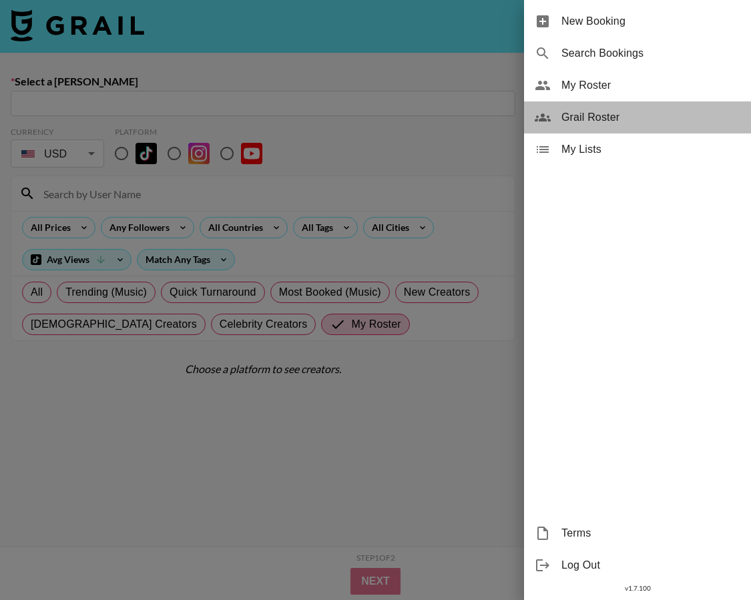
click at [648, 125] on span "Grail Roster" at bounding box center [651, 118] width 179 height 16
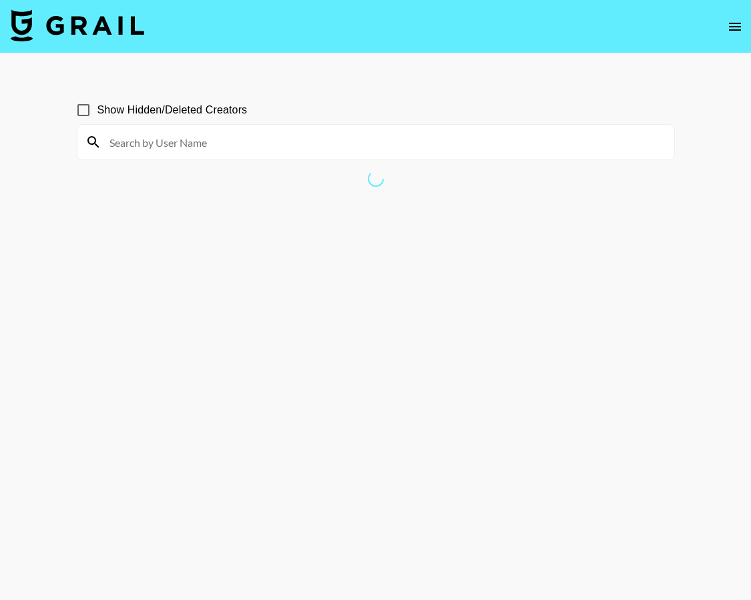
click at [148, 142] on input at bounding box center [384, 142] width 565 height 21
click at [280, 138] on input "grace" at bounding box center [384, 142] width 565 height 21
click at [276, 144] on input "grace" at bounding box center [384, 142] width 565 height 21
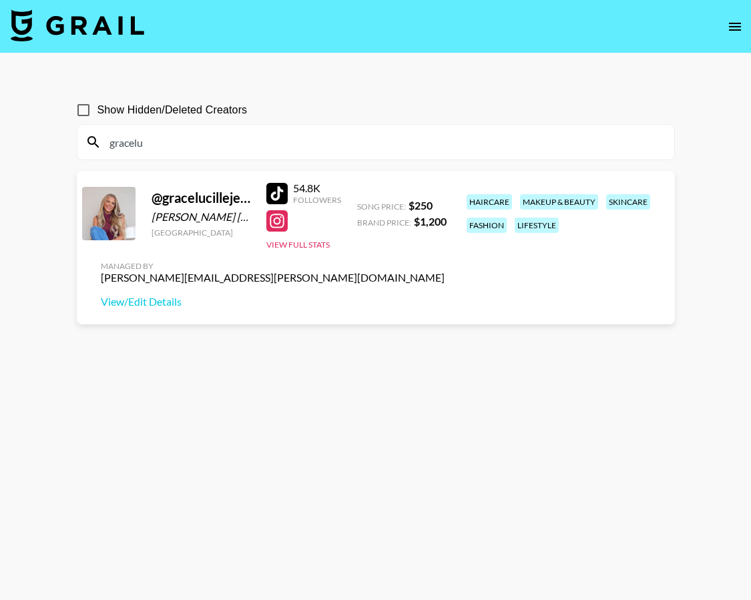
type input "gracelu"
drag, startPoint x: 264, startPoint y: 278, endPoint x: 100, endPoint y: 281, distance: 165.0
click at [100, 281] on div "@ gracelucillejenkins grace lucille jenkins United States 54.8K Followers View …" at bounding box center [376, 248] width 598 height 154
copy div "[PERSON_NAME][EMAIL_ADDRESS][PERSON_NAME][DOMAIN_NAME]"
